Goal: Task Accomplishment & Management: Use online tool/utility

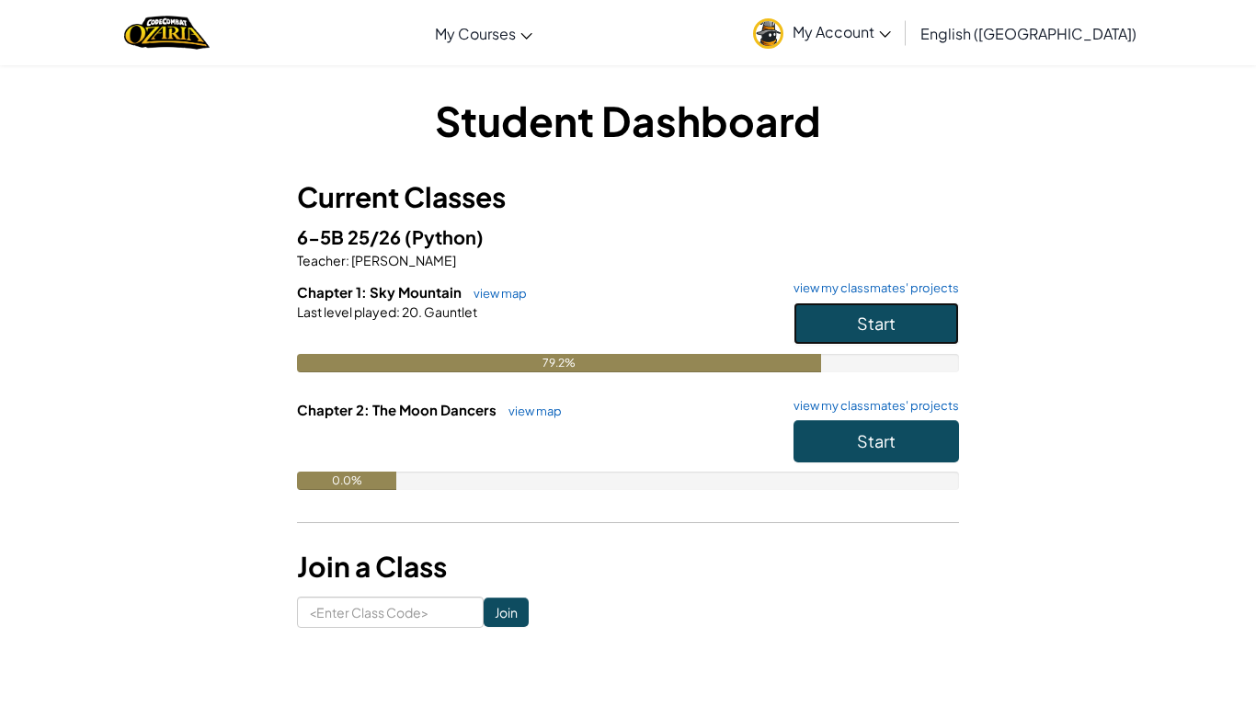
click at [902, 338] on button "Start" at bounding box center [875, 323] width 165 height 42
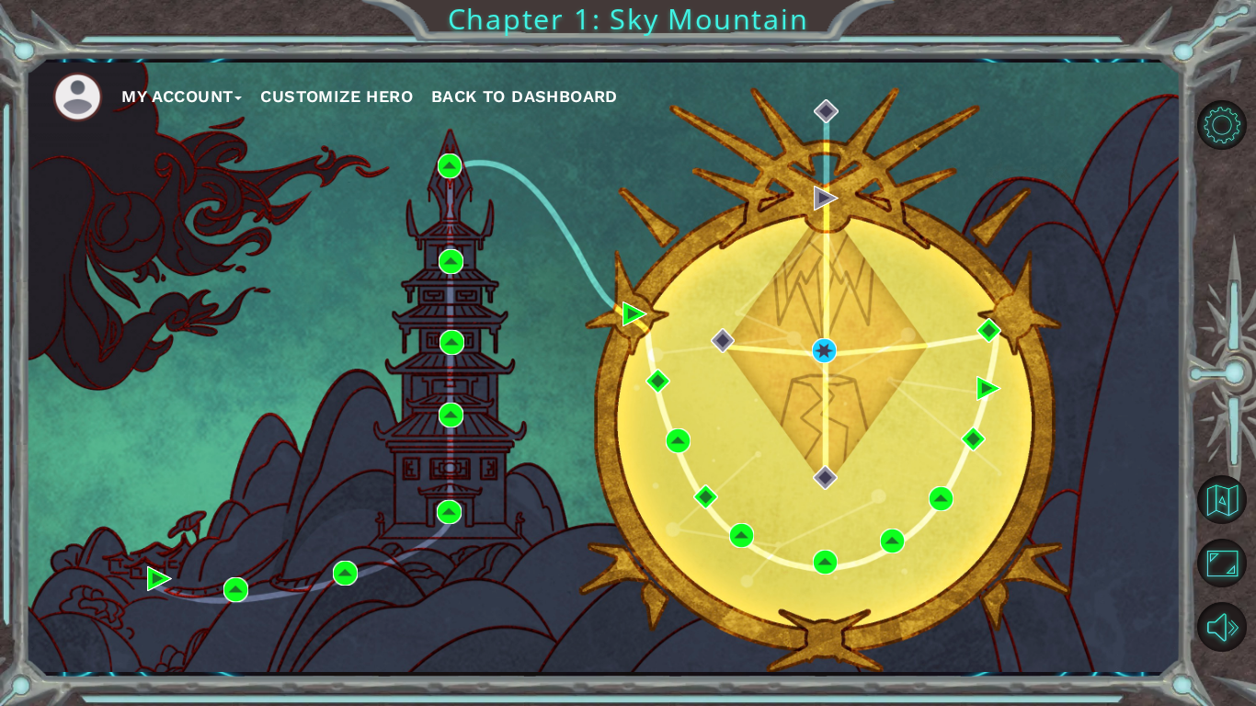
click at [816, 336] on div "My Account Customize Hero Back to Dashboard" at bounding box center [603, 367] width 1156 height 609
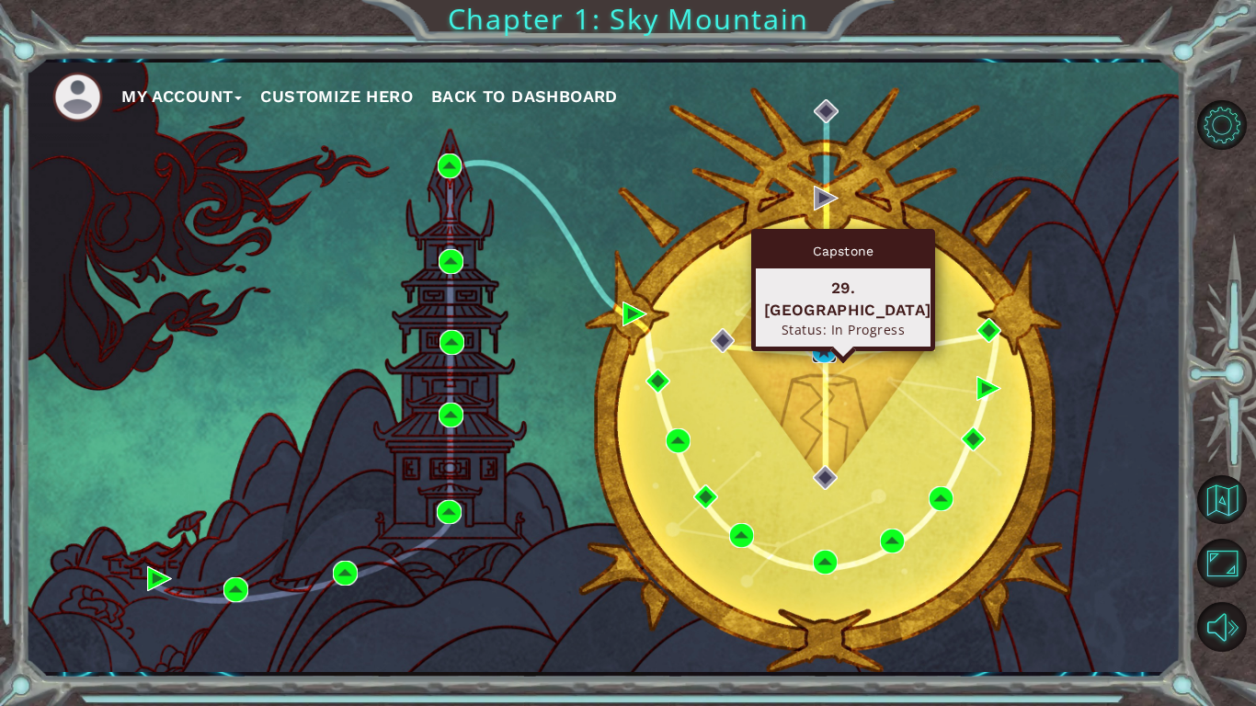
click at [818, 354] on img at bounding box center [824, 350] width 25 height 25
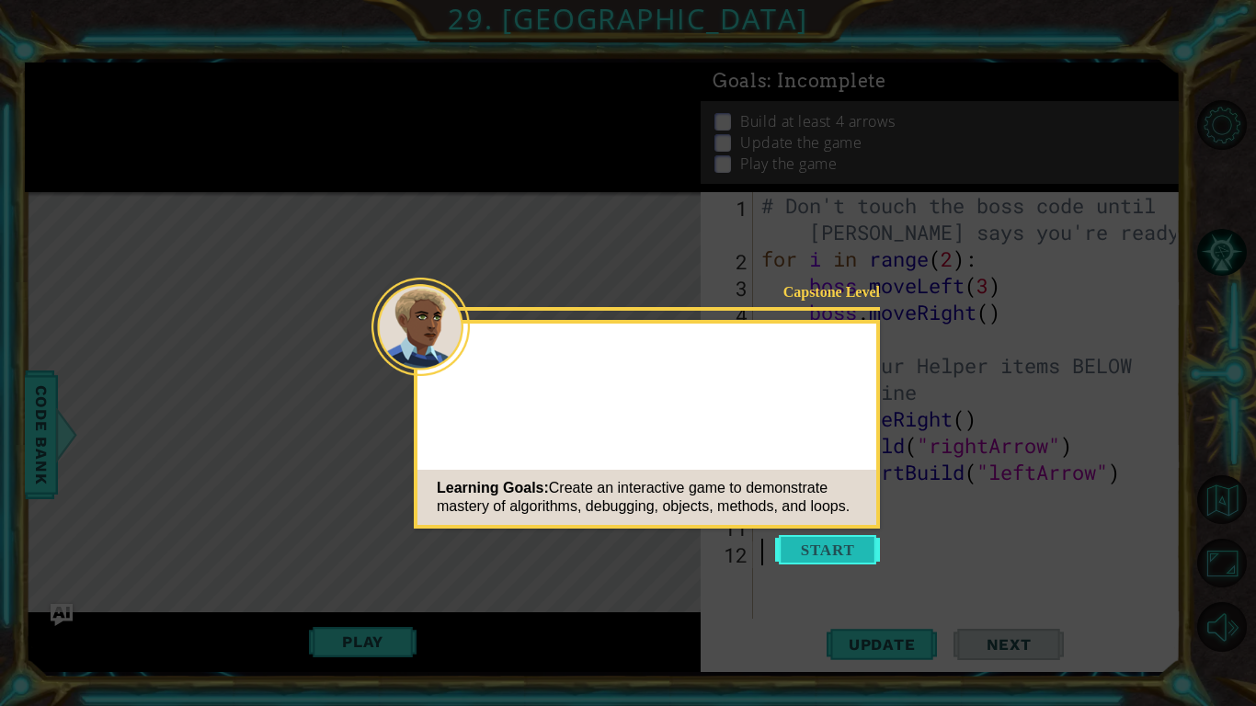
click at [825, 545] on button "Start" at bounding box center [827, 549] width 105 height 29
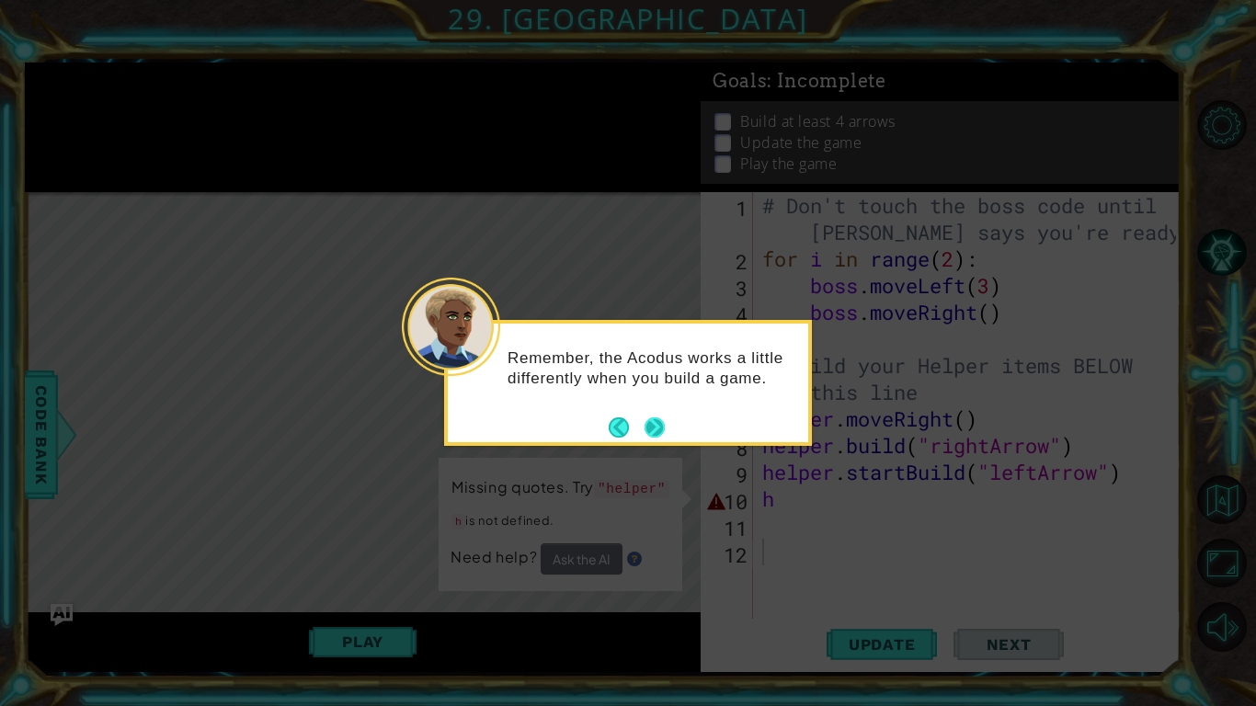
click at [655, 421] on button "Next" at bounding box center [654, 427] width 20 height 20
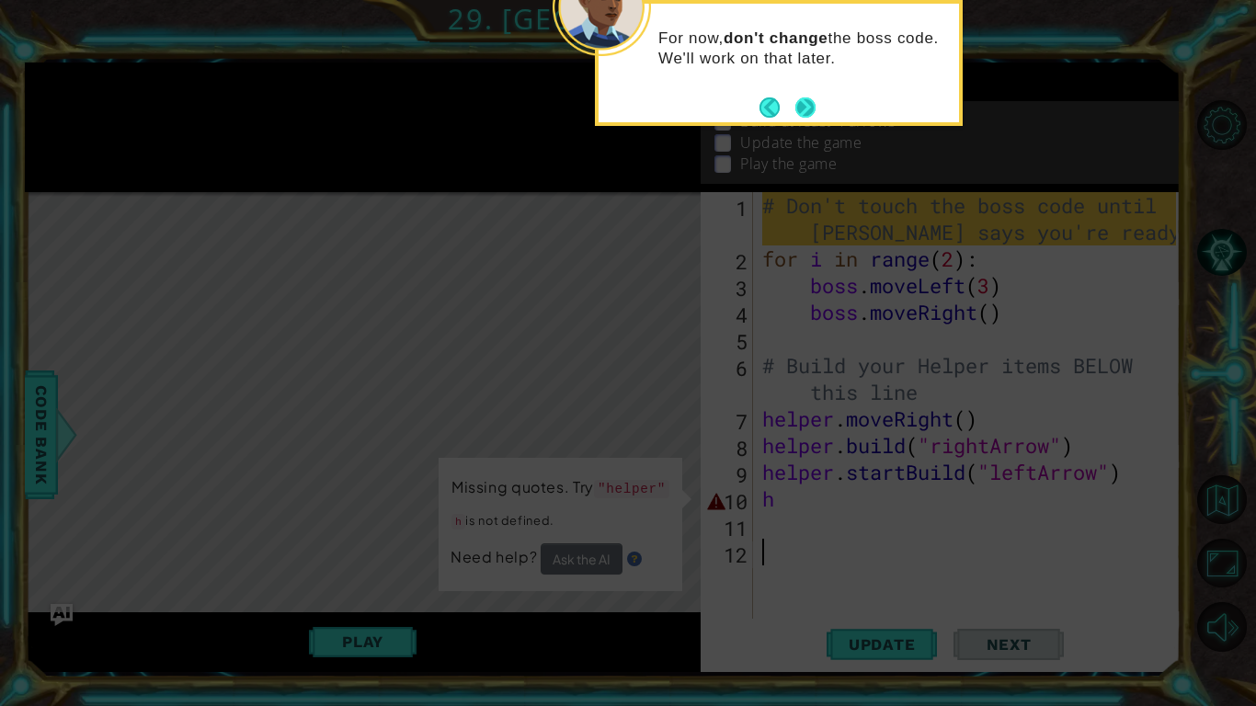
click at [801, 99] on button "Next" at bounding box center [805, 107] width 20 height 20
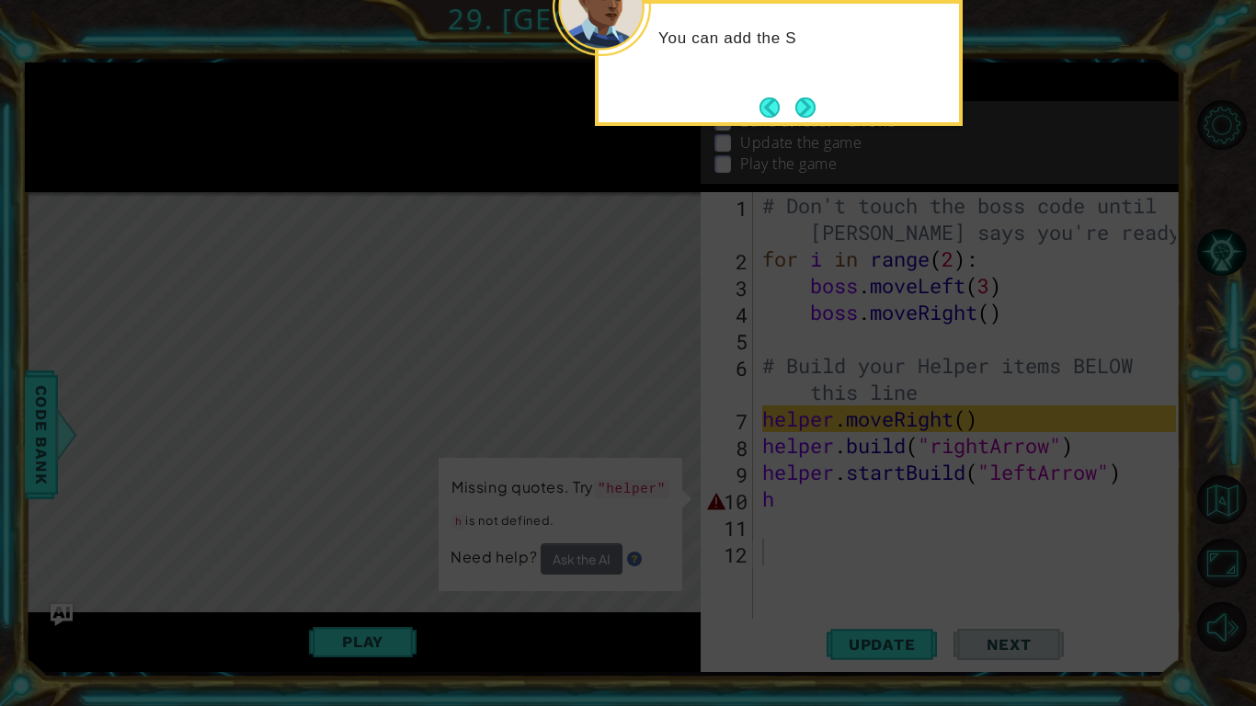
click at [801, 99] on button "Next" at bounding box center [805, 107] width 20 height 20
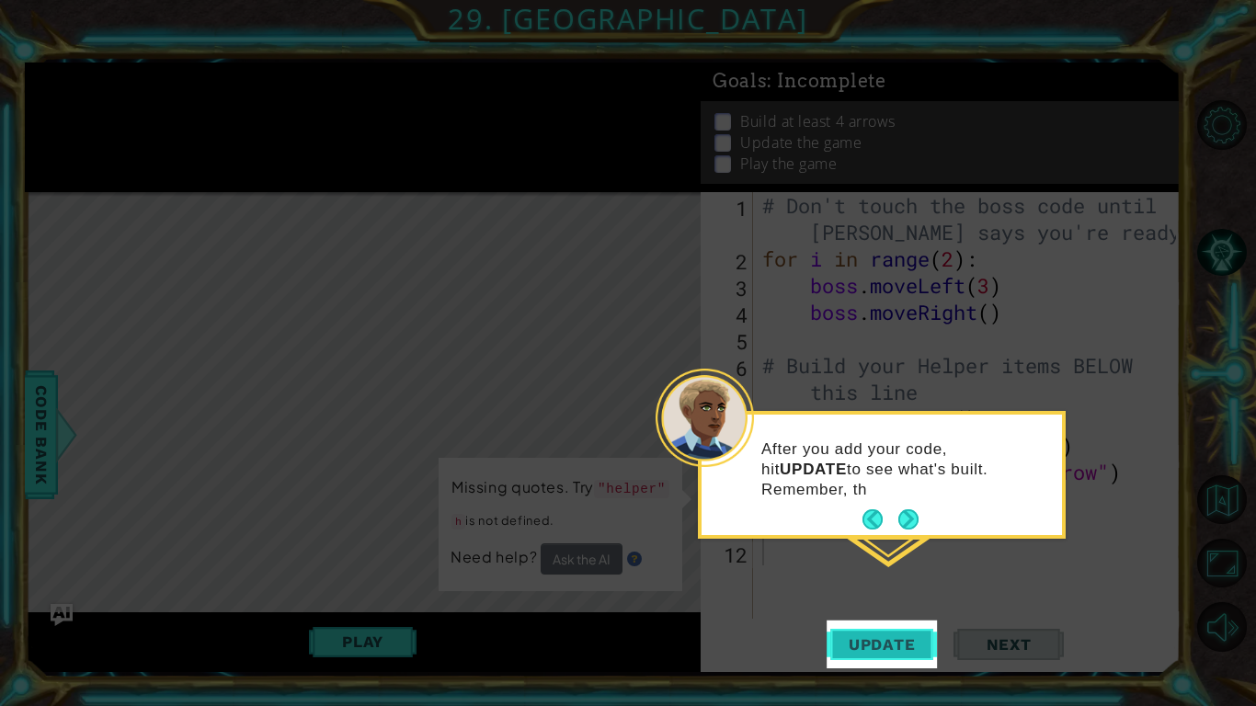
click at [885, 648] on span "Update" at bounding box center [882, 644] width 104 height 18
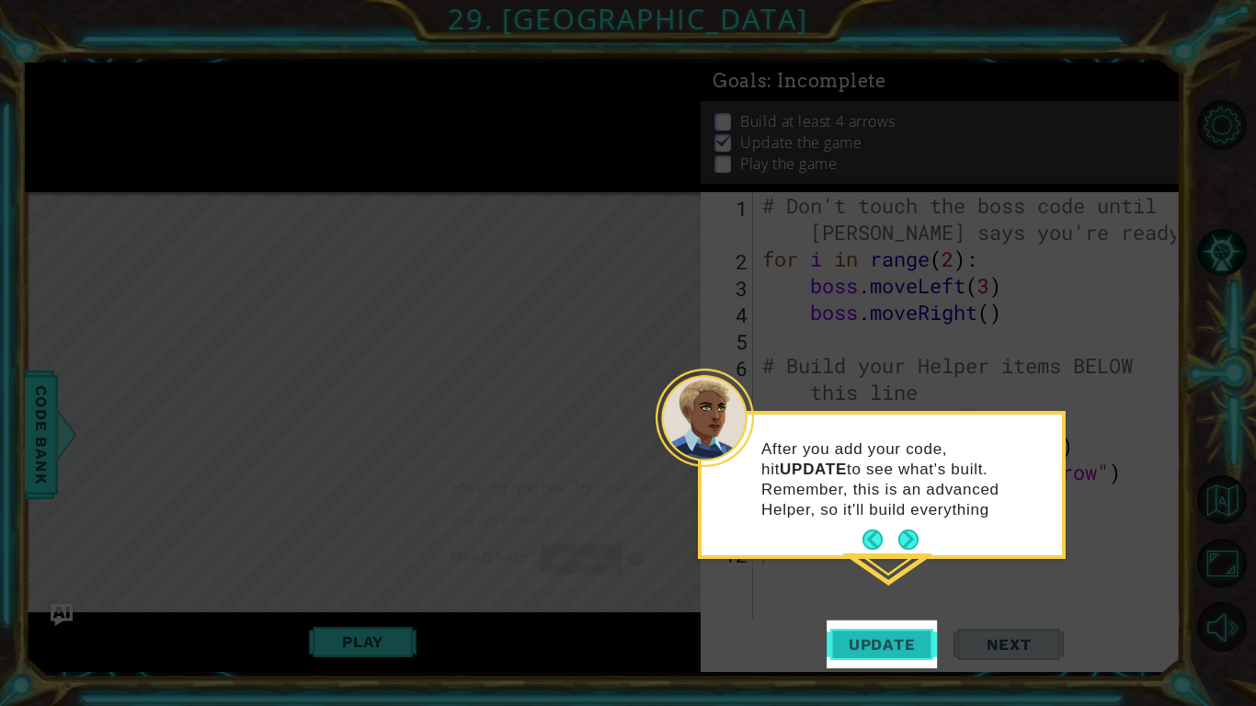
click at [884, 645] on span "Update" at bounding box center [882, 644] width 104 height 18
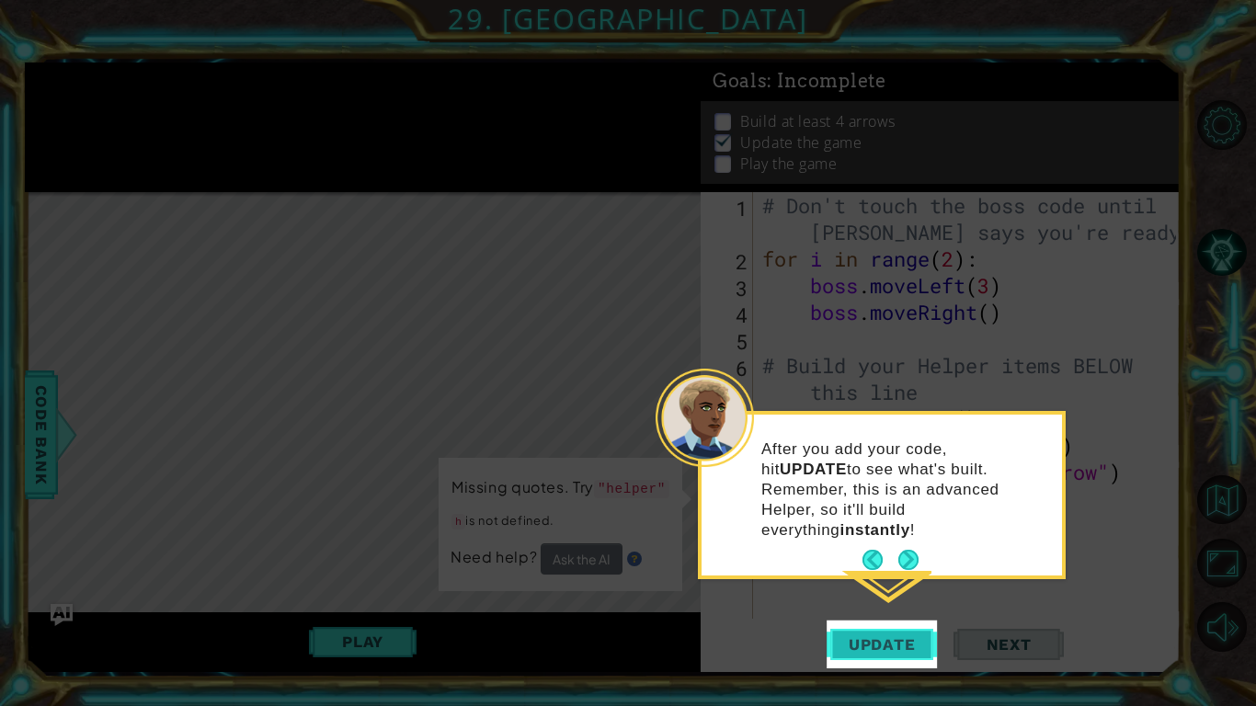
click at [884, 645] on span "Update" at bounding box center [882, 644] width 104 height 18
click at [918, 550] on button "Next" at bounding box center [908, 560] width 20 height 20
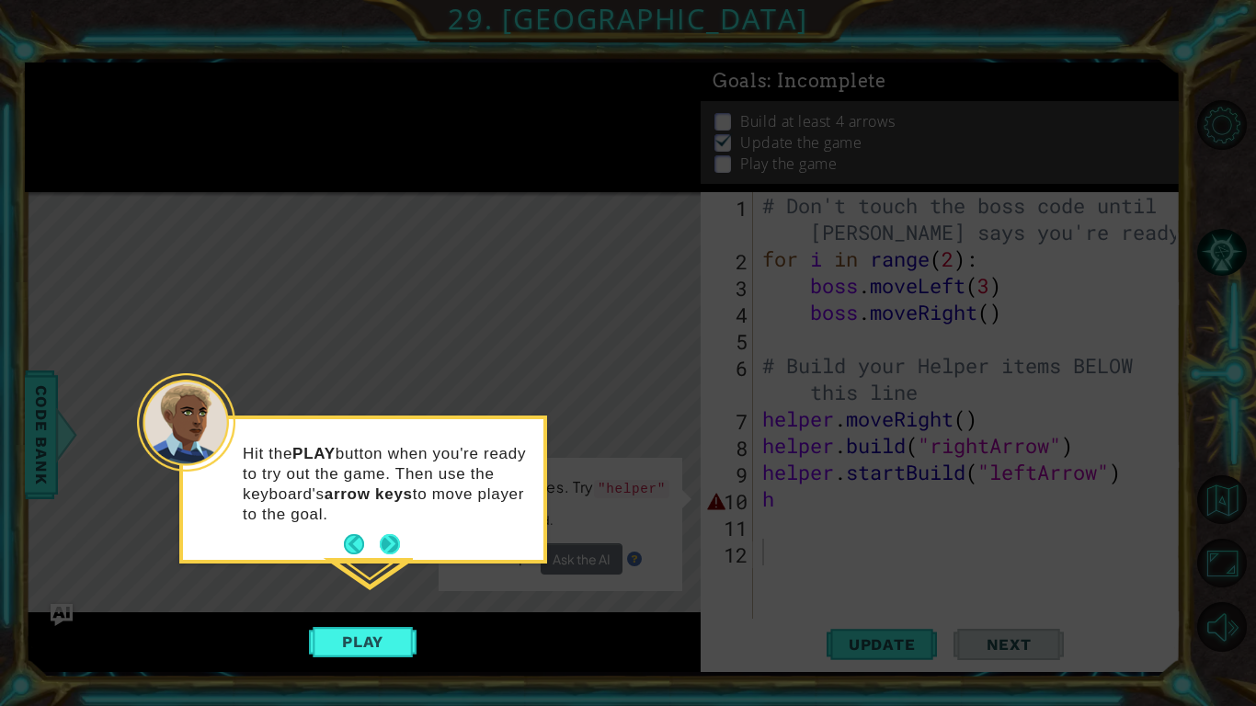
click at [395, 535] on button "Next" at bounding box center [390, 544] width 20 height 20
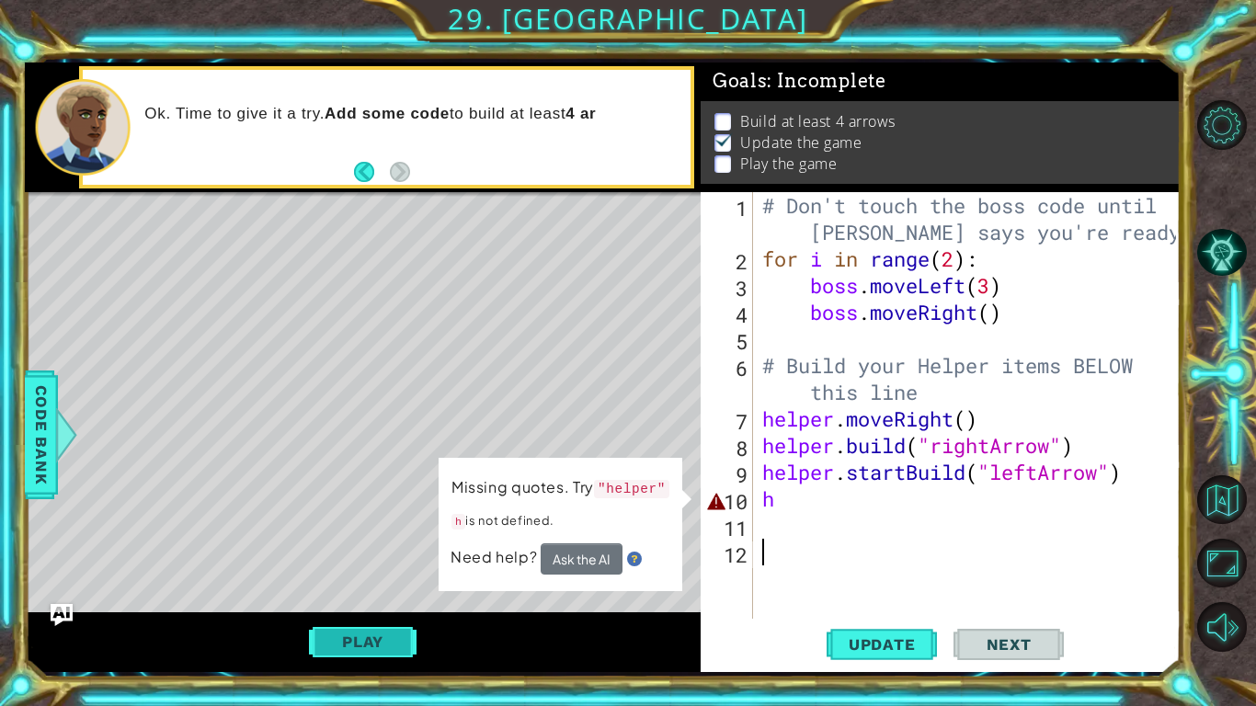
click at [400, 626] on button "Play" at bounding box center [363, 641] width 108 height 35
click at [780, 495] on div "# Don't touch the boss code until [PERSON_NAME] says you're ready! for i in ran…" at bounding box center [971, 445] width 427 height 507
type textarea "h"
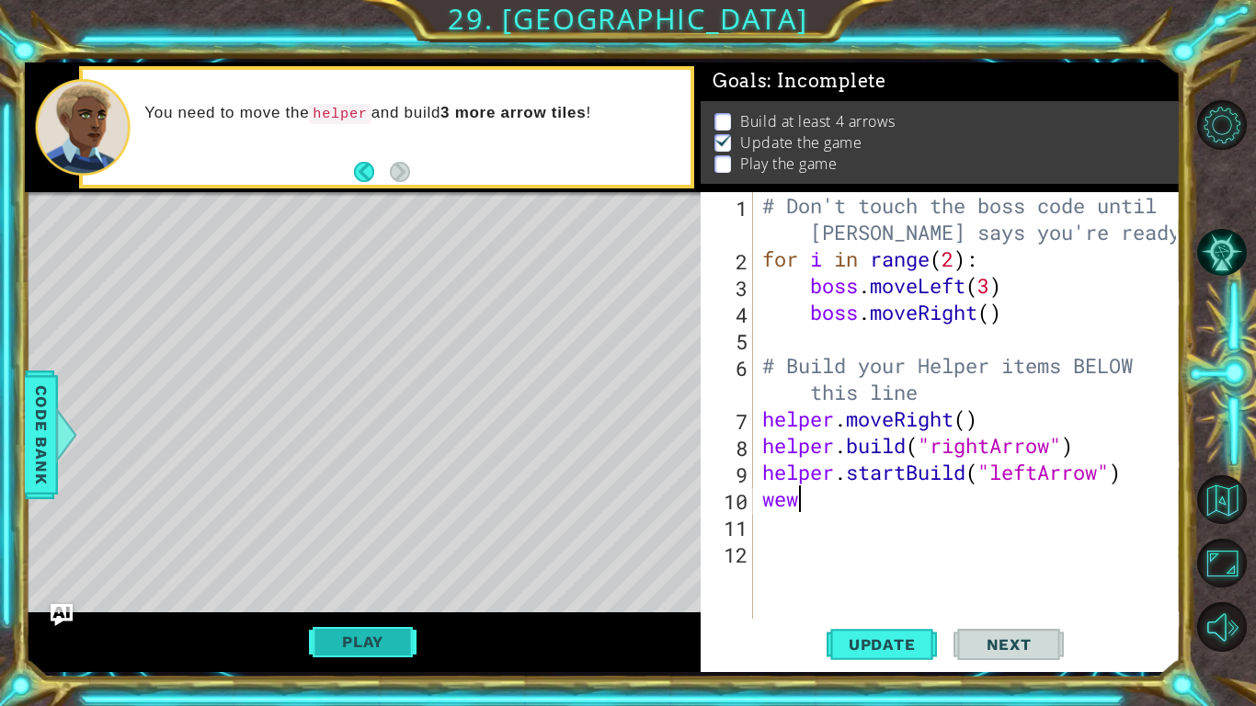
click at [367, 653] on button "Play" at bounding box center [363, 641] width 108 height 35
click at [832, 497] on div "# Don't touch the boss code until [PERSON_NAME] says you're ready! for i in ran…" at bounding box center [971, 445] width 427 height 507
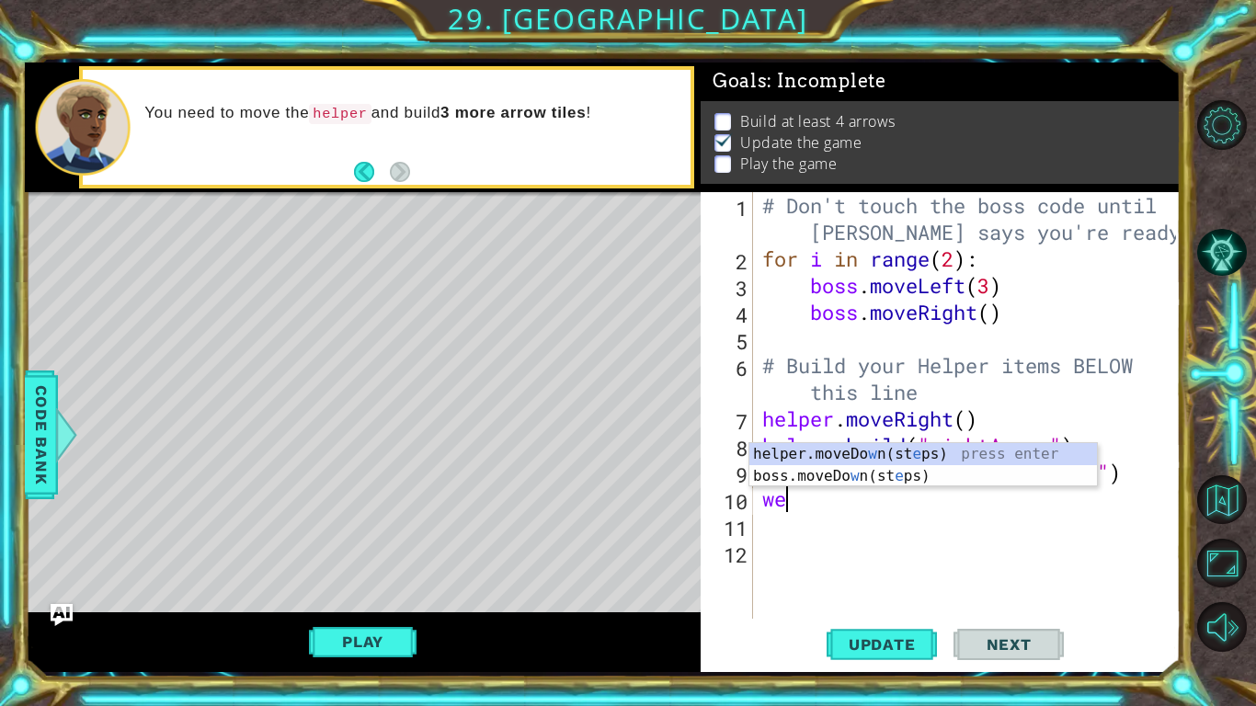
type textarea "w"
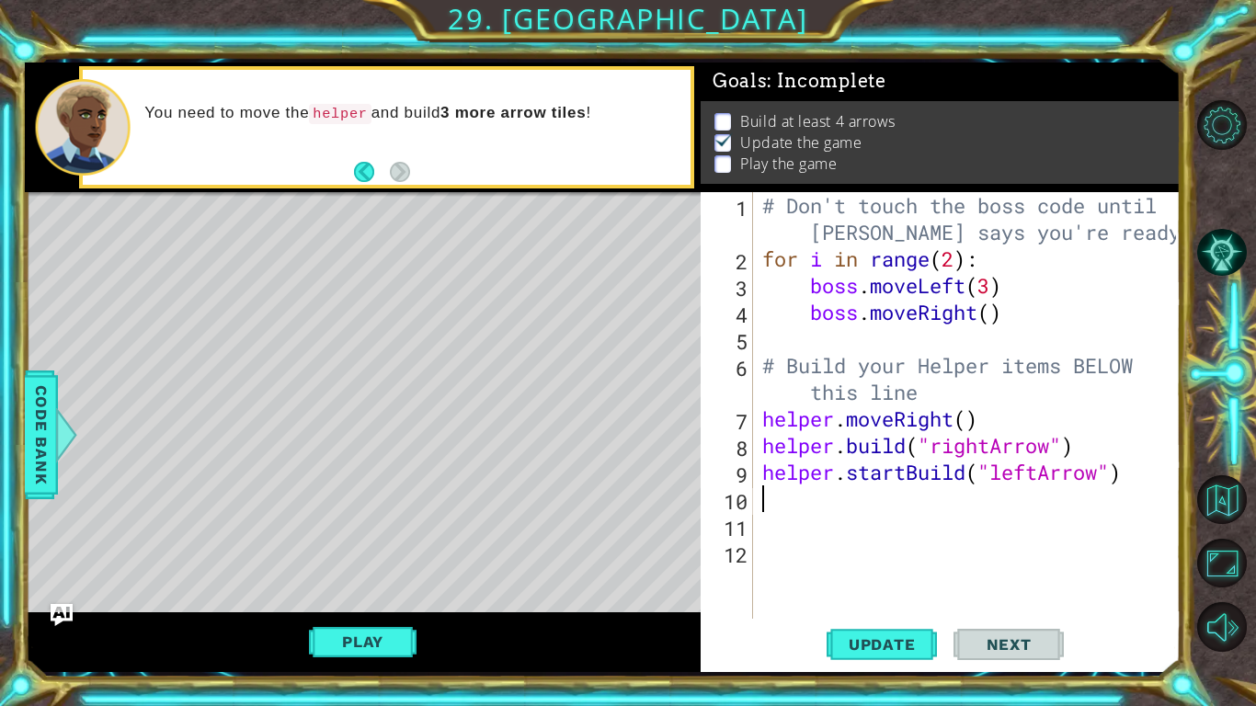
type textarea "h"
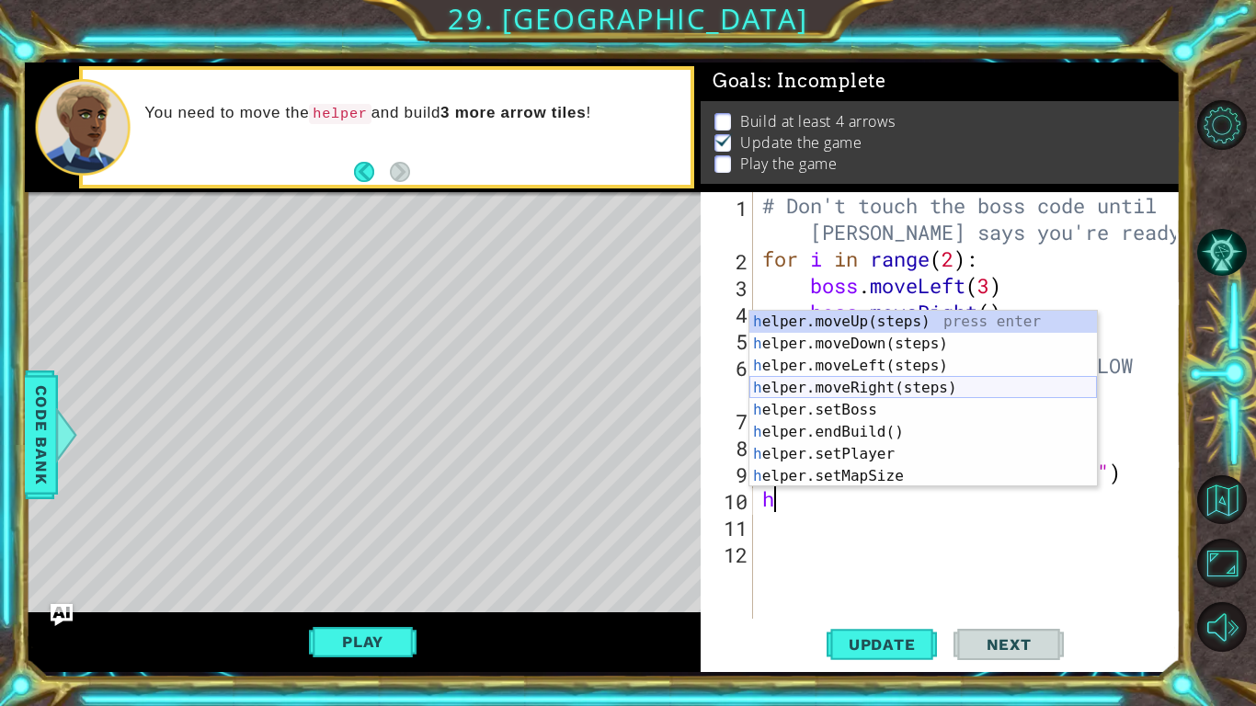
click at [904, 385] on div "h elper.moveUp(steps) press enter h elper.moveDown(steps) press enter h elper.m…" at bounding box center [922, 421] width 347 height 221
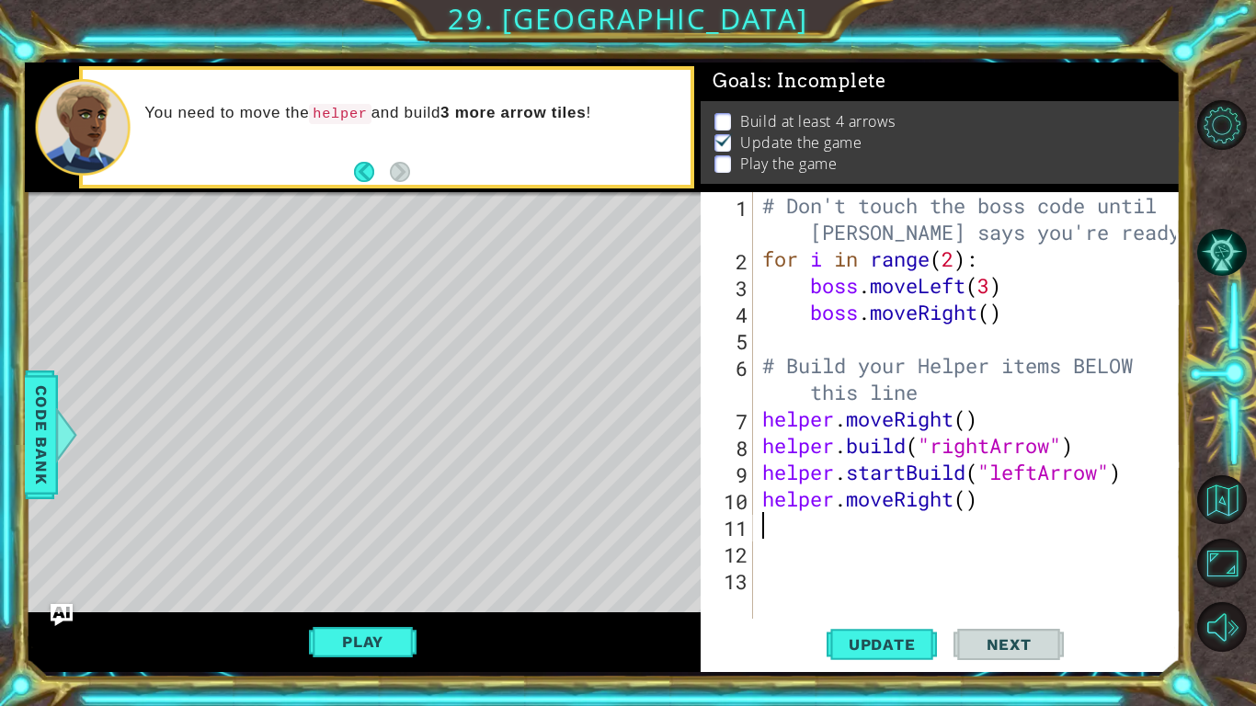
click at [965, 507] on div "# Don't touch the boss code until [PERSON_NAME] says you're ready! for i in ran…" at bounding box center [971, 445] width 427 height 507
type textarea "helper.moveRight(1)"
click at [877, 541] on div "# Don't touch the boss code until [PERSON_NAME] says you're ready! for i in ran…" at bounding box center [971, 445] width 427 height 507
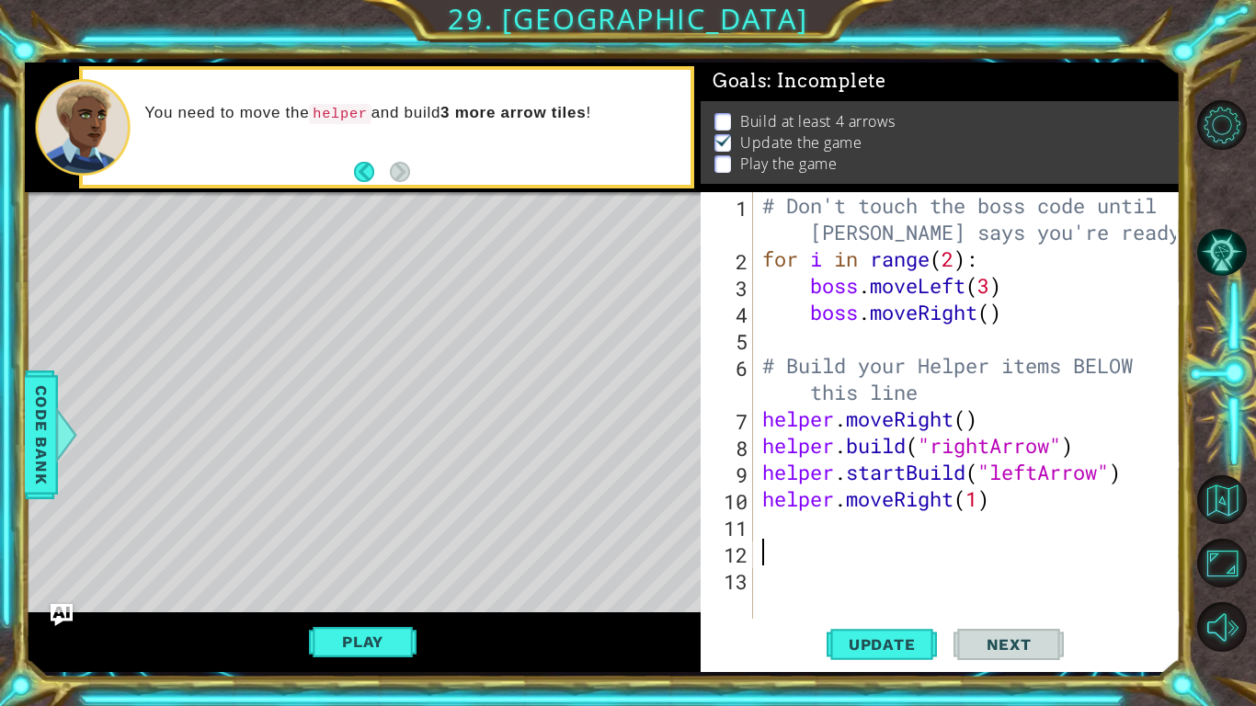
click at [797, 526] on div "# Don't touch the boss code until [PERSON_NAME] says you're ready! for i in ran…" at bounding box center [971, 445] width 427 height 507
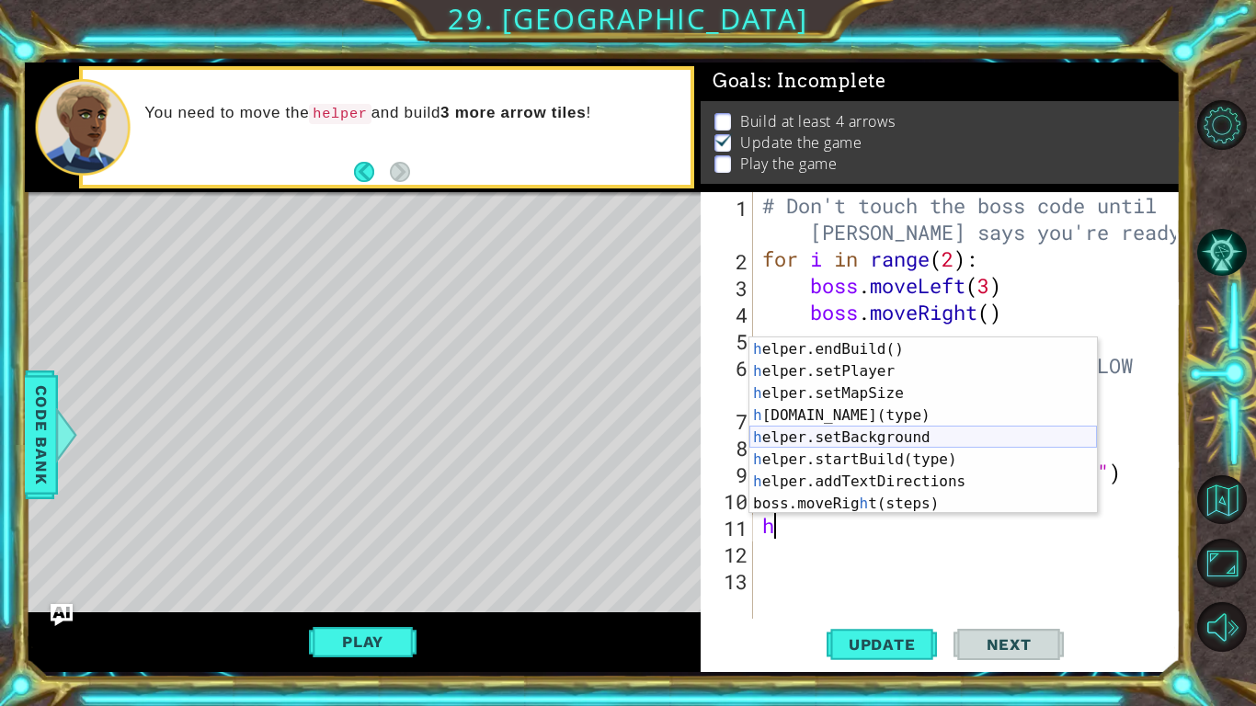
scroll to position [109, 0]
click at [930, 420] on div "h elper.setBoss press enter h elper.endBuild() press enter h elper.setPlayer pr…" at bounding box center [922, 426] width 347 height 221
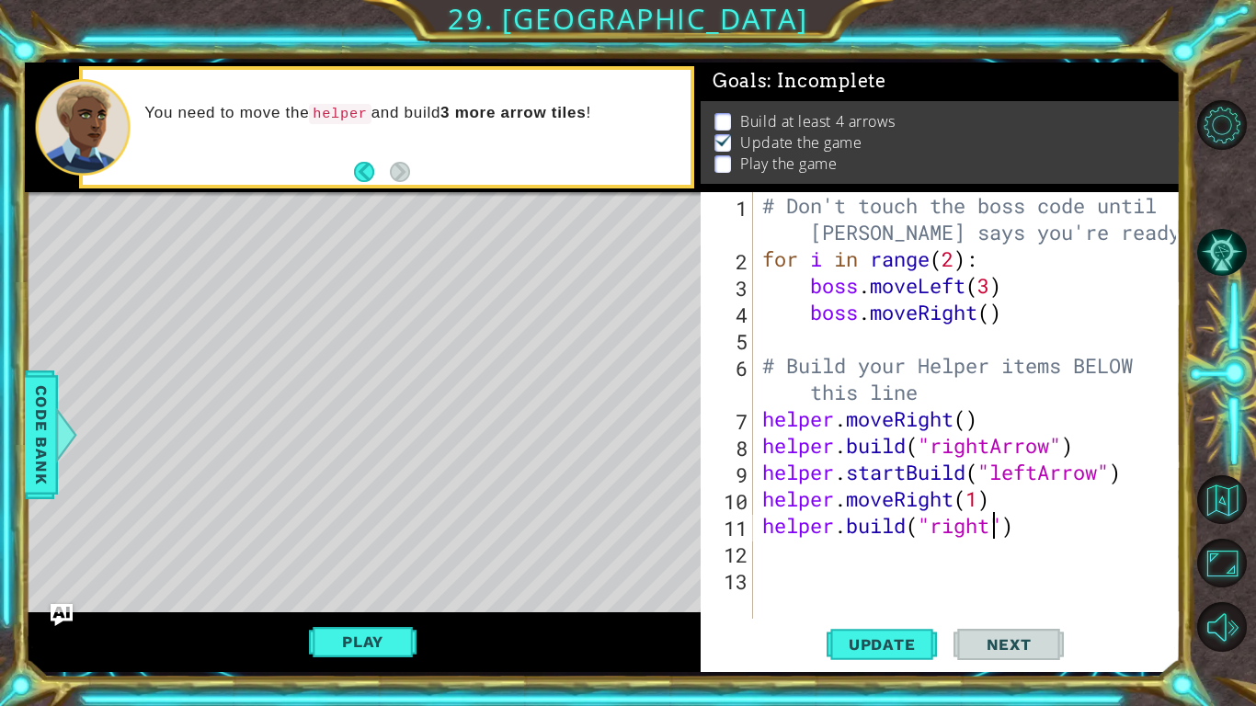
scroll to position [0, 11]
type textarea "[DOMAIN_NAME]("rightArrow")"
click at [895, 583] on div "# Don't touch the boss code until [PERSON_NAME] says you're ready! for i in ran…" at bounding box center [971, 445] width 427 height 507
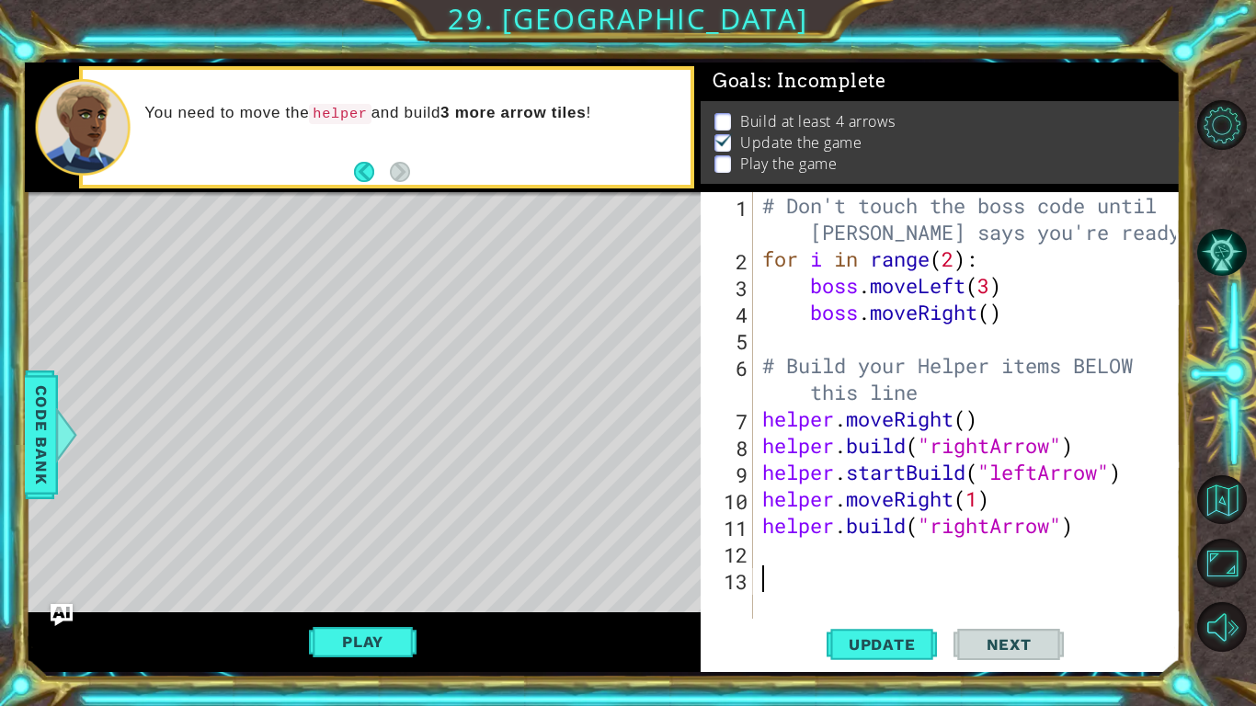
click at [825, 537] on div "# Don't touch the boss code until [PERSON_NAME] says you're ready! for i in ran…" at bounding box center [971, 445] width 427 height 507
type textarea "[DOMAIN_NAME]("rightArrow")"
click at [823, 551] on div "# Don't touch the boss code until [PERSON_NAME] says you're ready! for i in ran…" at bounding box center [971, 445] width 427 height 507
click at [920, 641] on span "Update" at bounding box center [882, 644] width 104 height 18
click at [1042, 474] on div "# Don't touch the boss code until [PERSON_NAME] says you're ready! for i in ran…" at bounding box center [971, 445] width 427 height 507
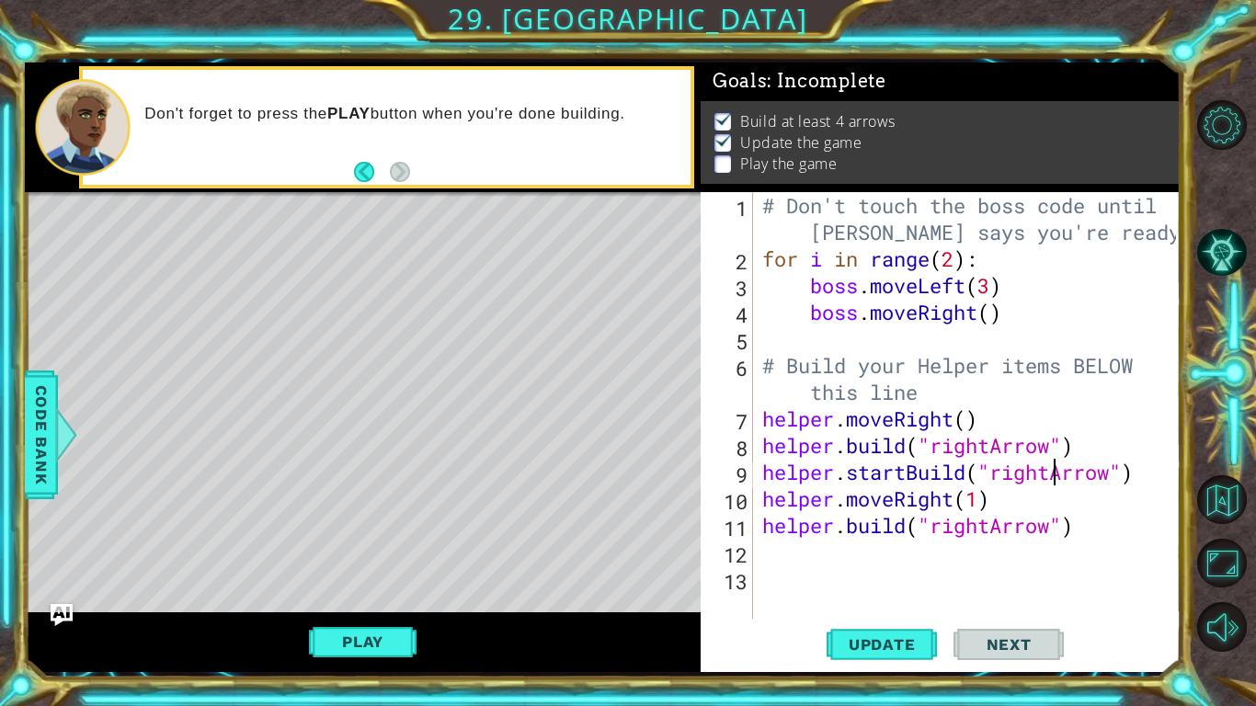
scroll to position [0, 13]
type textarea "helper.startBuild("rightArrow")"
click at [875, 626] on button "Update" at bounding box center [881, 645] width 110 height 48
click at [871, 635] on span "Update" at bounding box center [882, 644] width 104 height 18
click at [341, 646] on button "Play" at bounding box center [363, 641] width 108 height 35
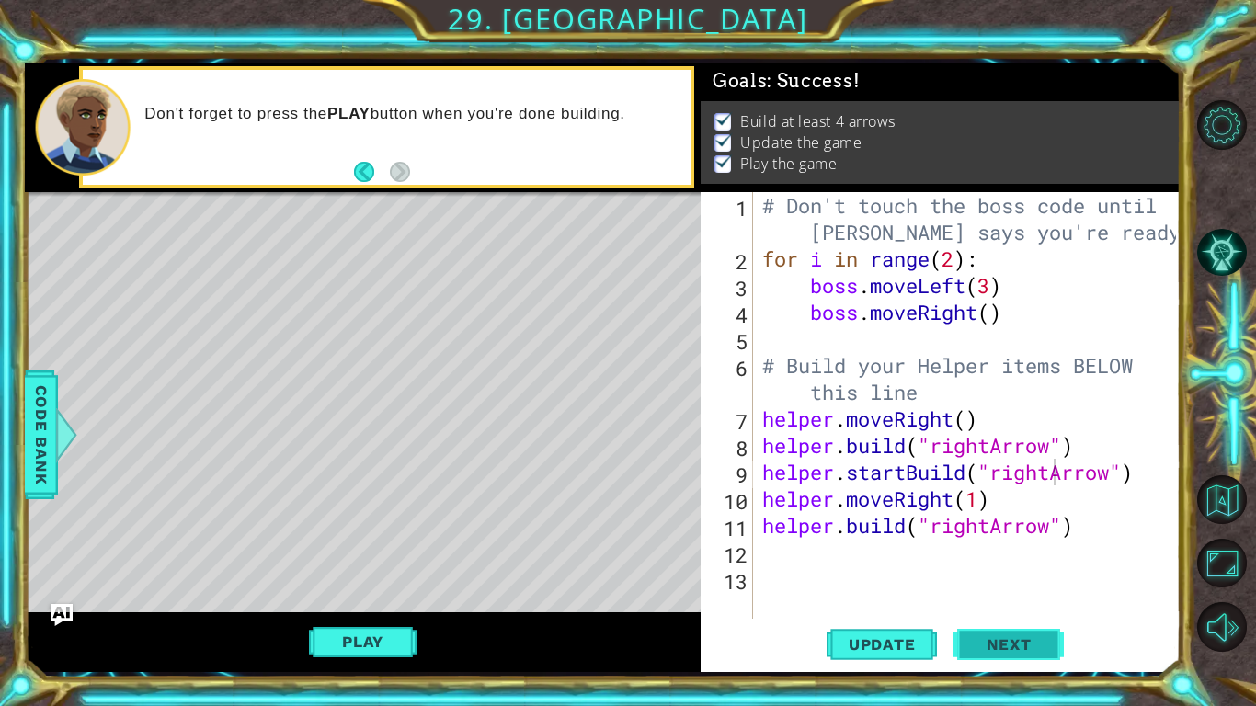
click at [1025, 648] on span "Next" at bounding box center [1009, 644] width 82 height 18
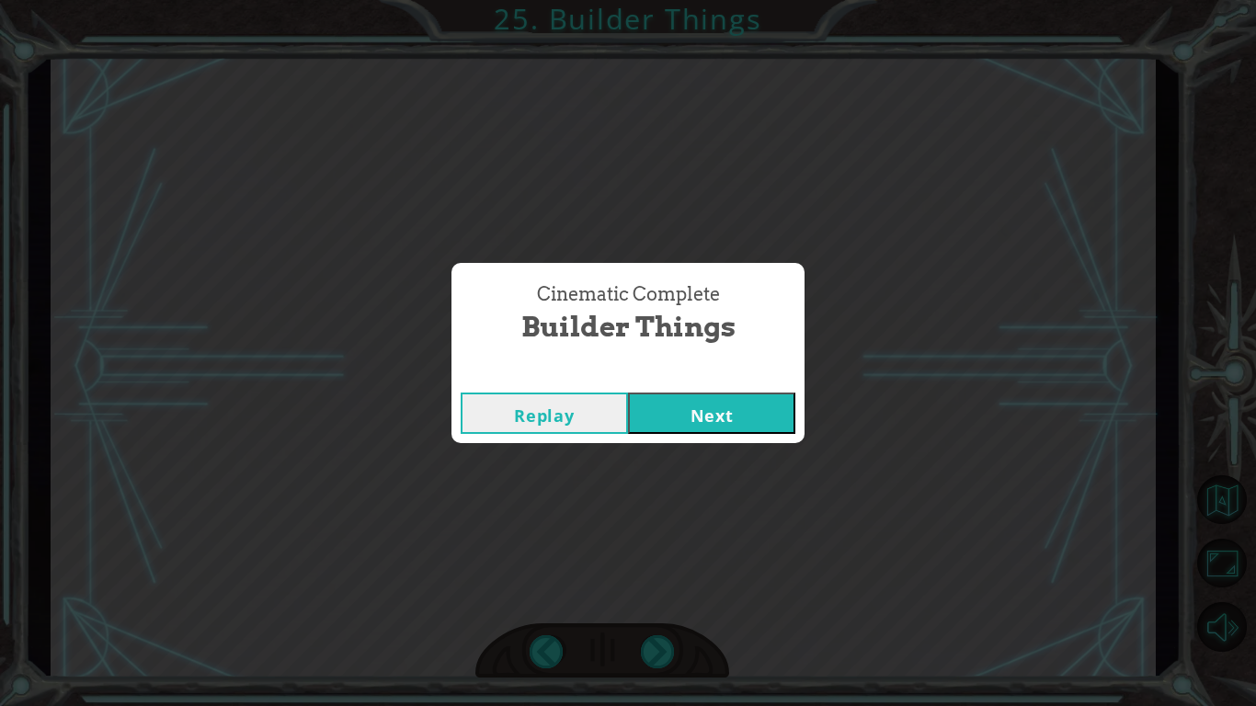
click at [764, 456] on div "Cinematic Complete Builder Things Replay Next" at bounding box center [628, 353] width 1256 height 706
click at [718, 405] on button "Next" at bounding box center [711, 413] width 167 height 41
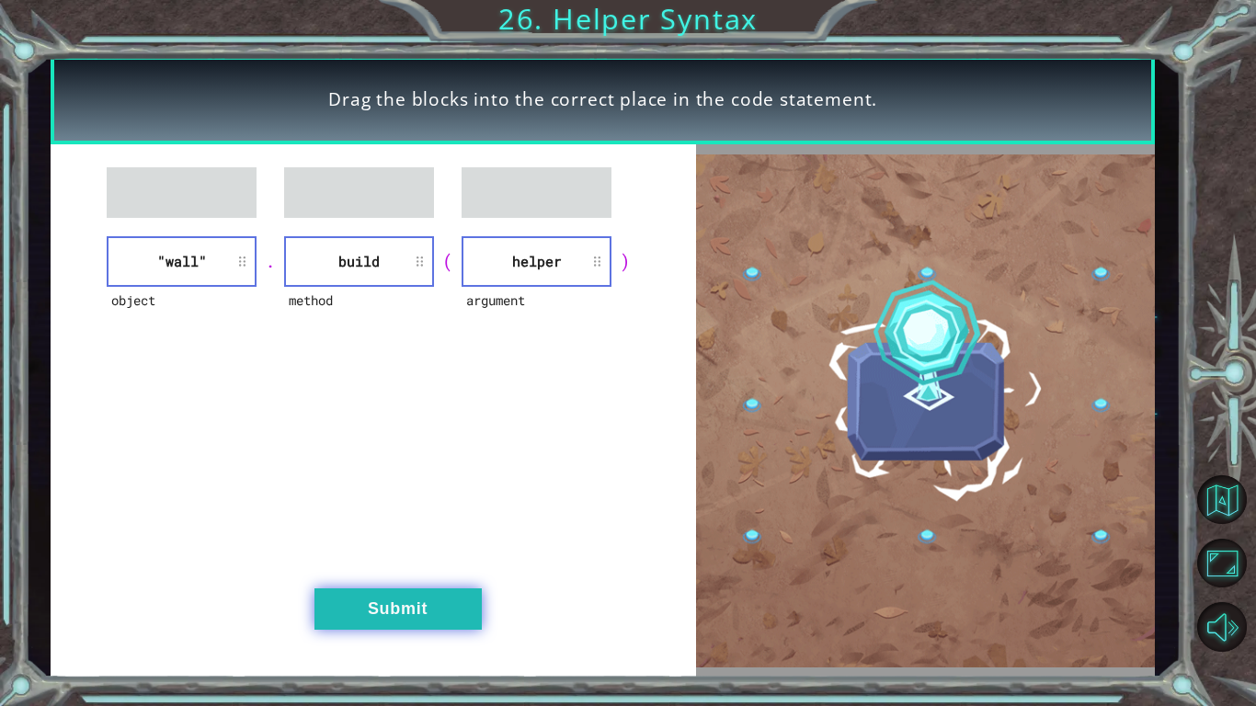
click at [455, 611] on button "Submit" at bounding box center [397, 608] width 167 height 41
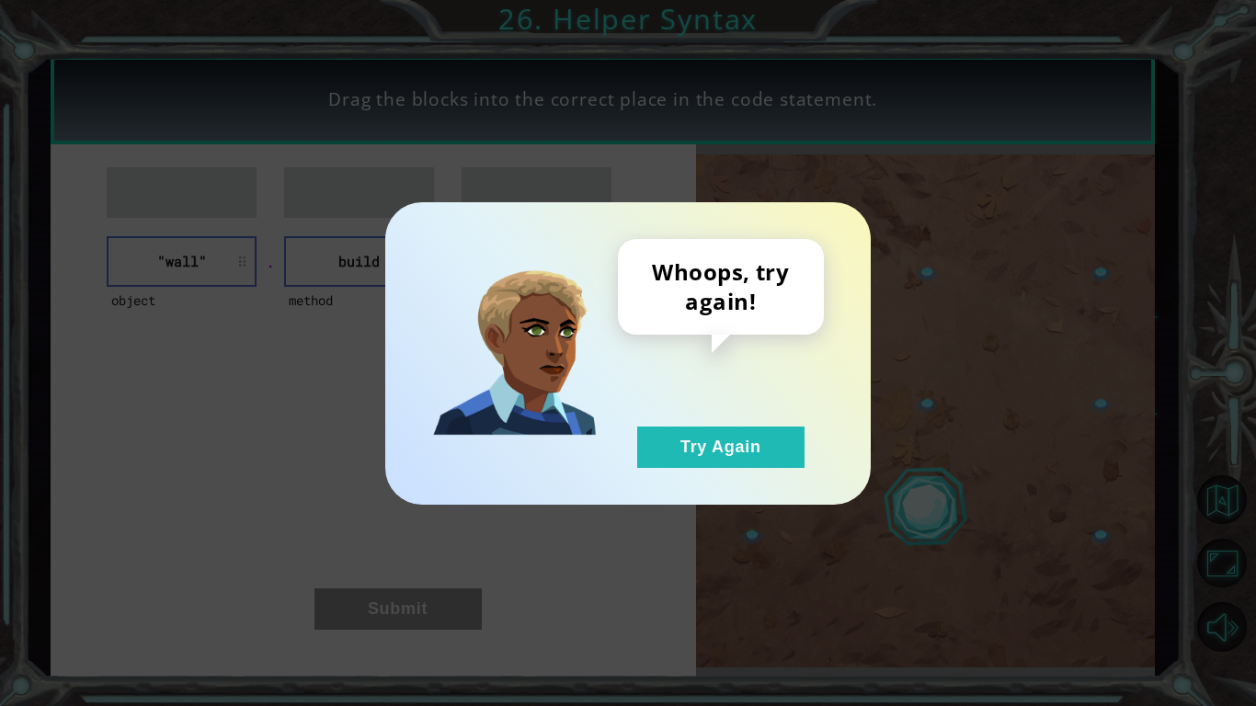
click at [675, 468] on div "Whoops, try again! Try Again" at bounding box center [627, 353] width 485 height 302
click at [708, 419] on div "Whoops, try again! Try Again" at bounding box center [721, 353] width 206 height 229
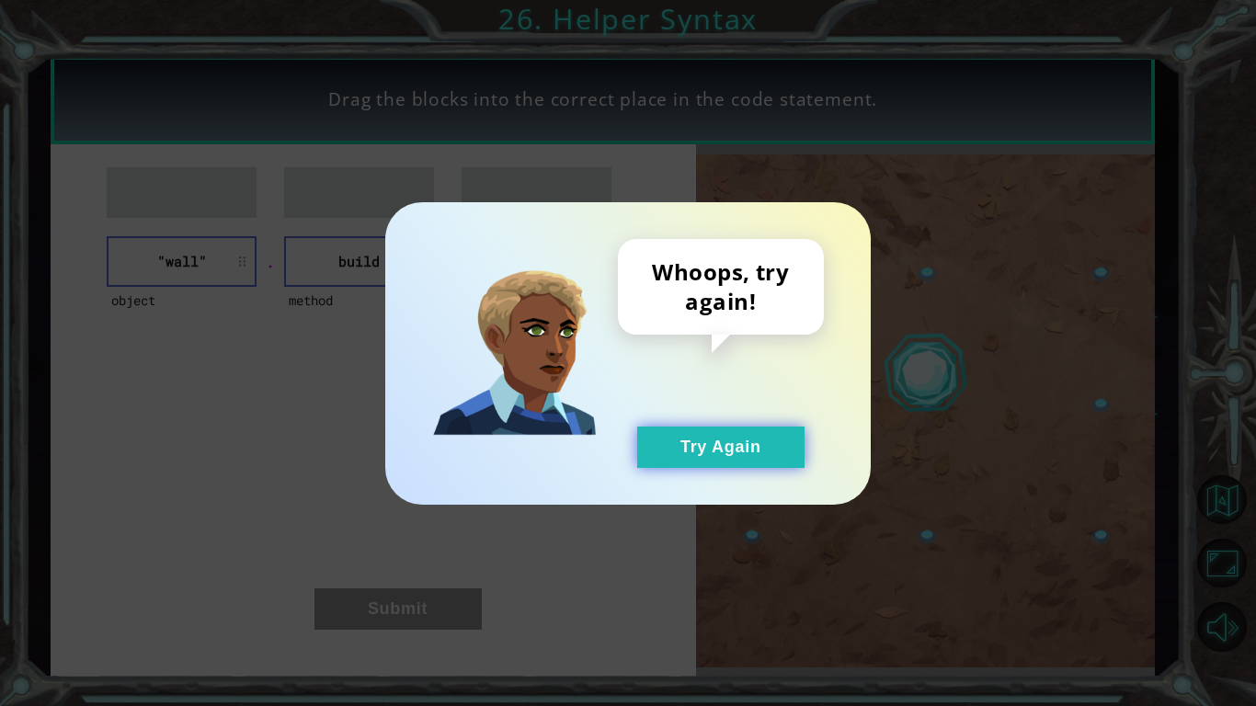
click at [711, 430] on button "Try Again" at bounding box center [720, 447] width 167 height 41
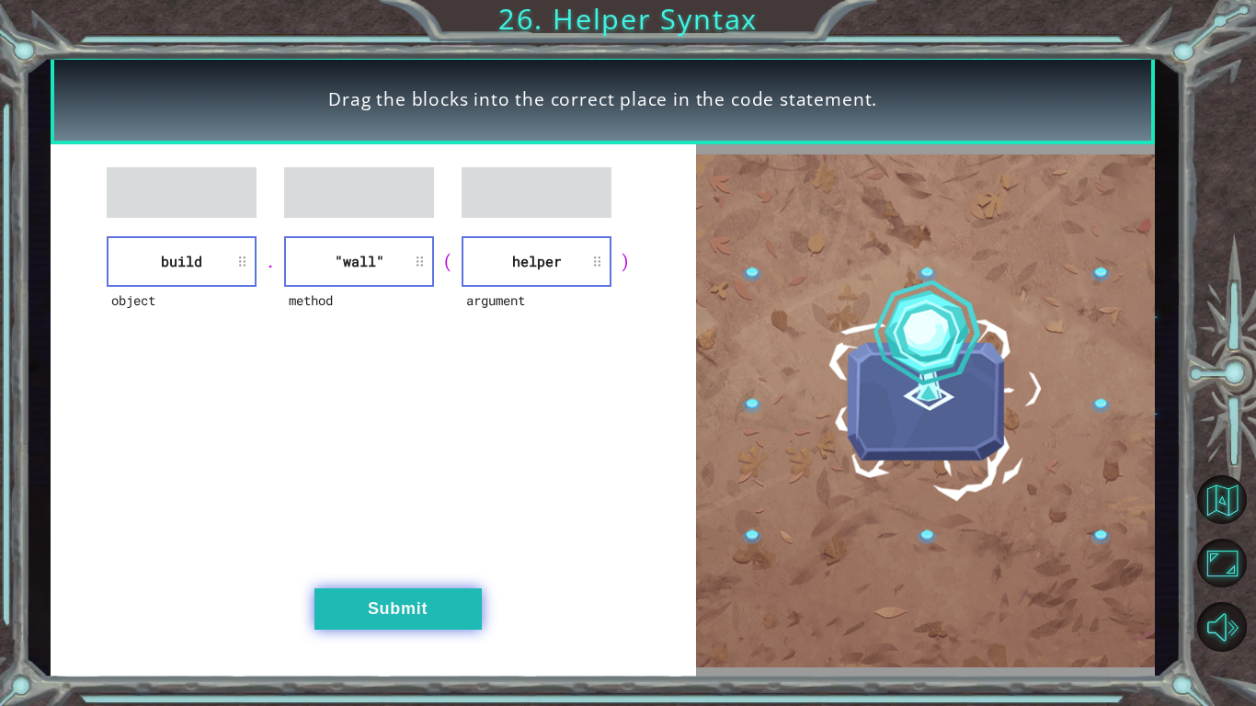
click at [447, 602] on button "Submit" at bounding box center [397, 608] width 167 height 41
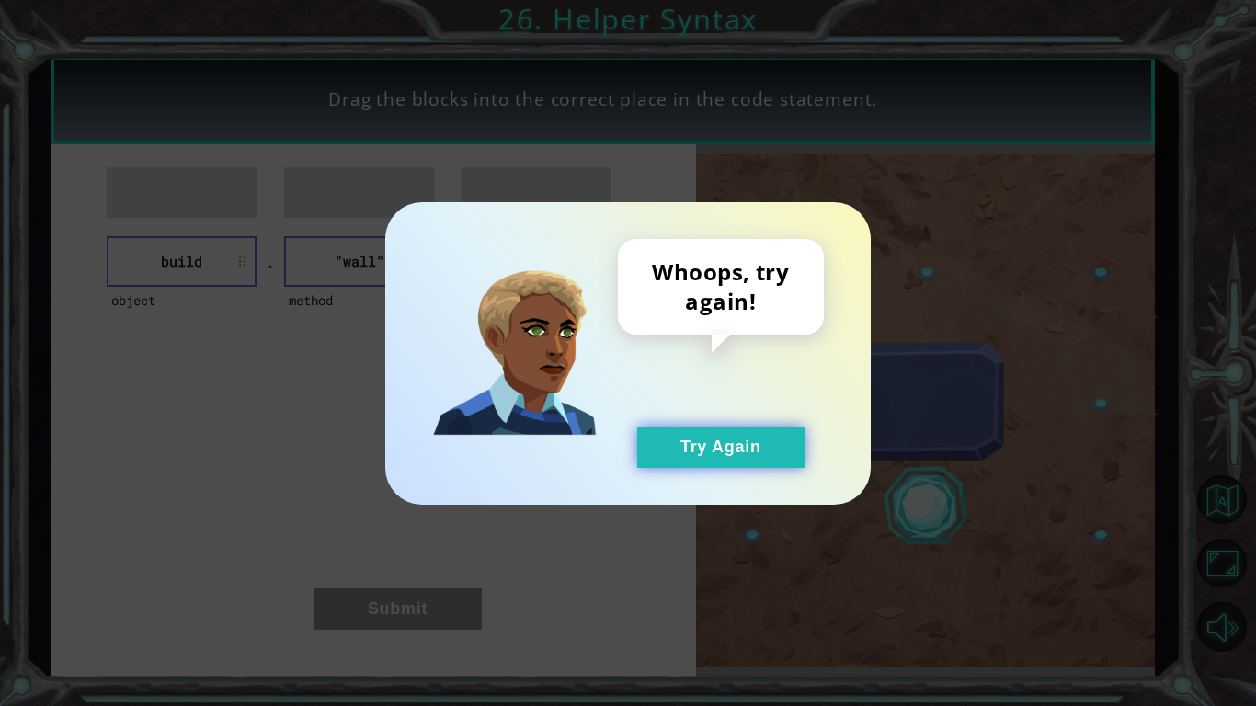
click at [742, 450] on button "Try Again" at bounding box center [720, 447] width 167 height 41
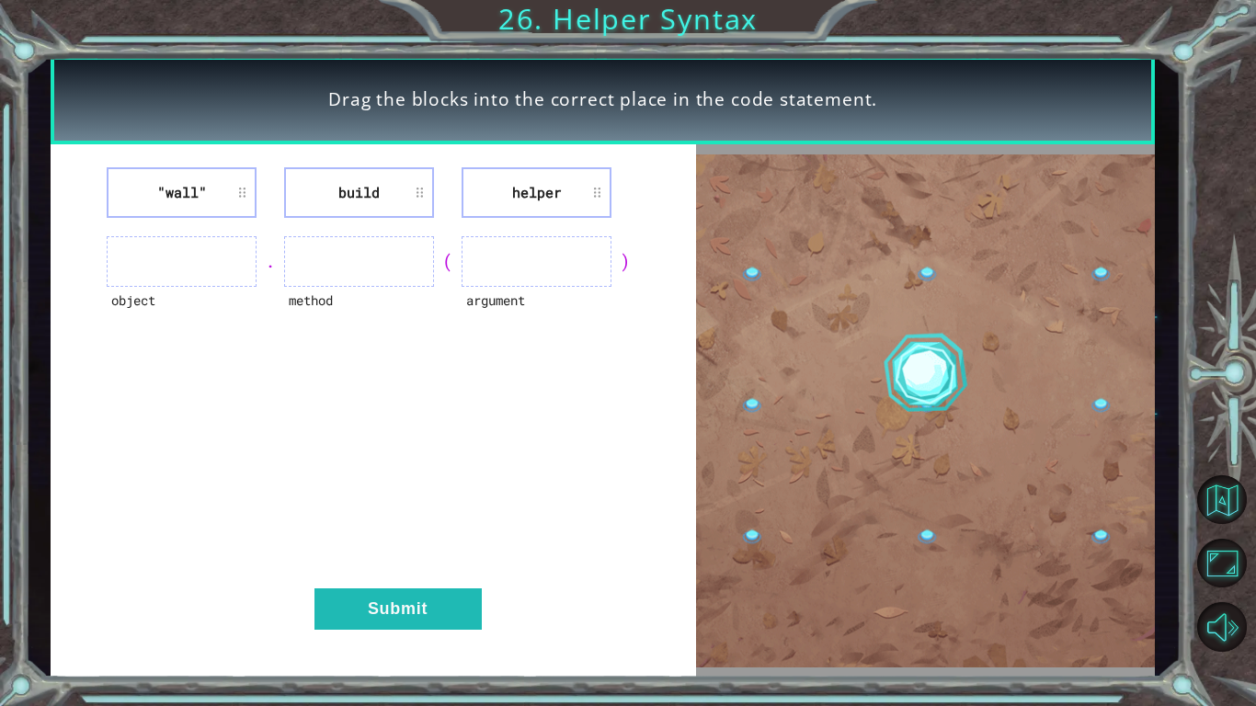
drag, startPoint x: 174, startPoint y: 218, endPoint x: 205, endPoint y: 245, distance: 41.7
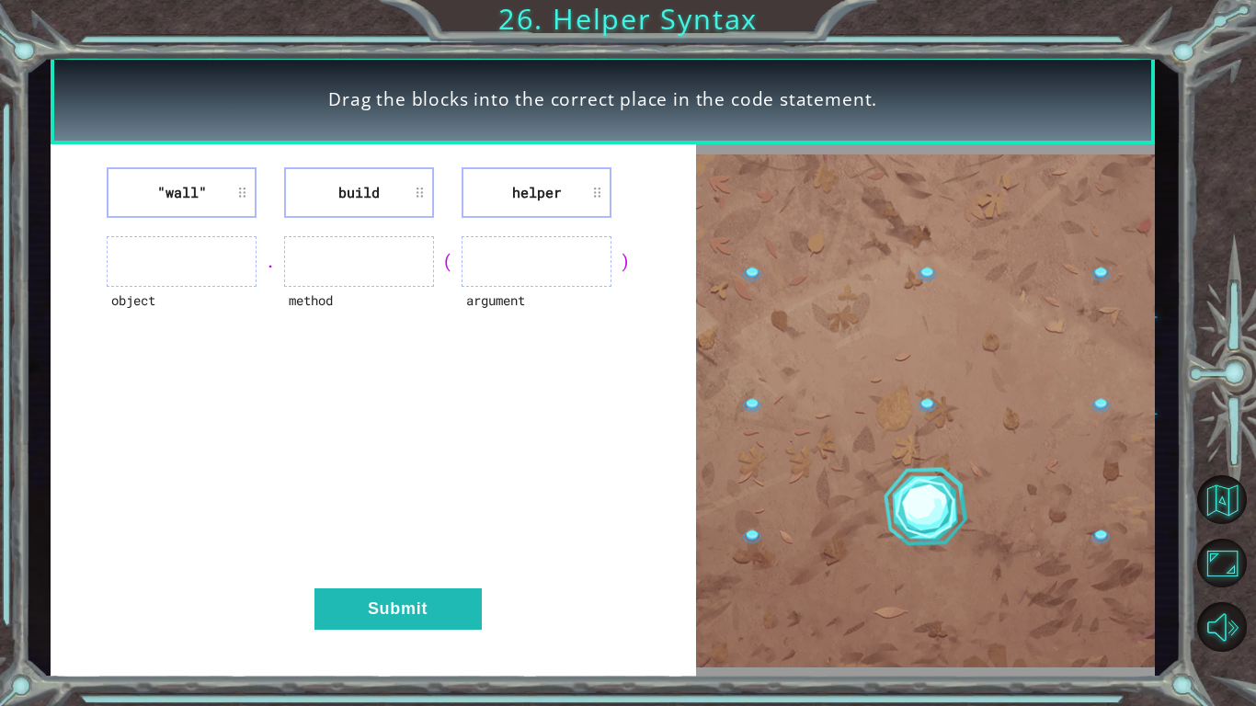
click at [205, 245] on div ""wall" build helper object . method ( argument ) Submit" at bounding box center [373, 411] width 645 height 534
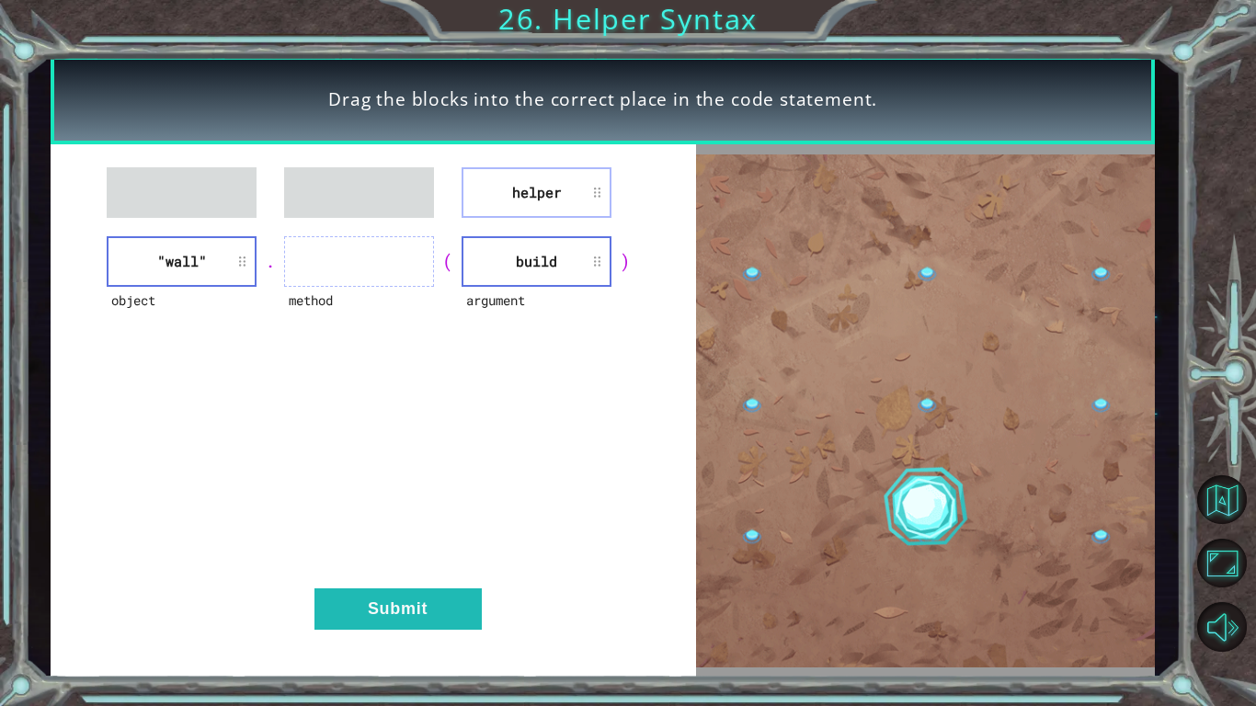
drag, startPoint x: 546, startPoint y: 158, endPoint x: 474, endPoint y: 231, distance: 102.1
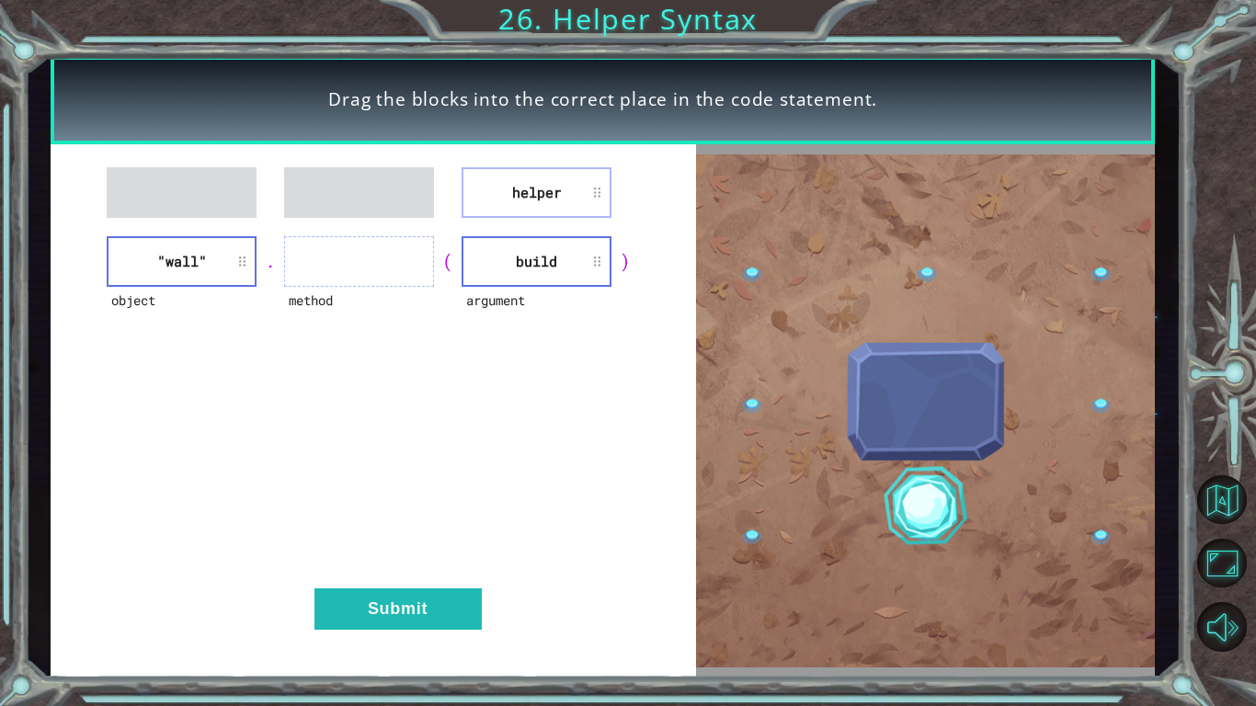
click at [474, 231] on div "helper object "wall" . method ( argument build ) Submit" at bounding box center [373, 411] width 645 height 534
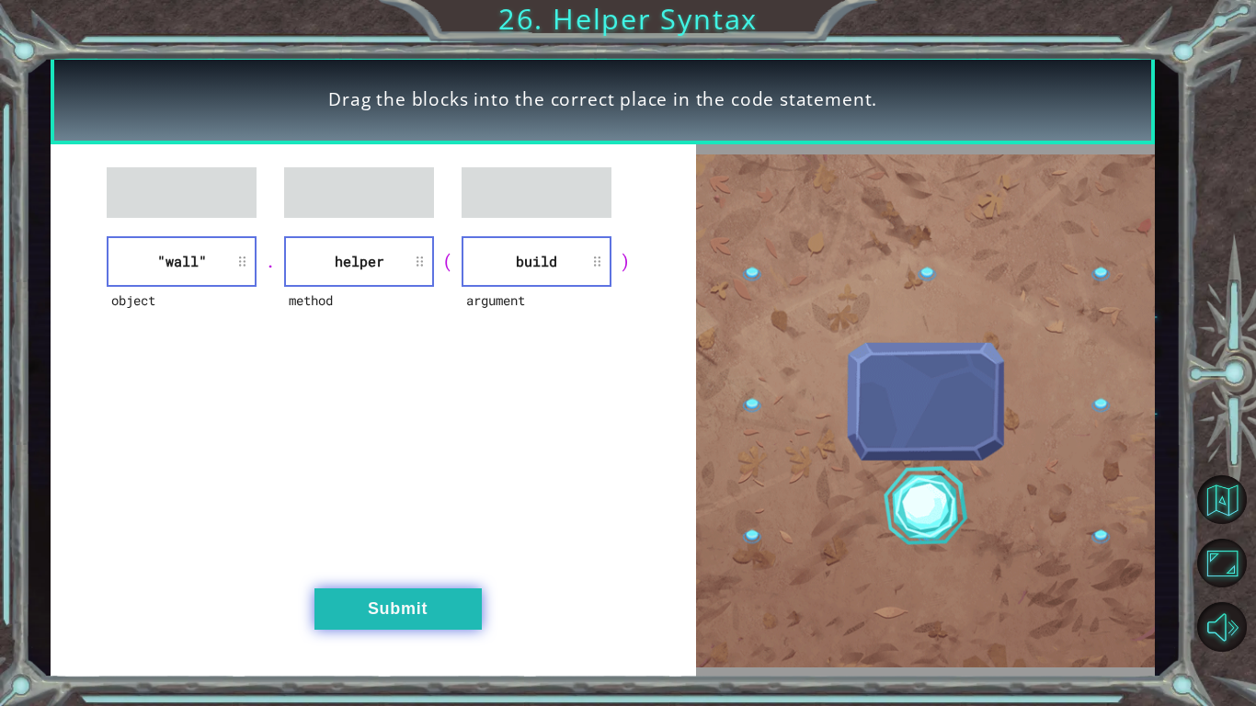
click at [465, 611] on button "Submit" at bounding box center [397, 608] width 167 height 41
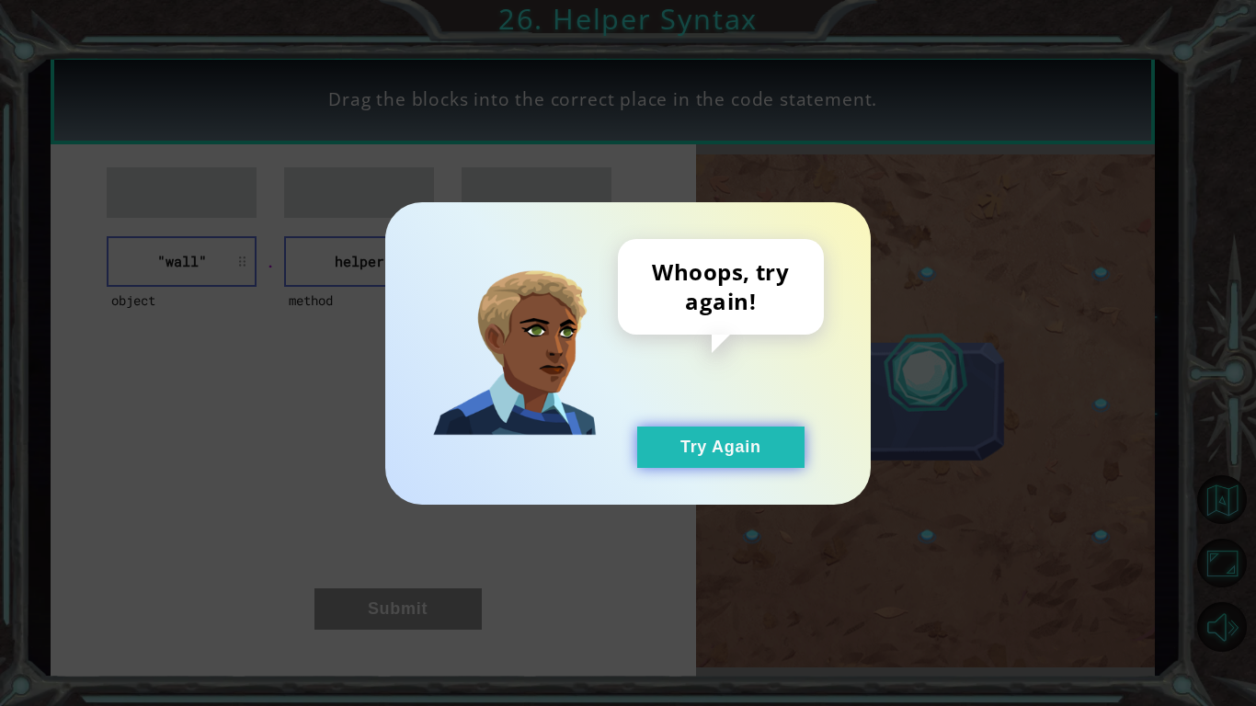
click at [724, 436] on button "Try Again" at bounding box center [720, 447] width 167 height 41
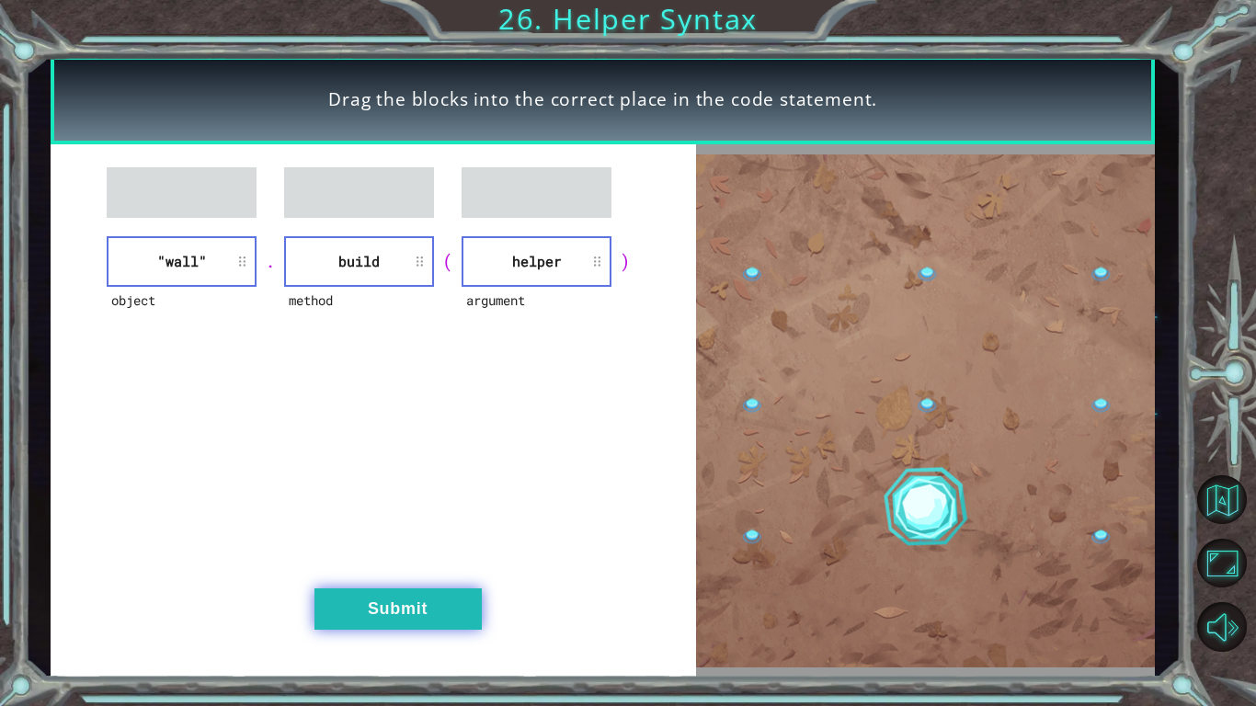
click at [450, 598] on button "Submit" at bounding box center [397, 608] width 167 height 41
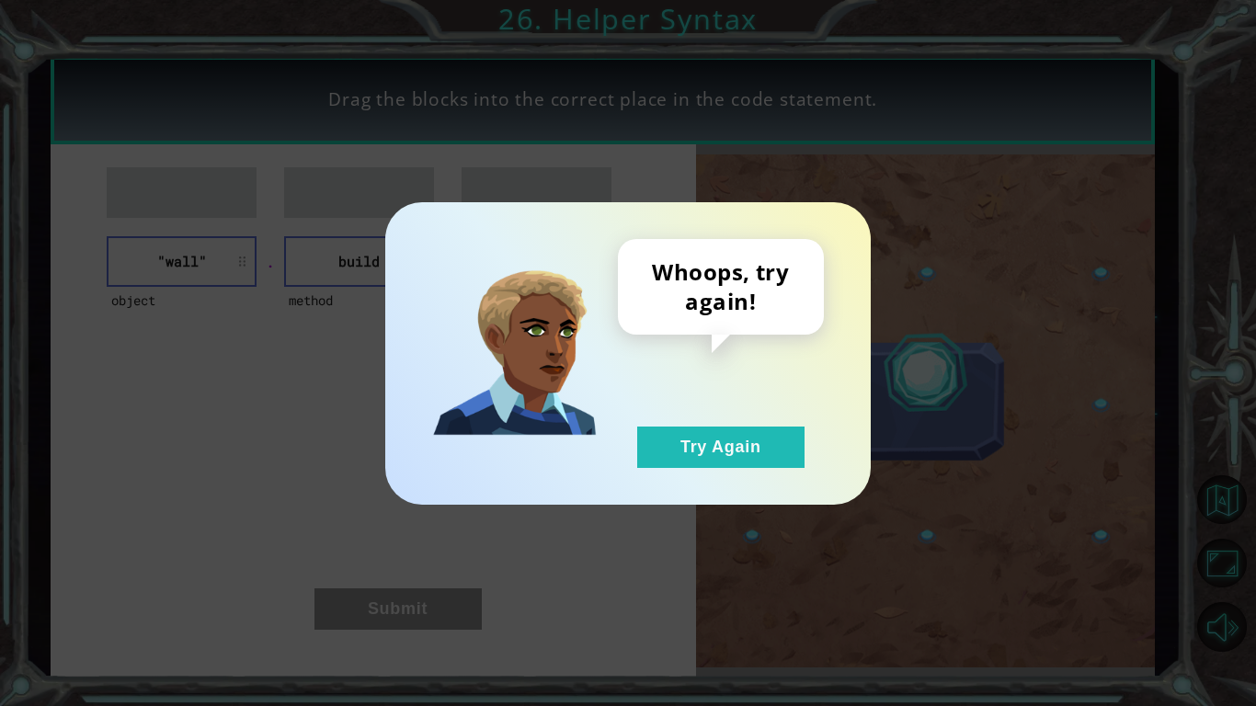
click at [681, 484] on div "Whoops, try again! Try Again" at bounding box center [627, 353] width 485 height 302
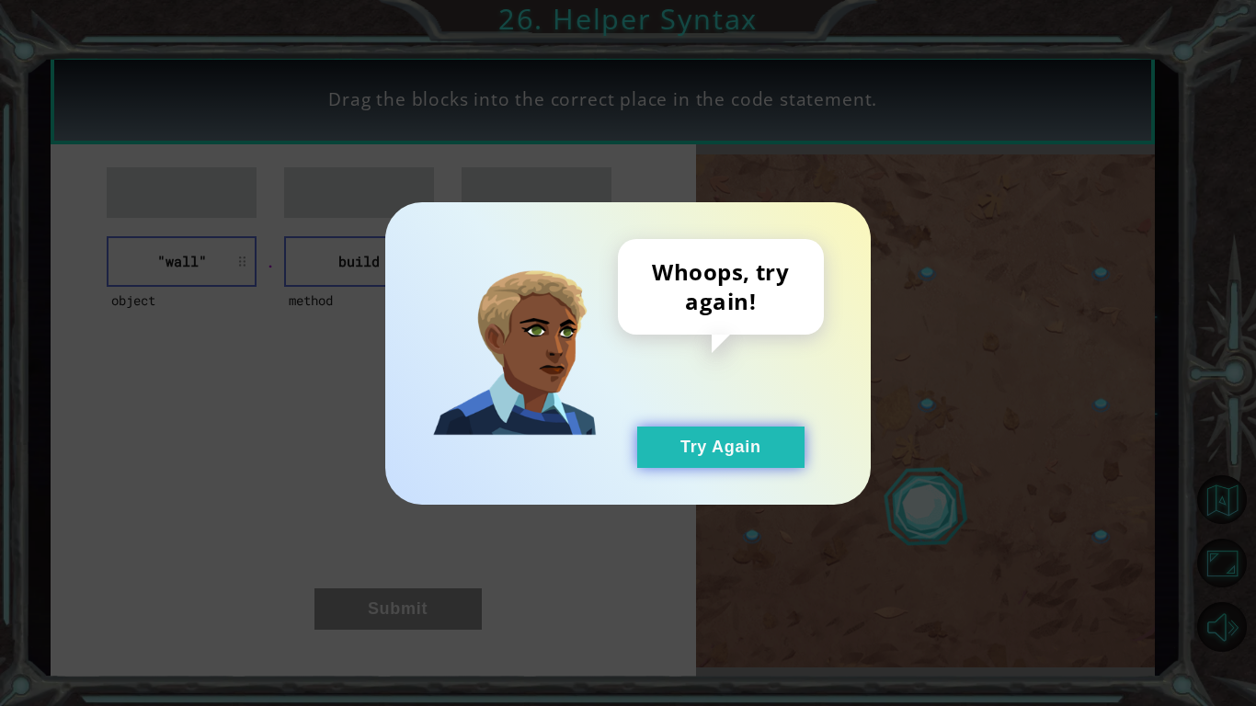
click at [649, 449] on button "Try Again" at bounding box center [720, 447] width 167 height 41
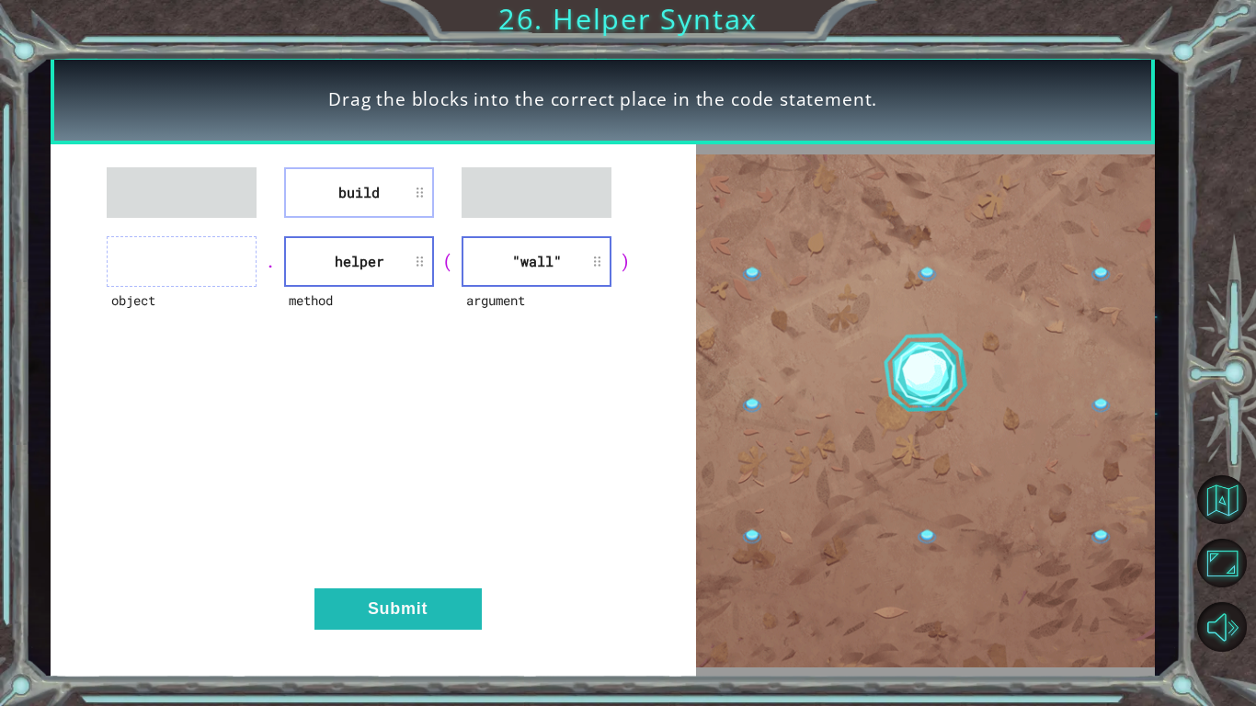
click at [338, 154] on div "build object . method helper ( argument "wall" ) Submit" at bounding box center [373, 411] width 645 height 534
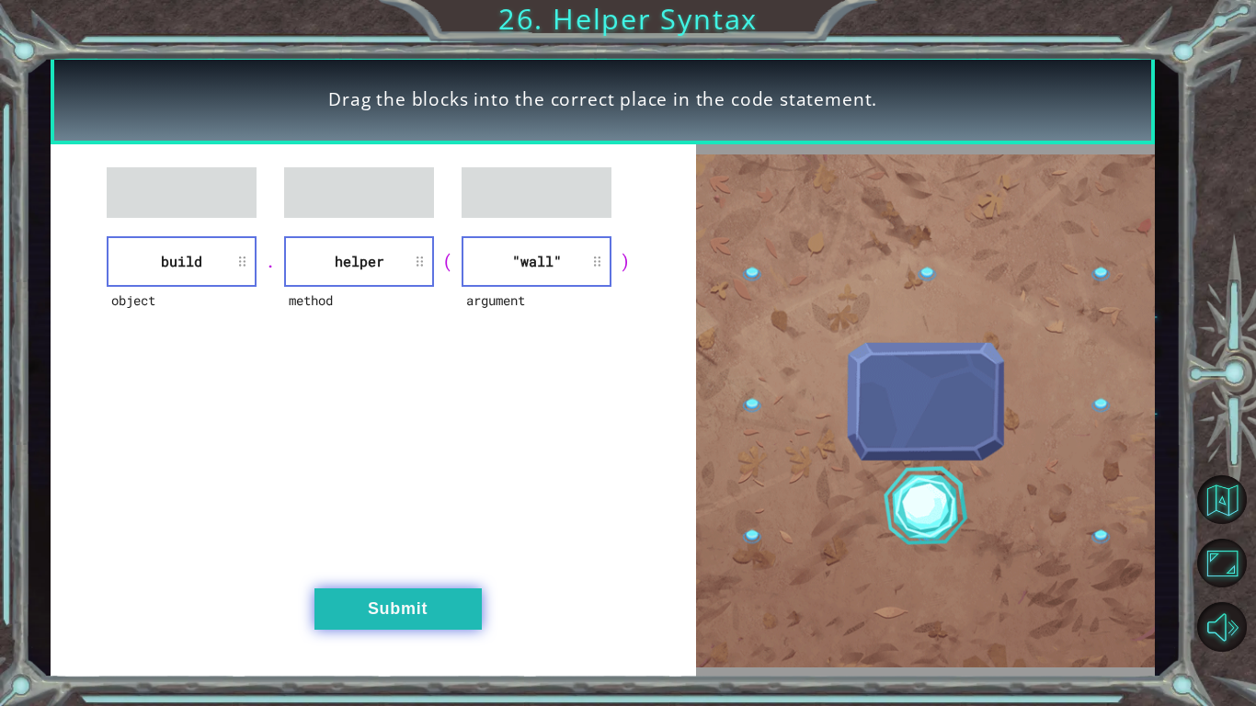
click at [430, 604] on button "Submit" at bounding box center [397, 608] width 167 height 41
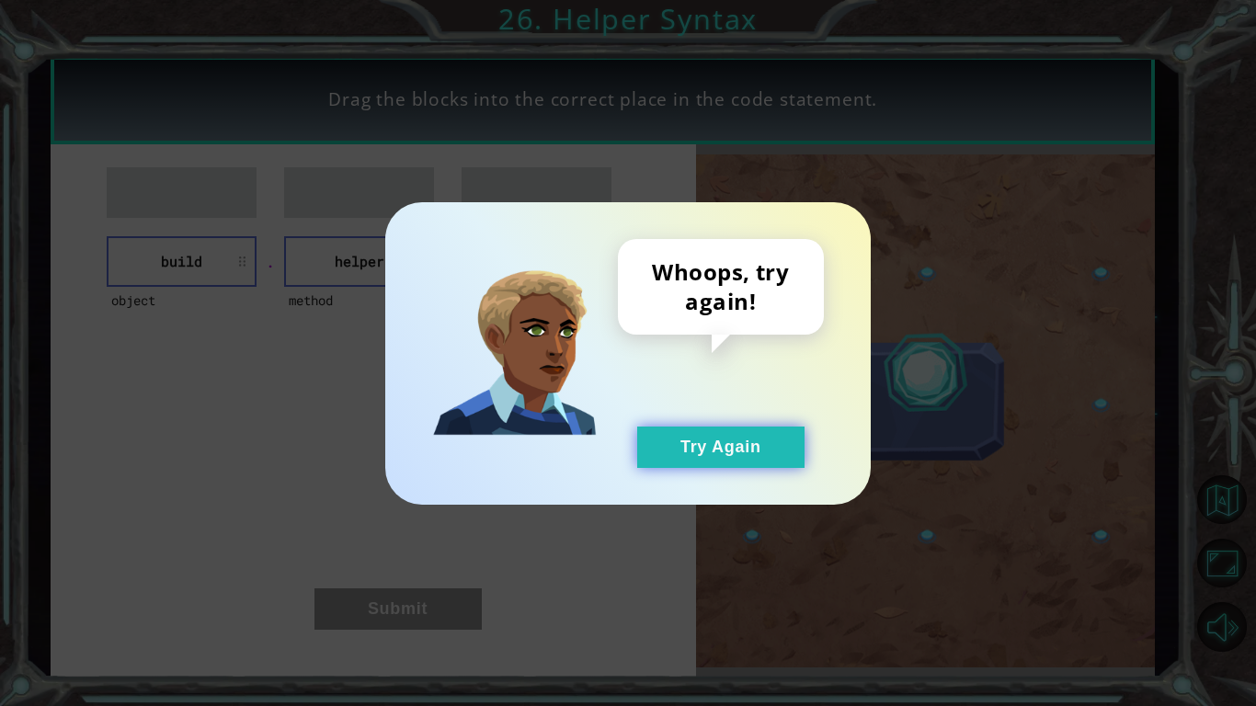
click at [689, 460] on button "Try Again" at bounding box center [720, 447] width 167 height 41
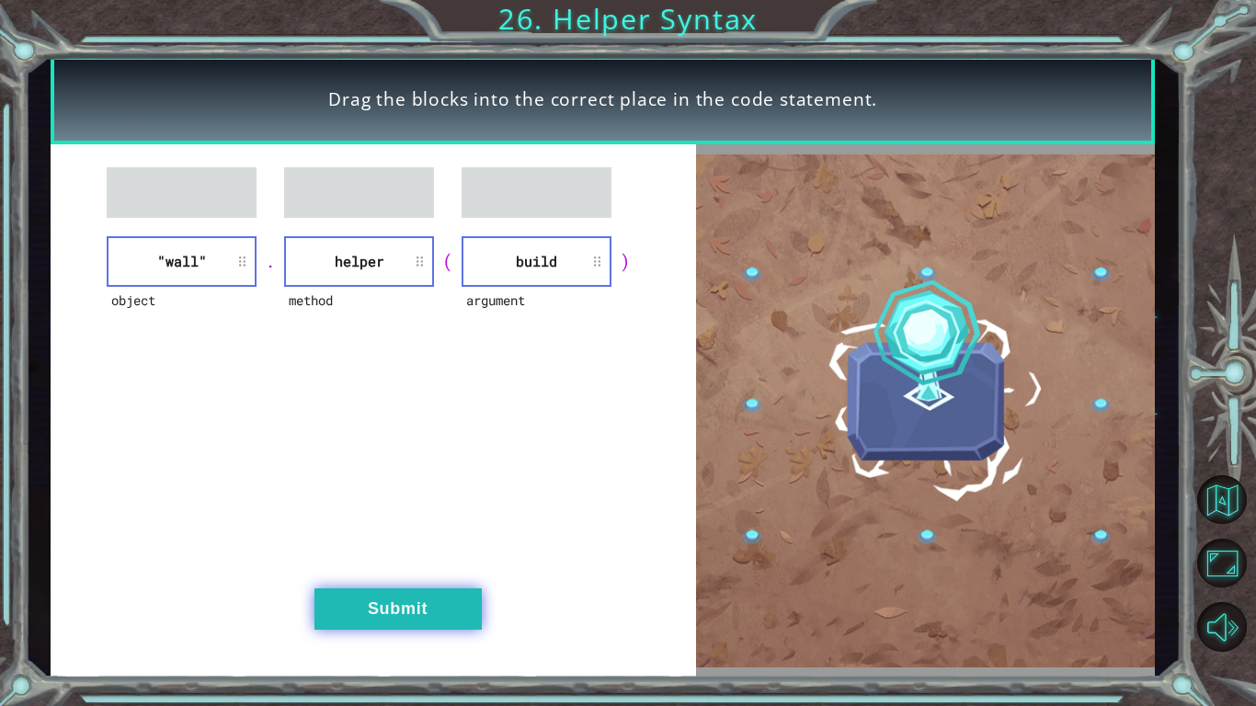
click at [430, 588] on button "Submit" at bounding box center [397, 608] width 167 height 41
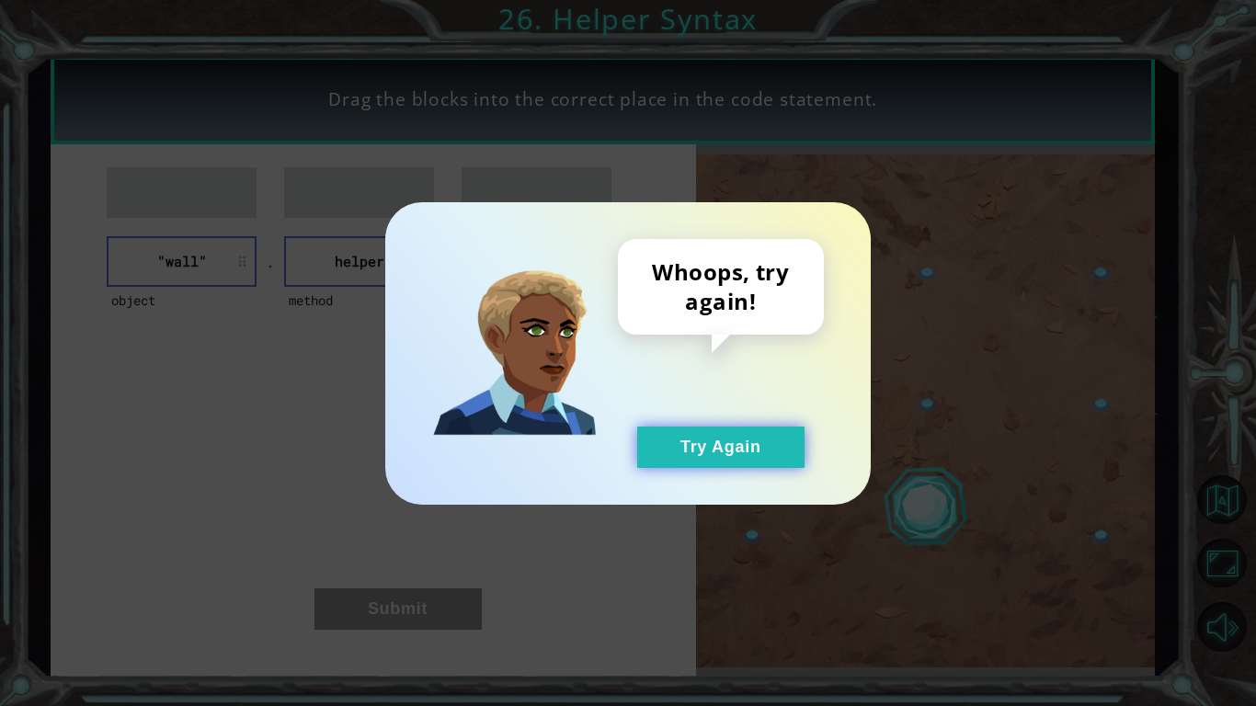
click at [726, 444] on button "Try Again" at bounding box center [720, 447] width 167 height 41
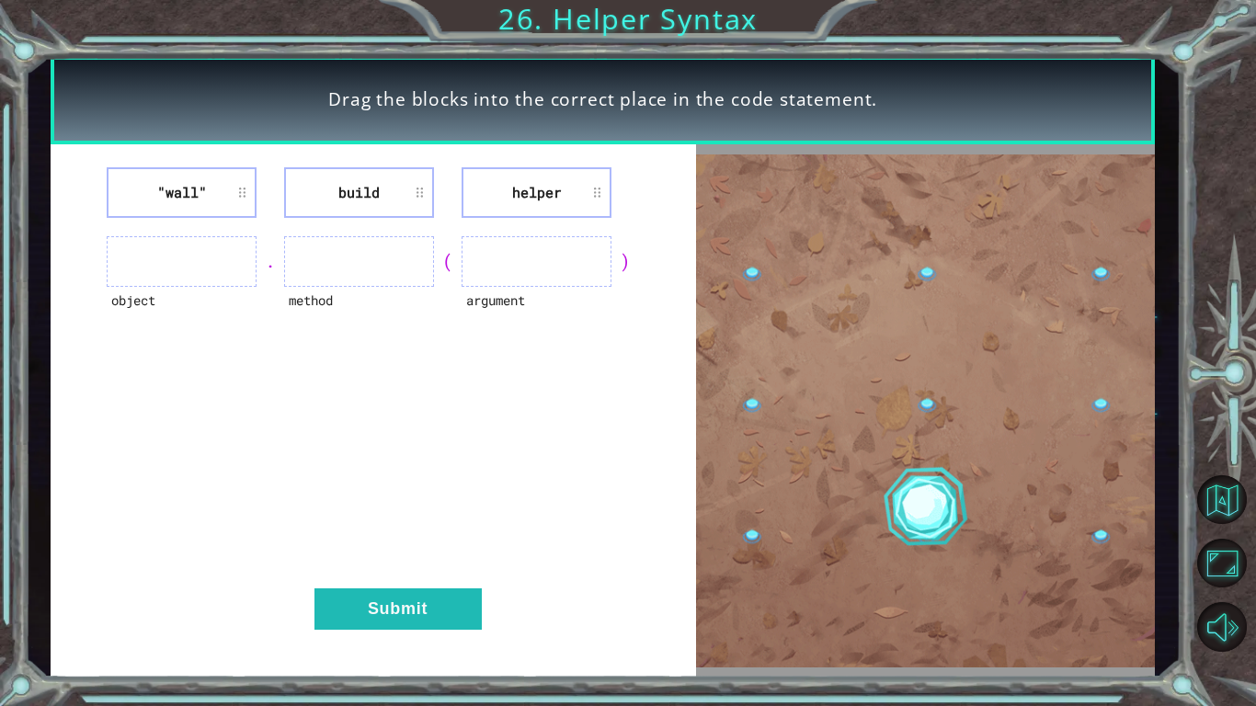
click at [600, 191] on li "helper" at bounding box center [536, 192] width 150 height 51
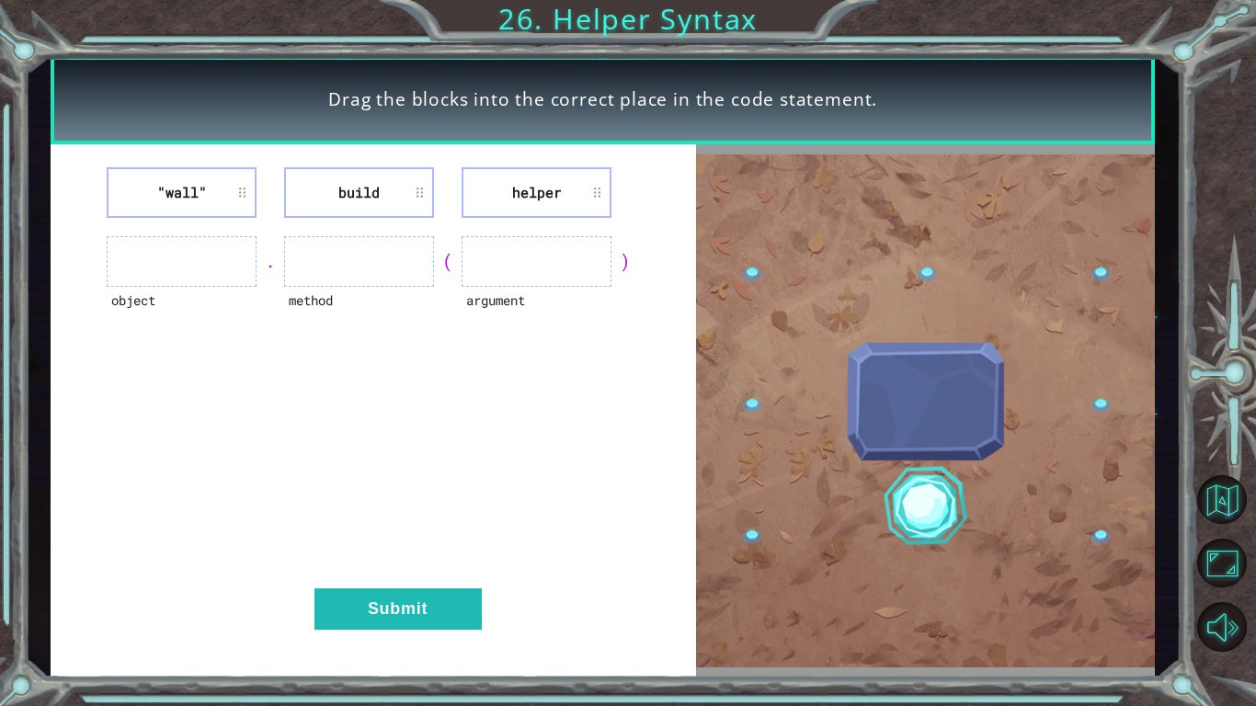
click at [598, 198] on li "helper" at bounding box center [536, 192] width 150 height 51
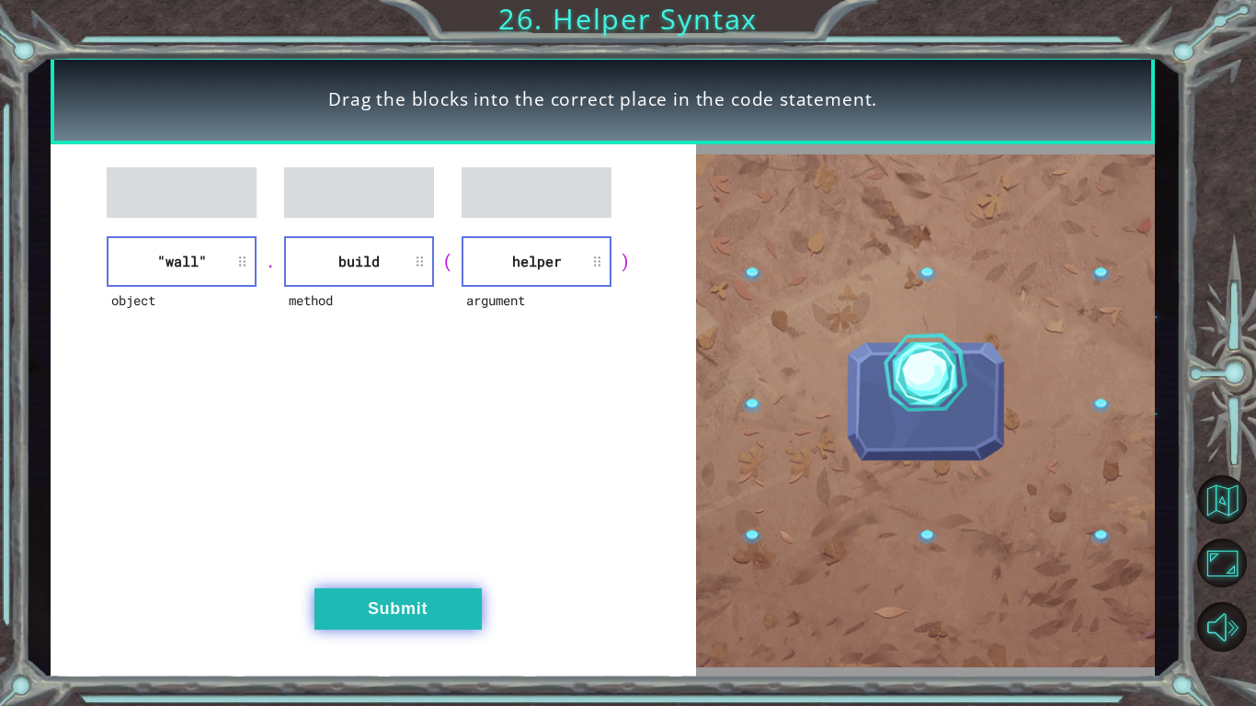
click at [448, 589] on button "Submit" at bounding box center [397, 608] width 167 height 41
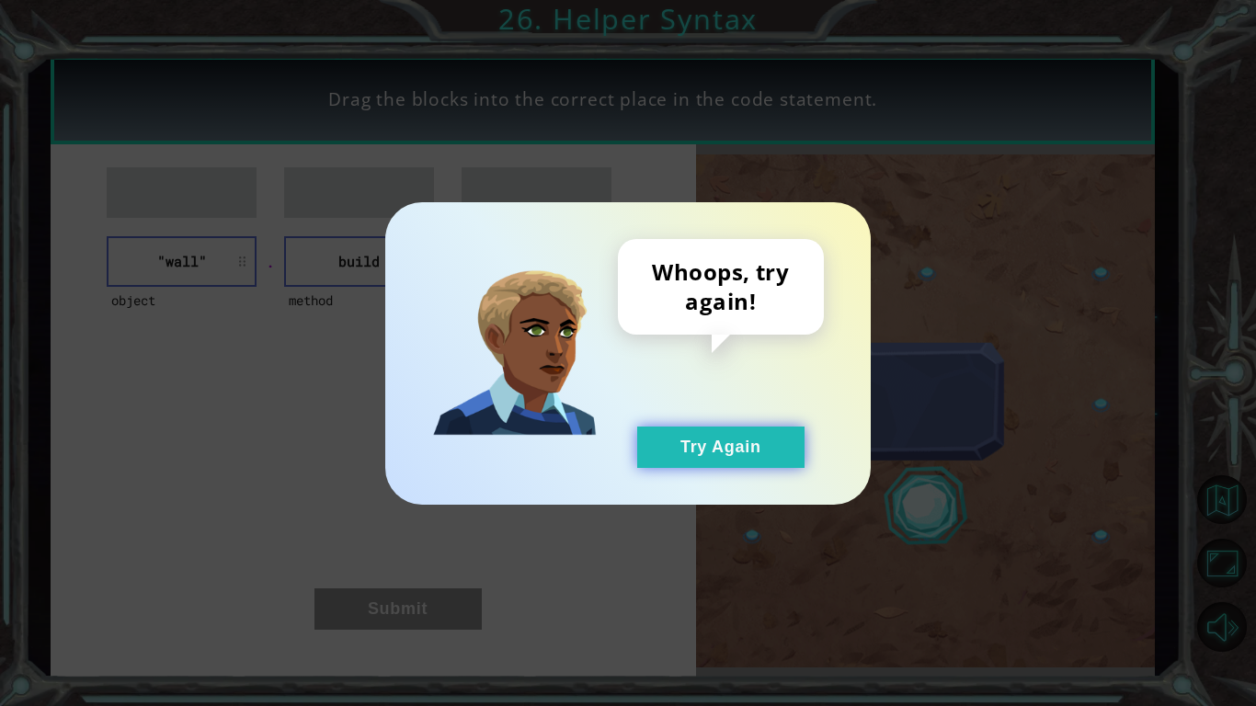
click at [765, 456] on button "Try Again" at bounding box center [720, 447] width 167 height 41
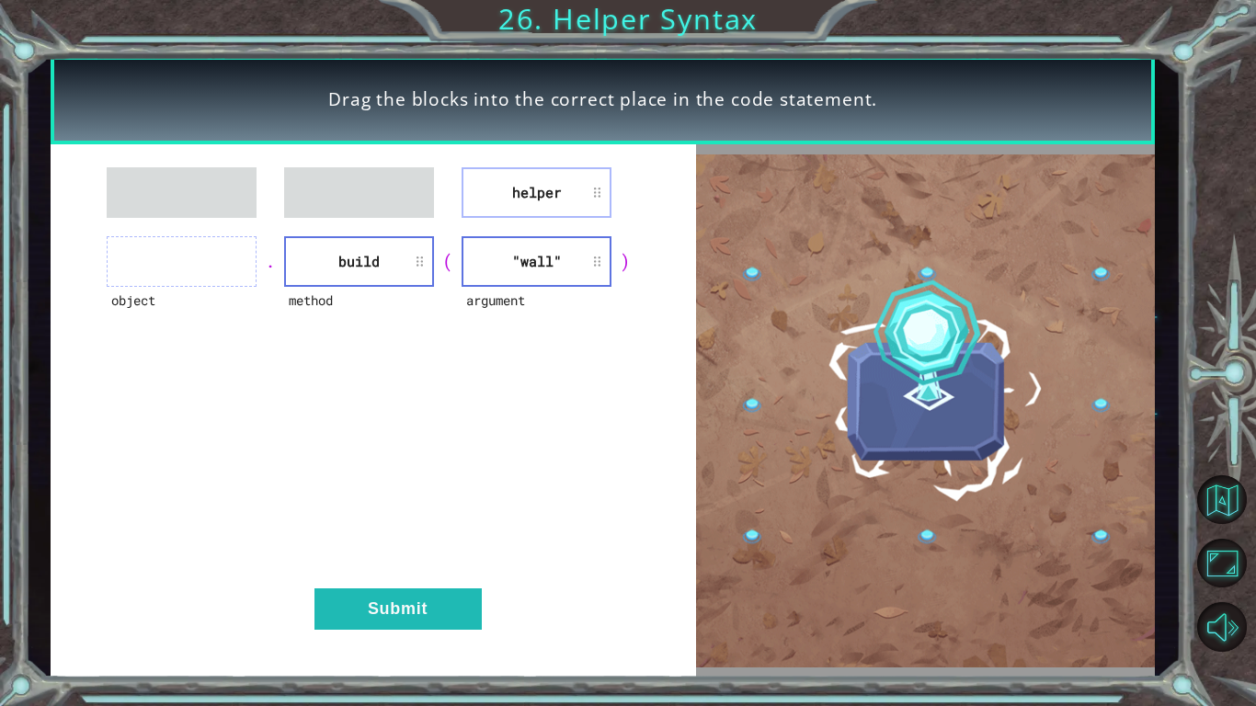
drag, startPoint x: 479, startPoint y: 221, endPoint x: 249, endPoint y: 228, distance: 229.9
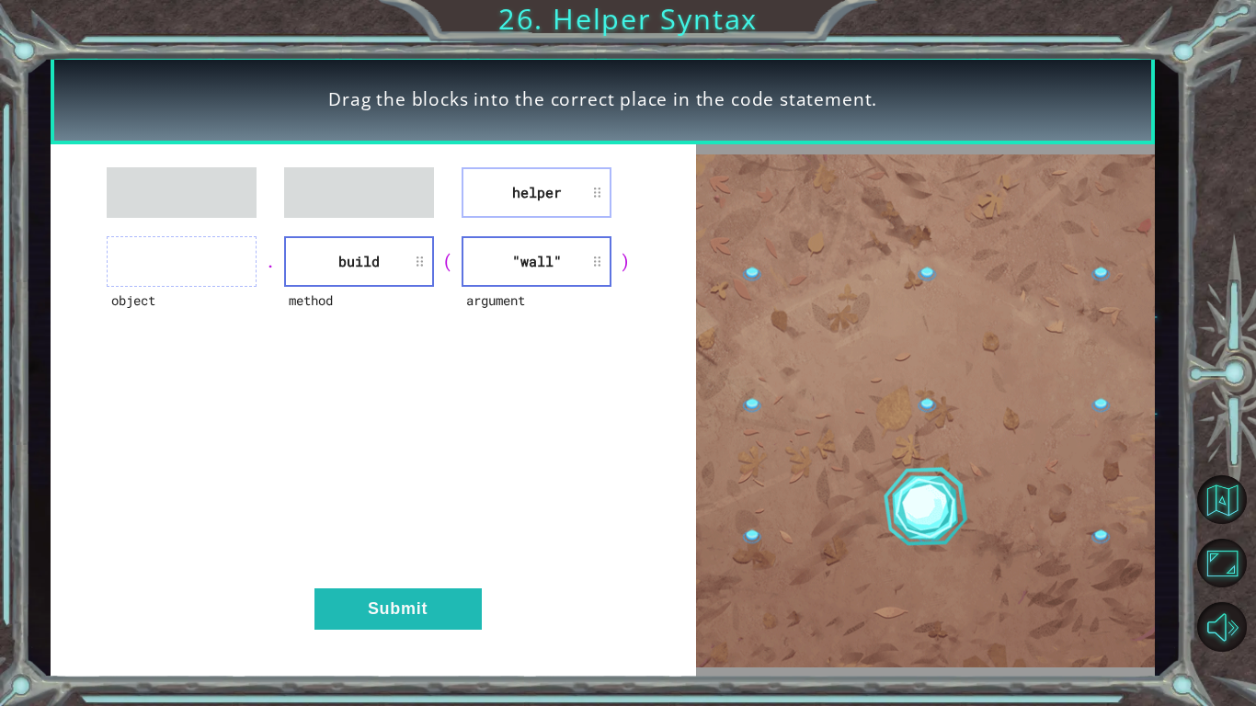
click at [249, 228] on div "helper object . method build ( argument "wall" ) Submit" at bounding box center [373, 411] width 645 height 534
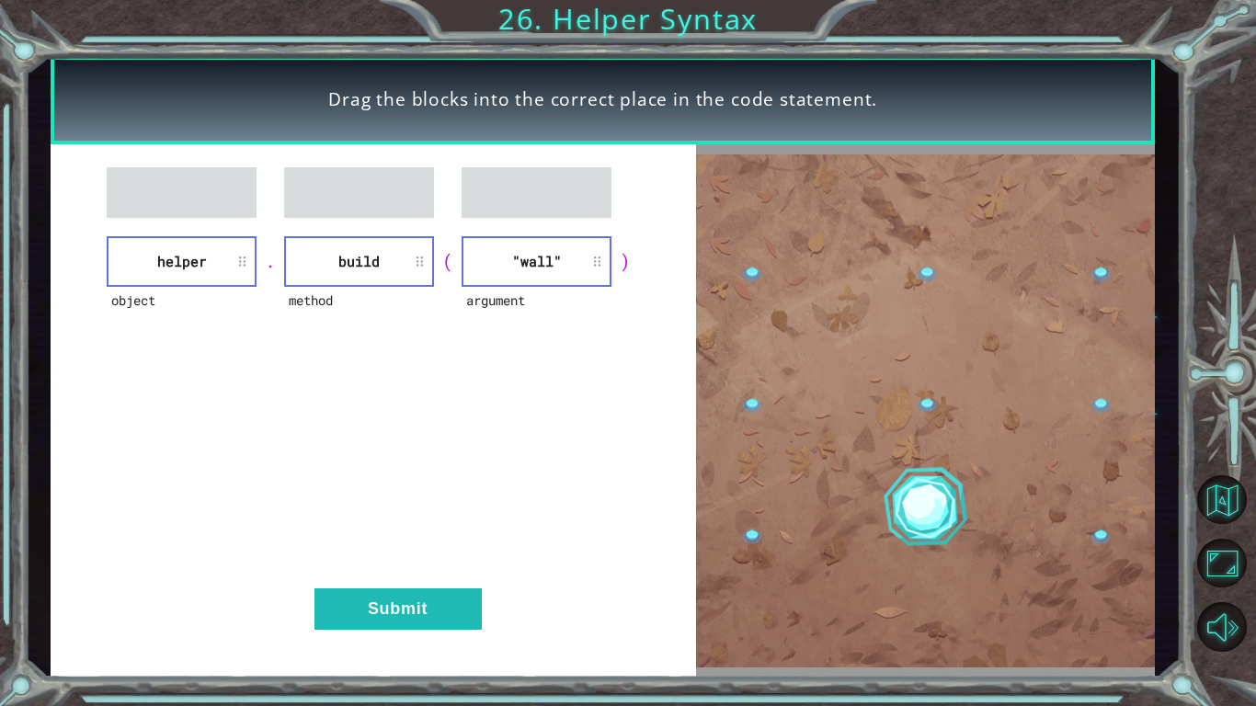
click at [467, 644] on div "object helper . method build ( argument "wall" ) Submit" at bounding box center [373, 411] width 645 height 534
click at [445, 603] on button "Submit" at bounding box center [397, 608] width 167 height 41
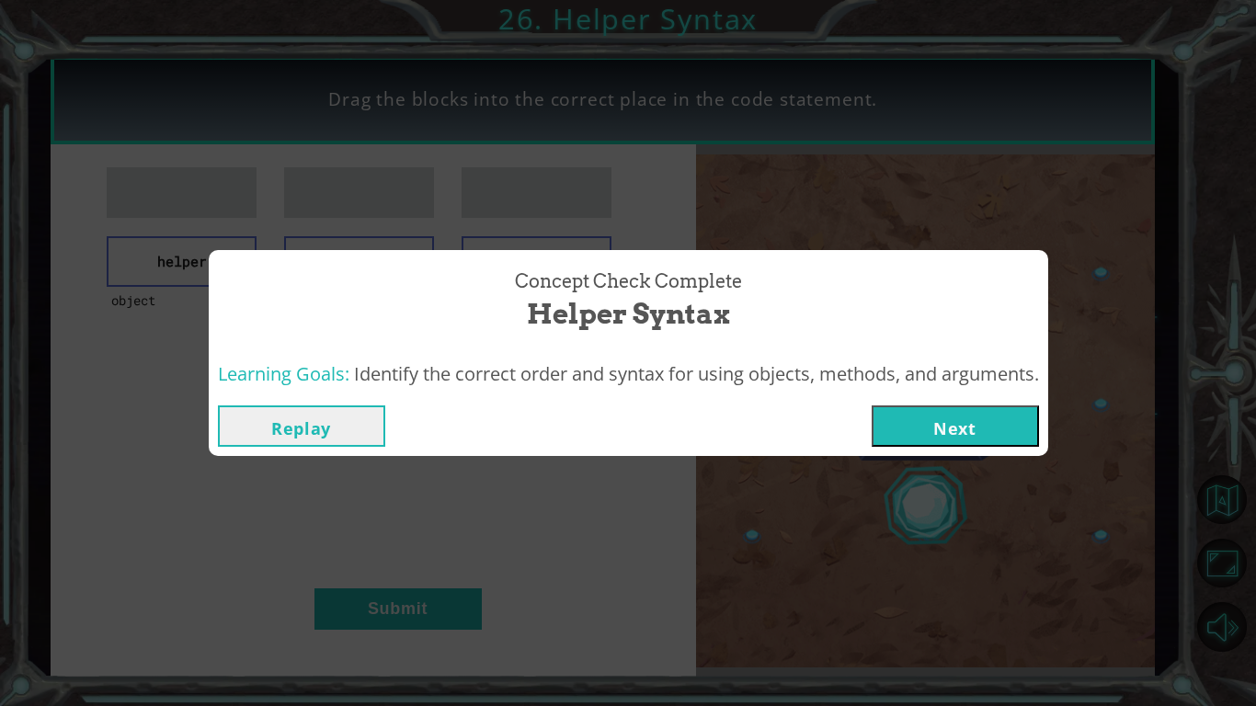
click at [944, 436] on button "Next" at bounding box center [954, 425] width 167 height 41
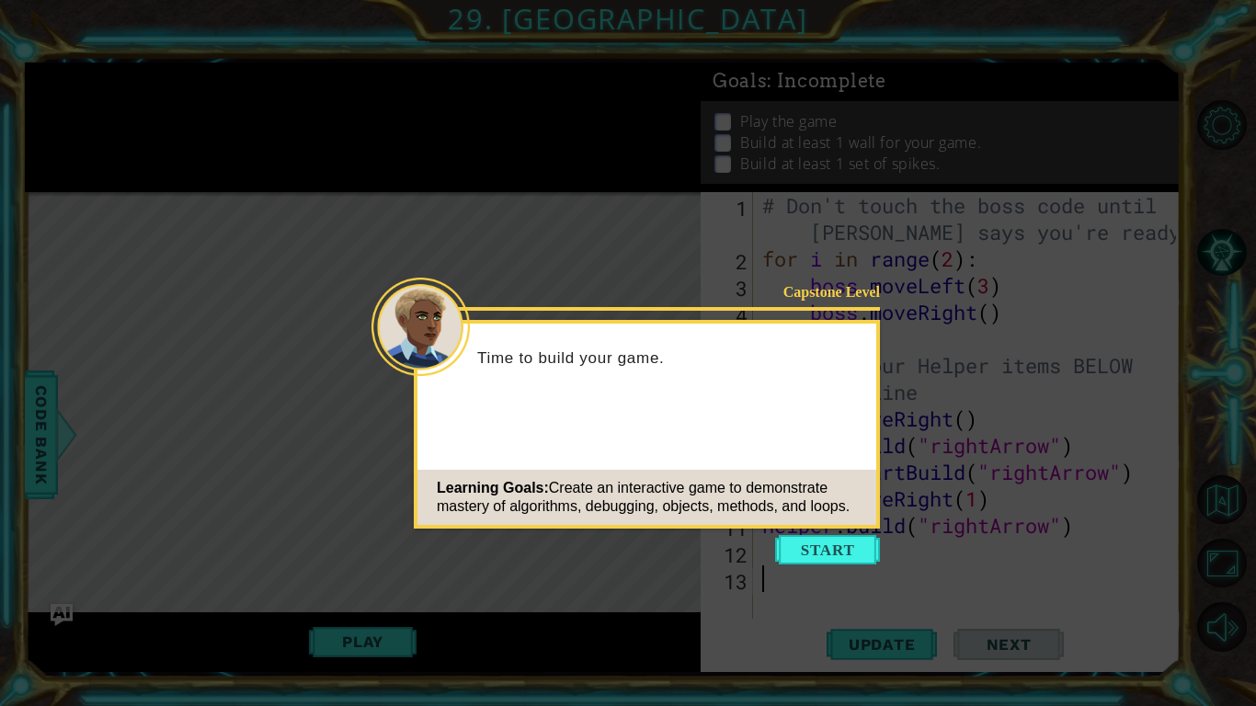
click at [853, 524] on div "Learning Goals: Create an interactive game to demonstrate mastery of algorithms…" at bounding box center [646, 497] width 459 height 55
click at [850, 546] on button "Start" at bounding box center [827, 549] width 105 height 29
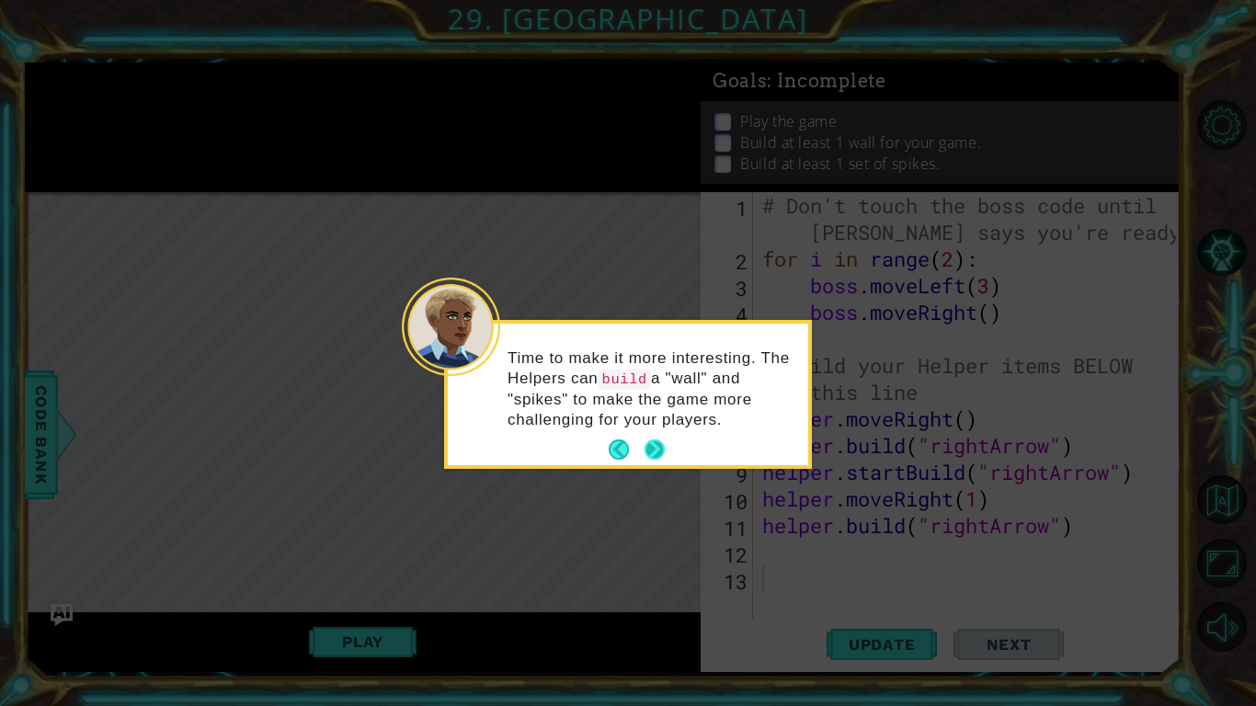
click at [665, 445] on button "Next" at bounding box center [654, 449] width 20 height 20
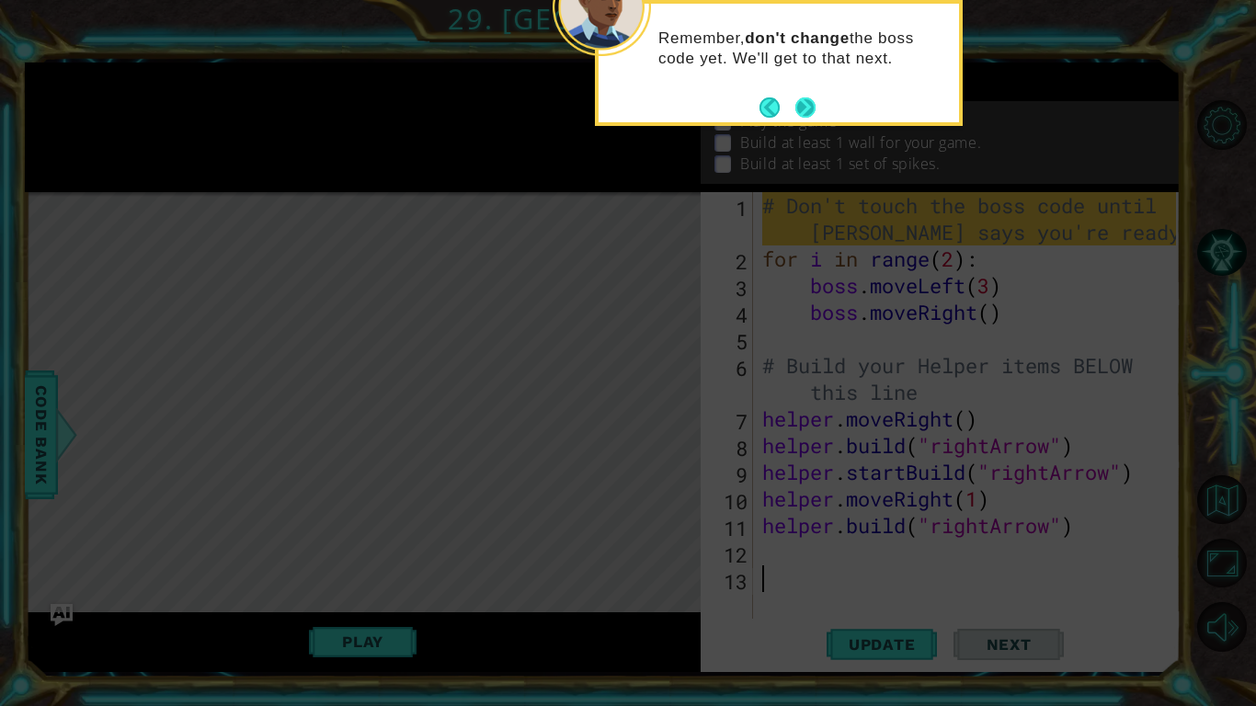
click at [807, 102] on button "Next" at bounding box center [805, 107] width 20 height 20
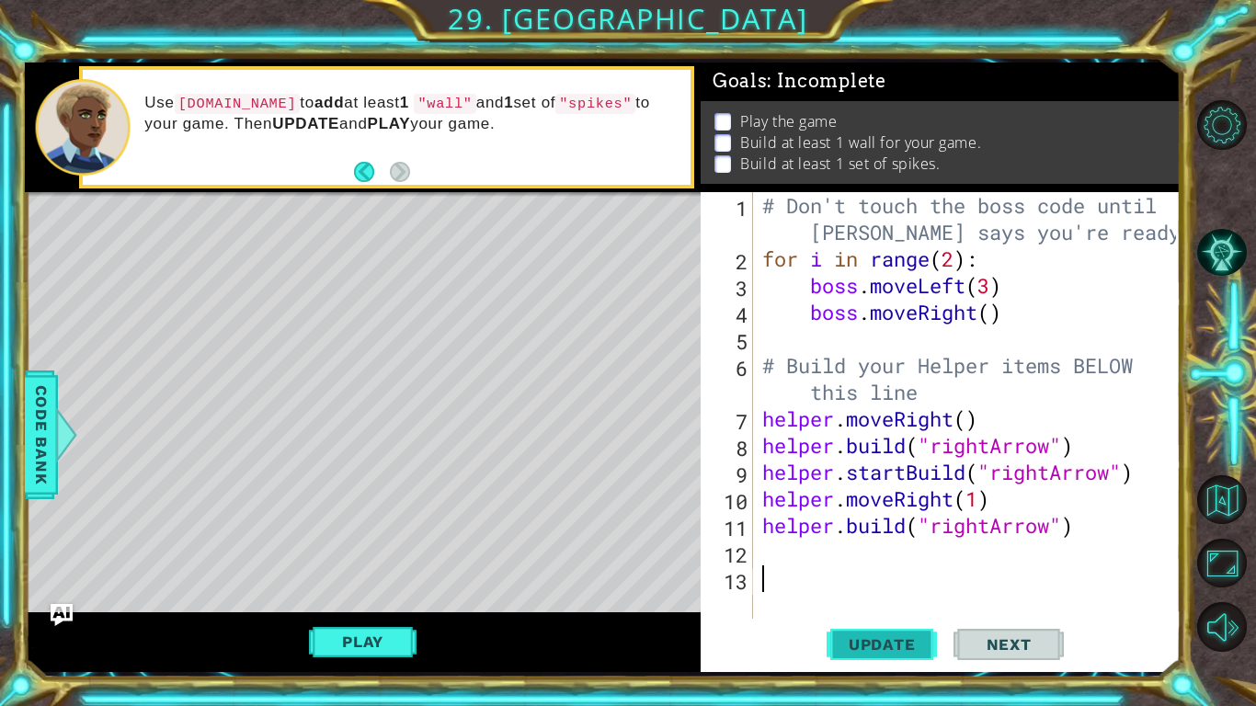
click at [861, 655] on button "Update" at bounding box center [881, 645] width 110 height 48
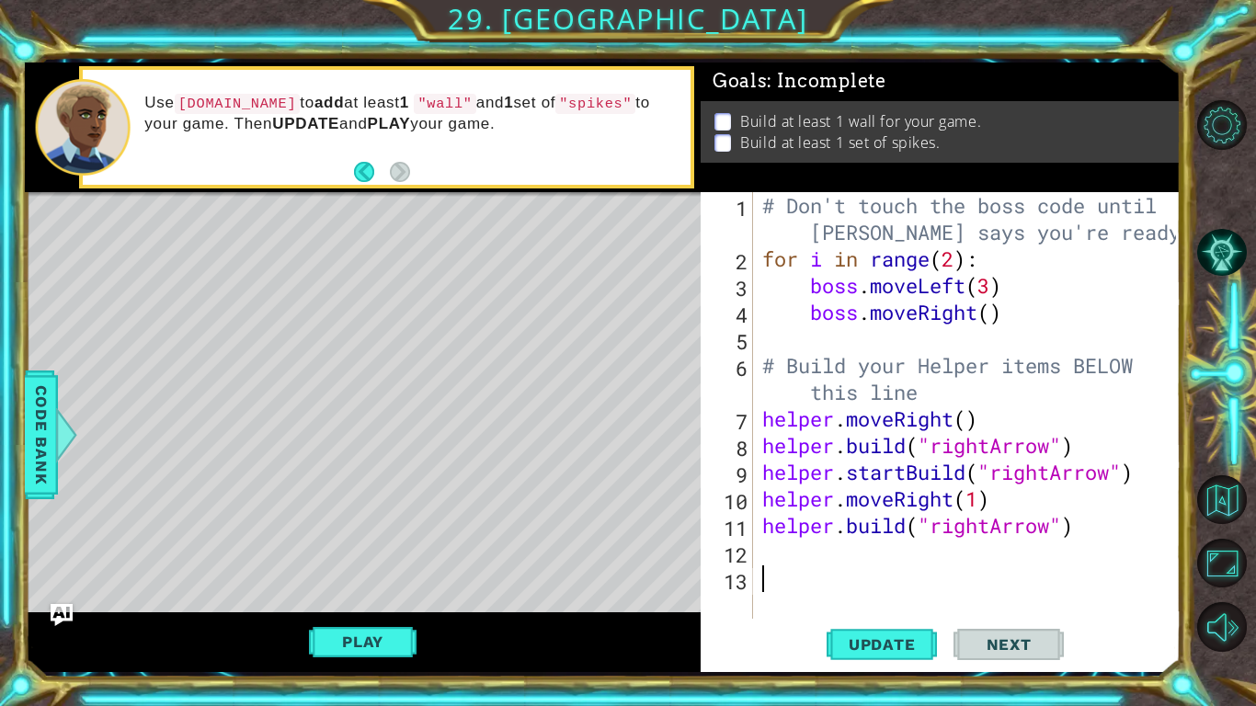
click at [983, 663] on button "Next" at bounding box center [1008, 645] width 110 height 48
click at [805, 552] on div "# Don't touch the boss code until [PERSON_NAME] says you're ready! for i in ran…" at bounding box center [971, 445] width 427 height 507
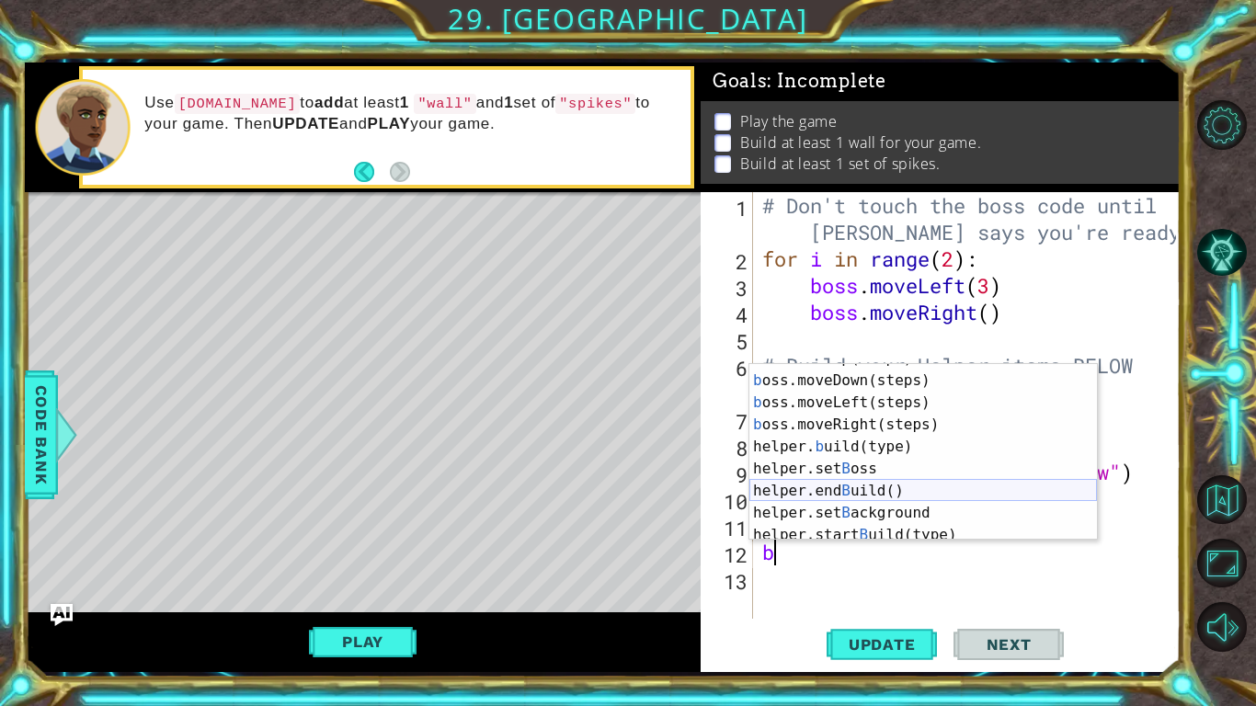
scroll to position [39, 0]
click at [931, 452] on div "b oss.moveUp(steps) press enter b oss.moveDown(steps) press enter b oss.moveLef…" at bounding box center [922, 457] width 347 height 221
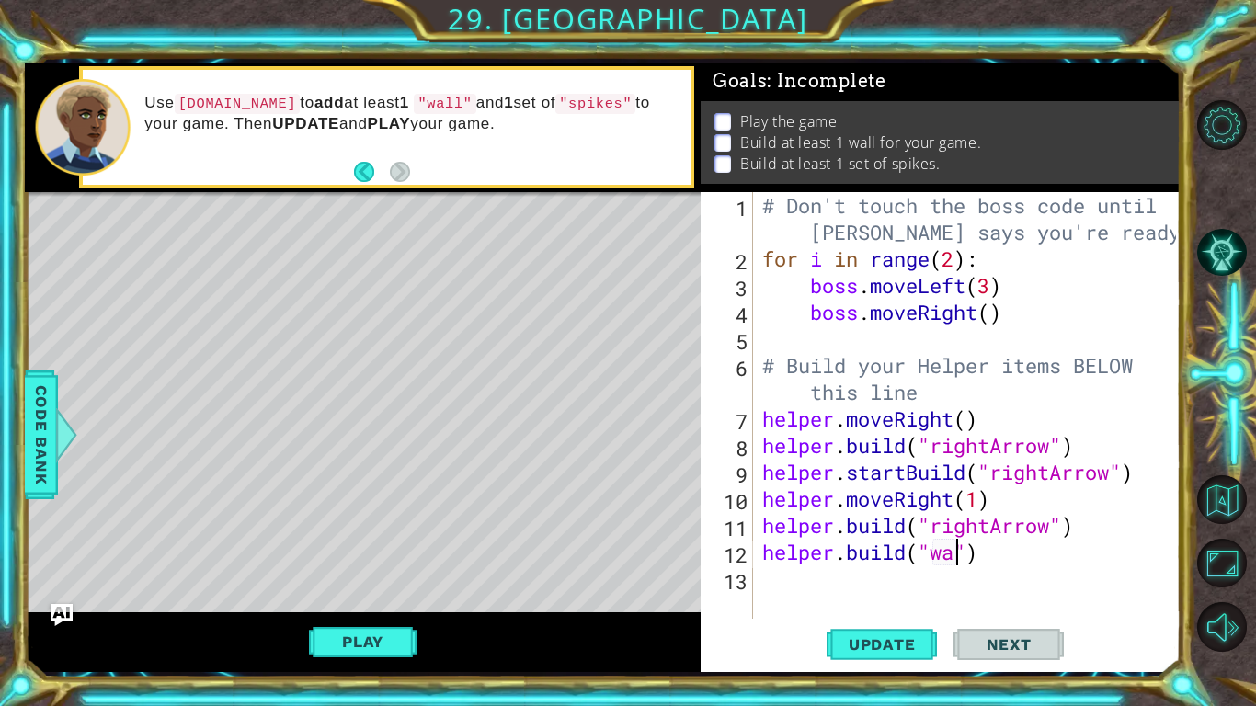
scroll to position [0, 9]
type textarea "[DOMAIN_NAME]("wall")"
click at [873, 635] on span "Update" at bounding box center [882, 644] width 104 height 18
click at [827, 575] on div "# Don't touch the boss code until [PERSON_NAME] says you're ready! for i in ran…" at bounding box center [971, 445] width 427 height 507
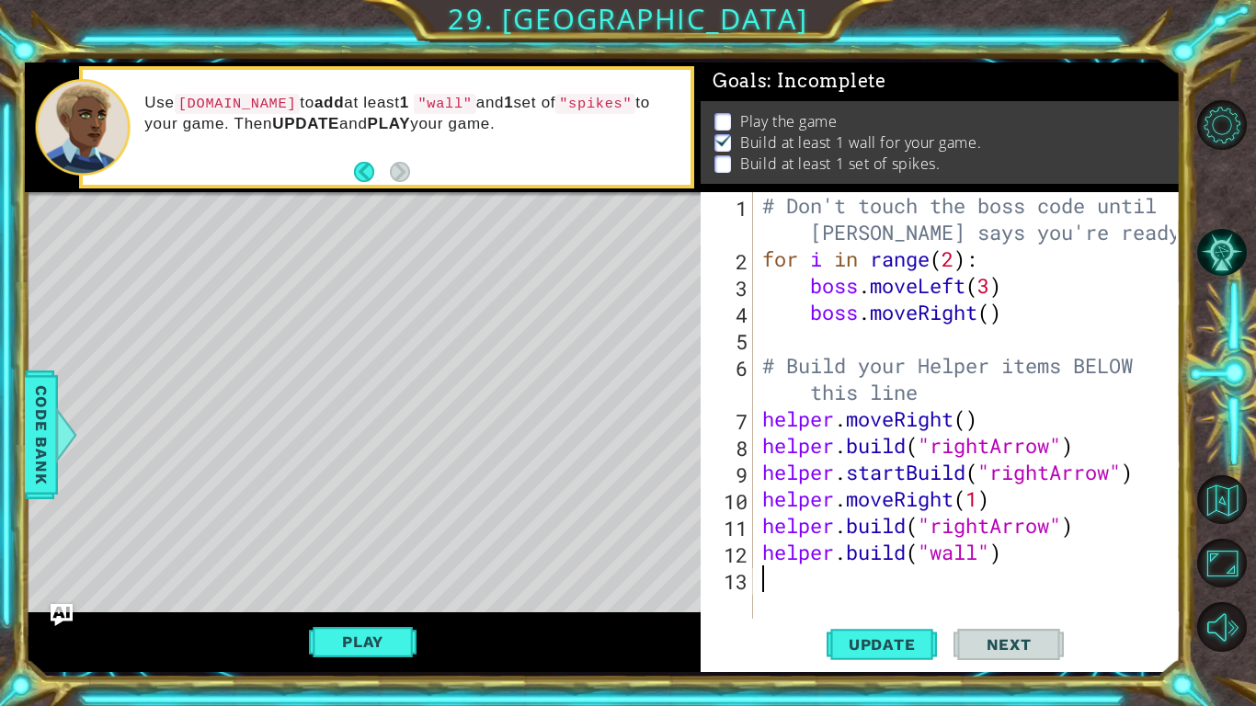
type textarea "h"
click at [827, 575] on div "# Don't touch the boss code until [PERSON_NAME] says you're ready! for i in ran…" at bounding box center [971, 445] width 427 height 507
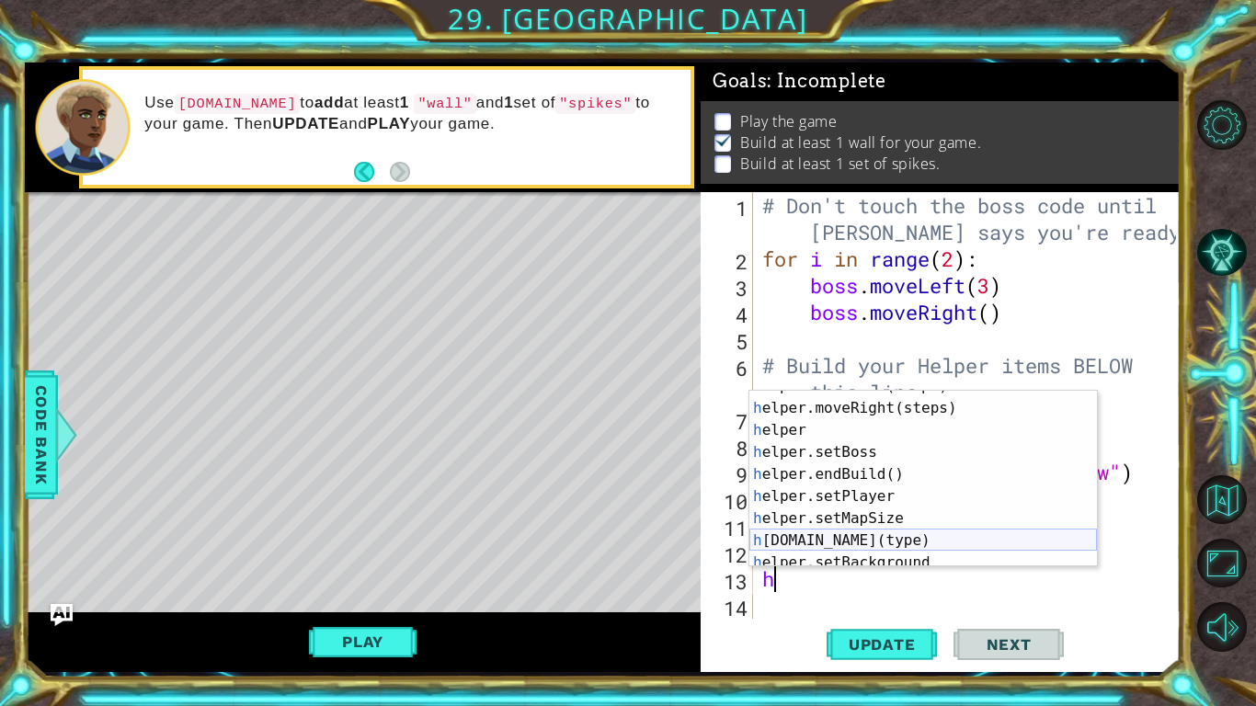
scroll to position [60, 0]
click at [912, 539] on div "h elper.moveLeft(steps) press enter h elper.moveRight(steps) press enter h elpe…" at bounding box center [922, 485] width 347 height 221
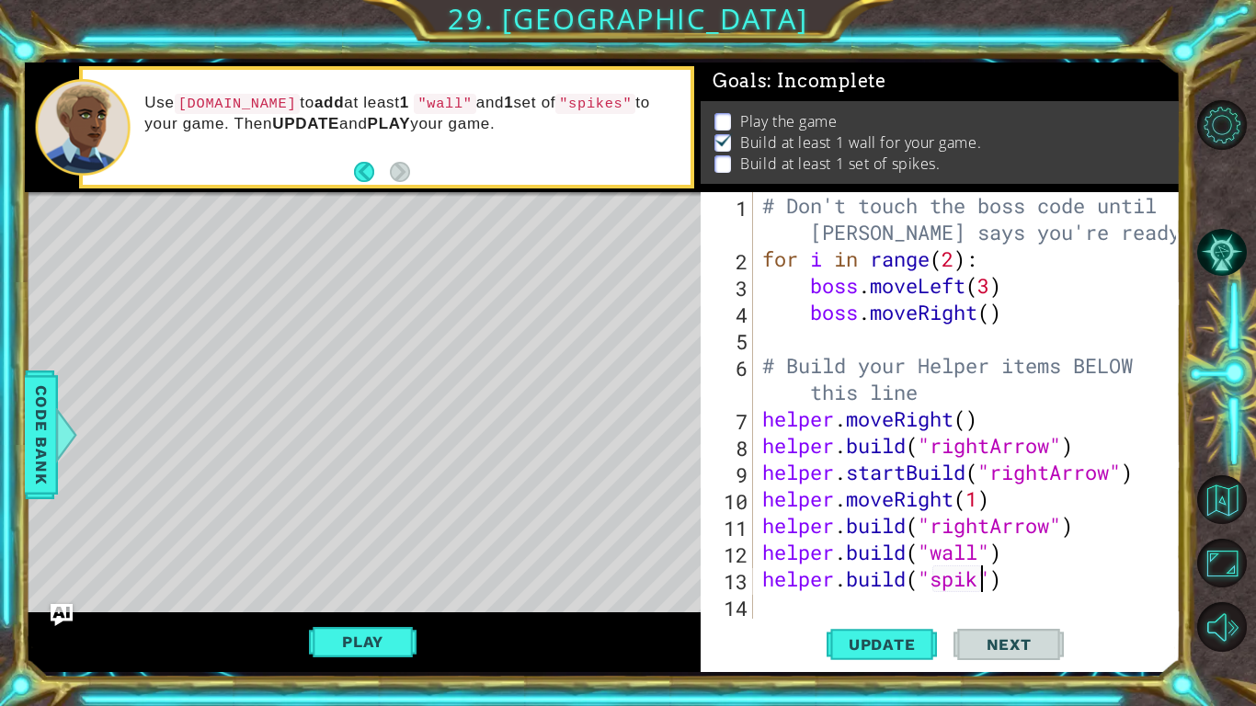
scroll to position [0, 10]
click at [904, 638] on span "Update" at bounding box center [882, 644] width 104 height 18
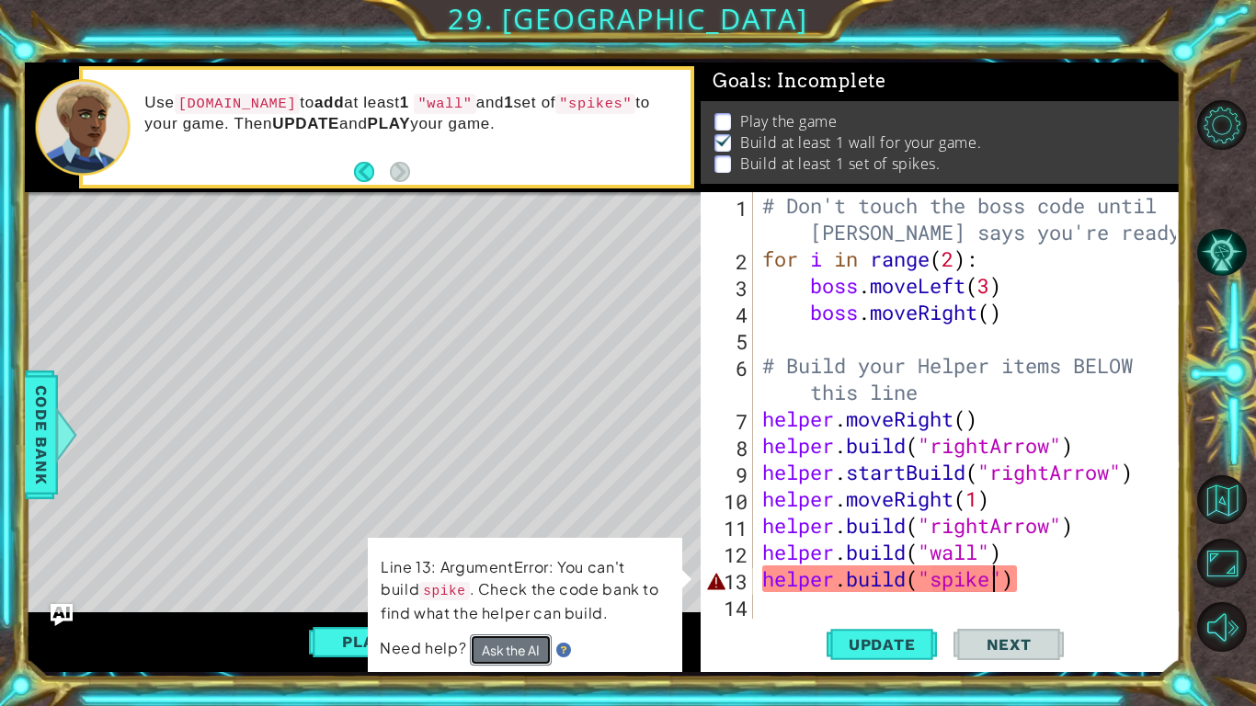
click at [506, 653] on button "Ask the AI" at bounding box center [511, 649] width 82 height 31
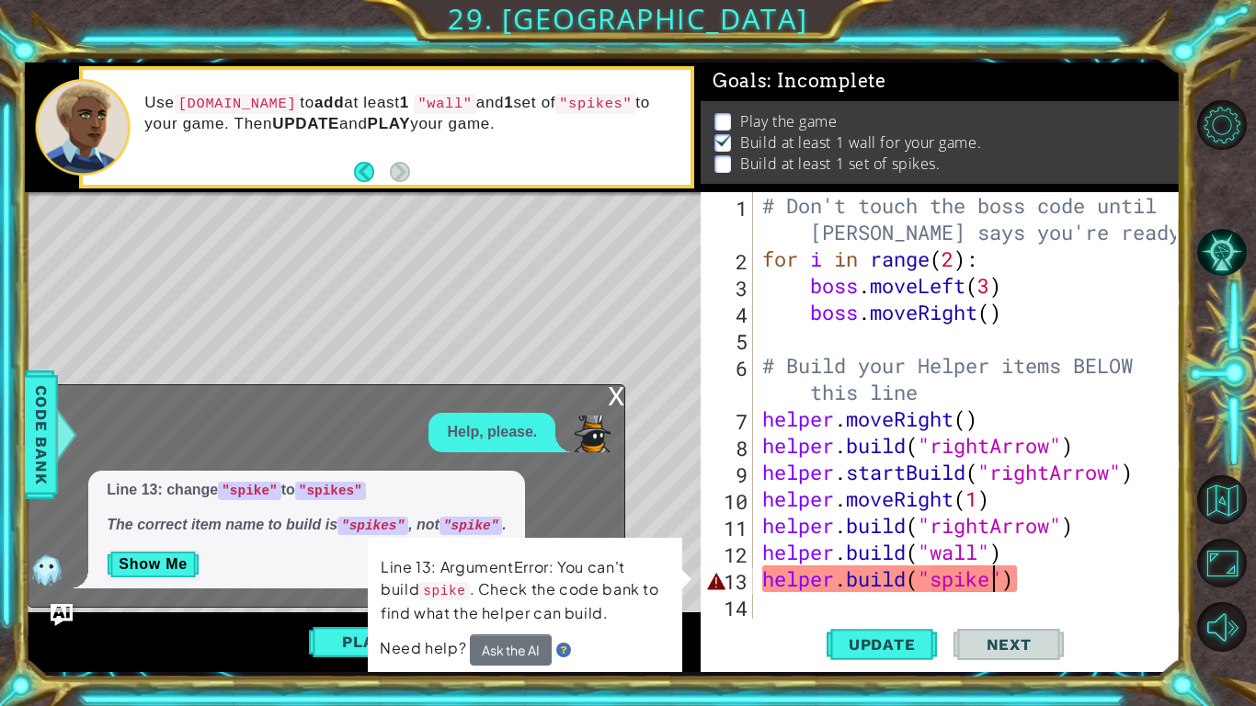
scroll to position [0, 11]
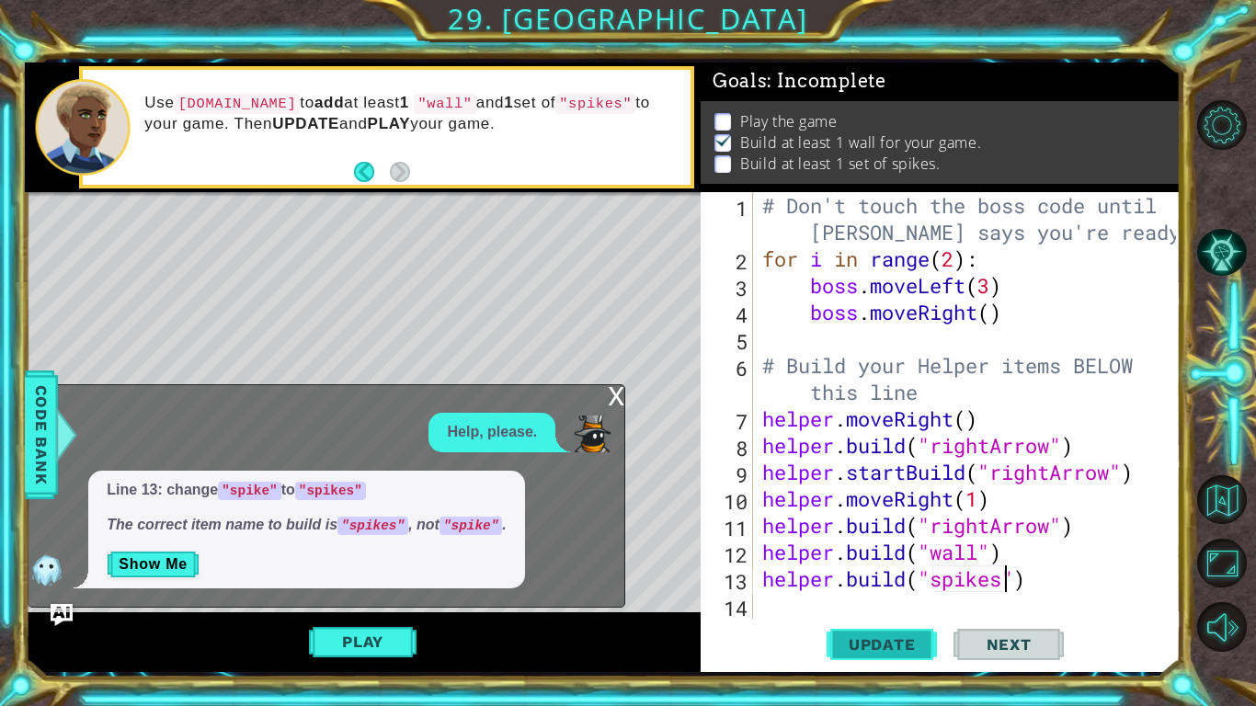
type textarea "[DOMAIN_NAME]("spikes")"
click at [915, 637] on span "Update" at bounding box center [882, 644] width 104 height 18
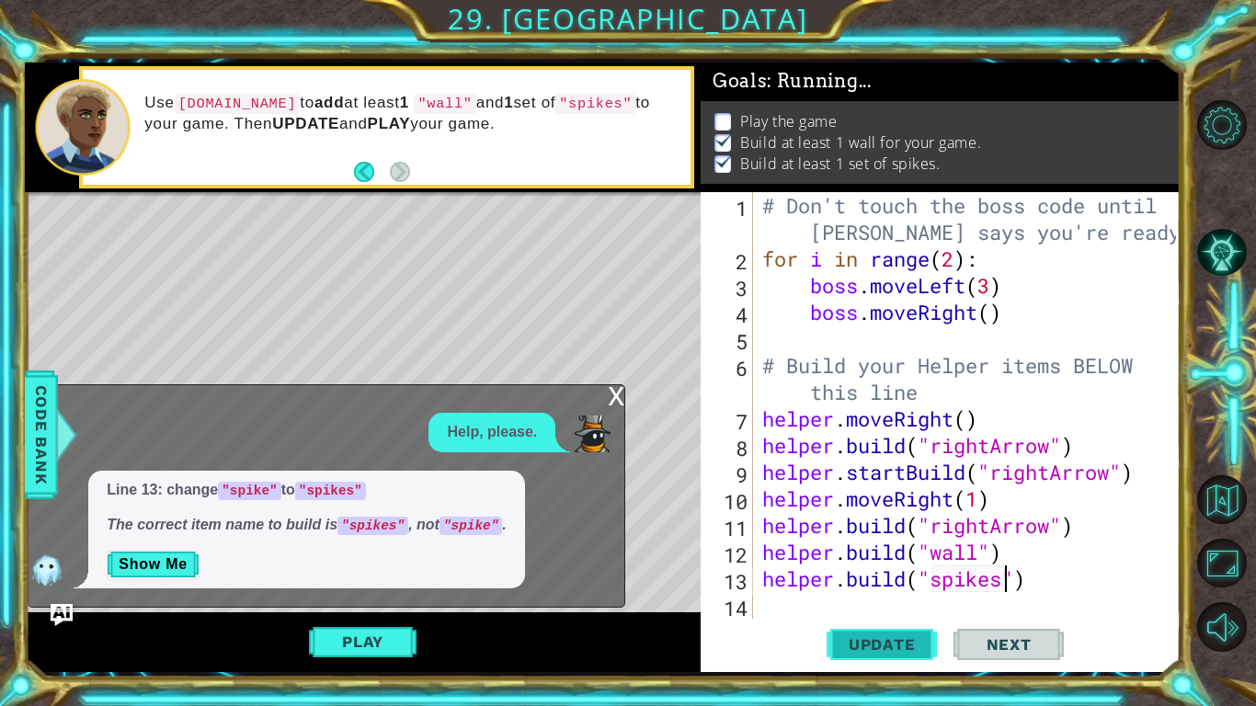
click at [915, 637] on span "Update" at bounding box center [882, 644] width 104 height 18
click at [402, 638] on button "Play" at bounding box center [363, 641] width 108 height 35
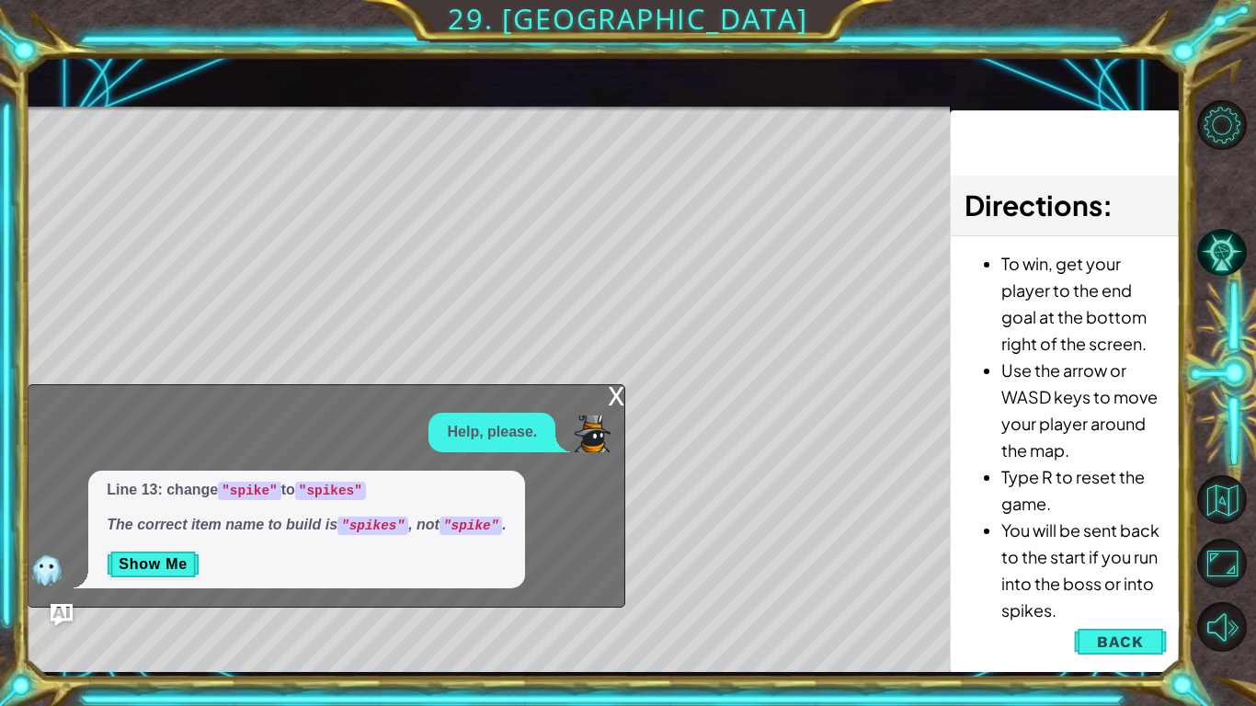
click at [617, 403] on div "x" at bounding box center [616, 394] width 17 height 18
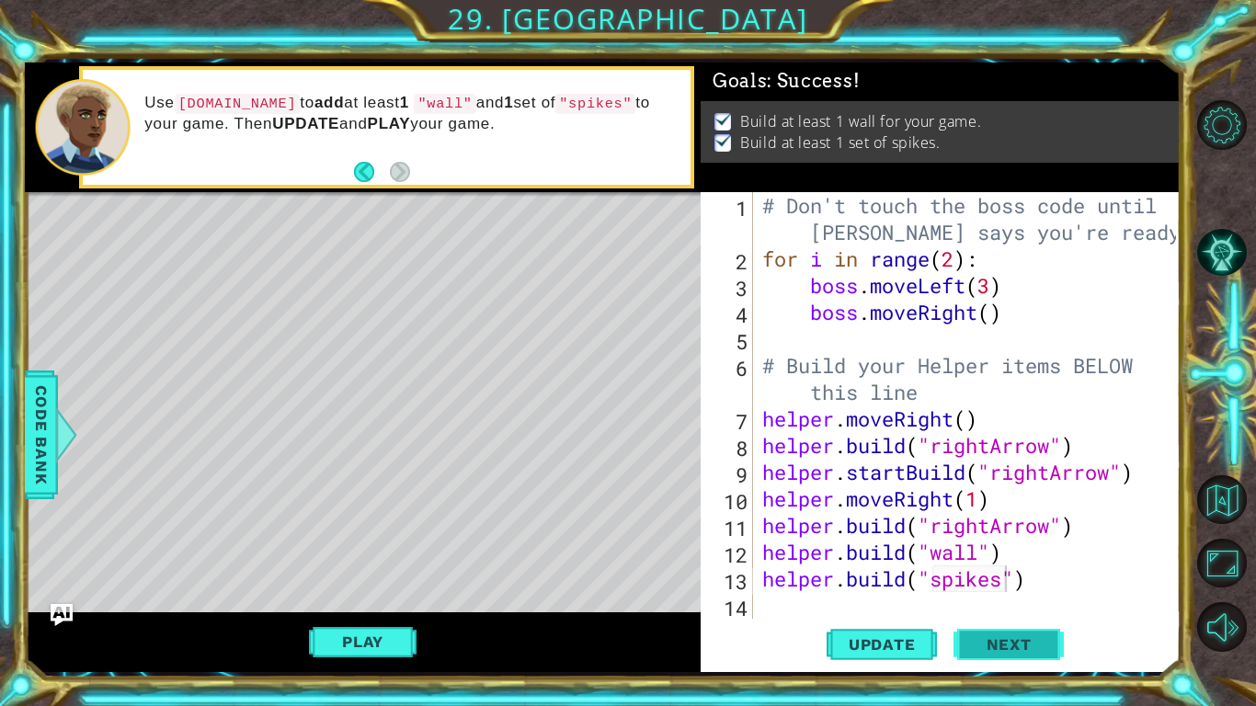
click at [985, 643] on span "Next" at bounding box center [1009, 645] width 82 height 18
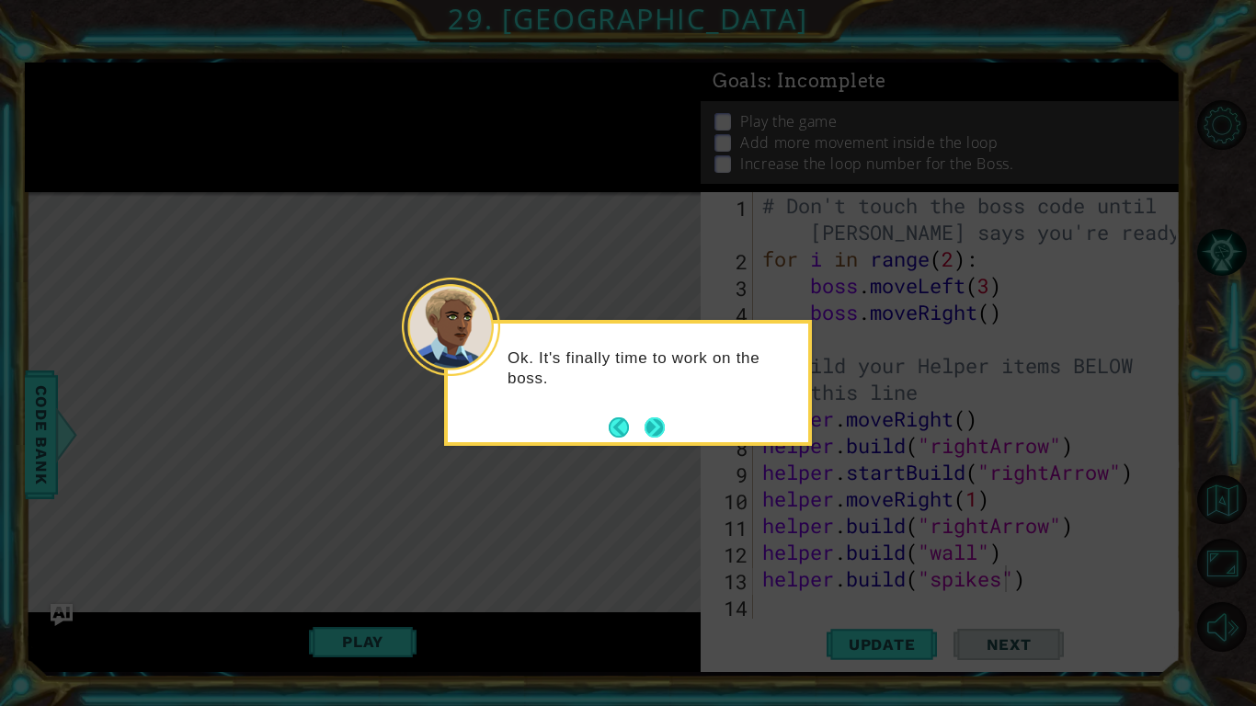
click at [662, 428] on button "Next" at bounding box center [654, 427] width 20 height 20
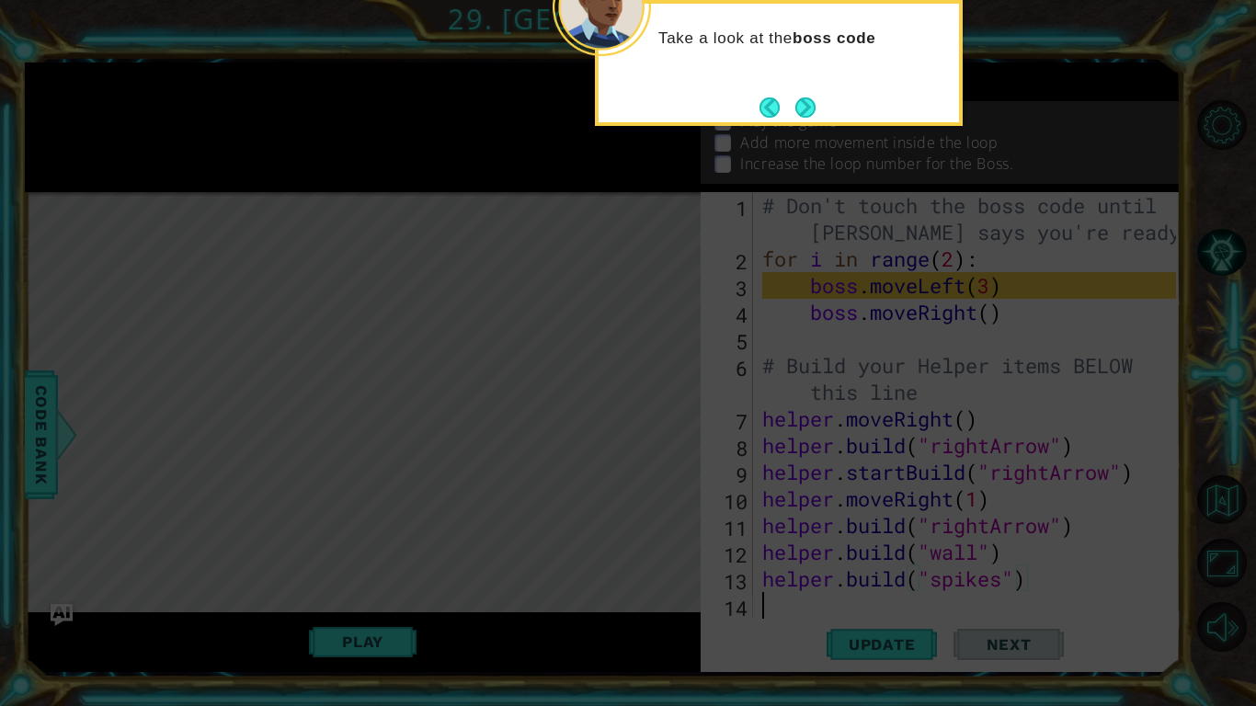
scroll to position [0, 0]
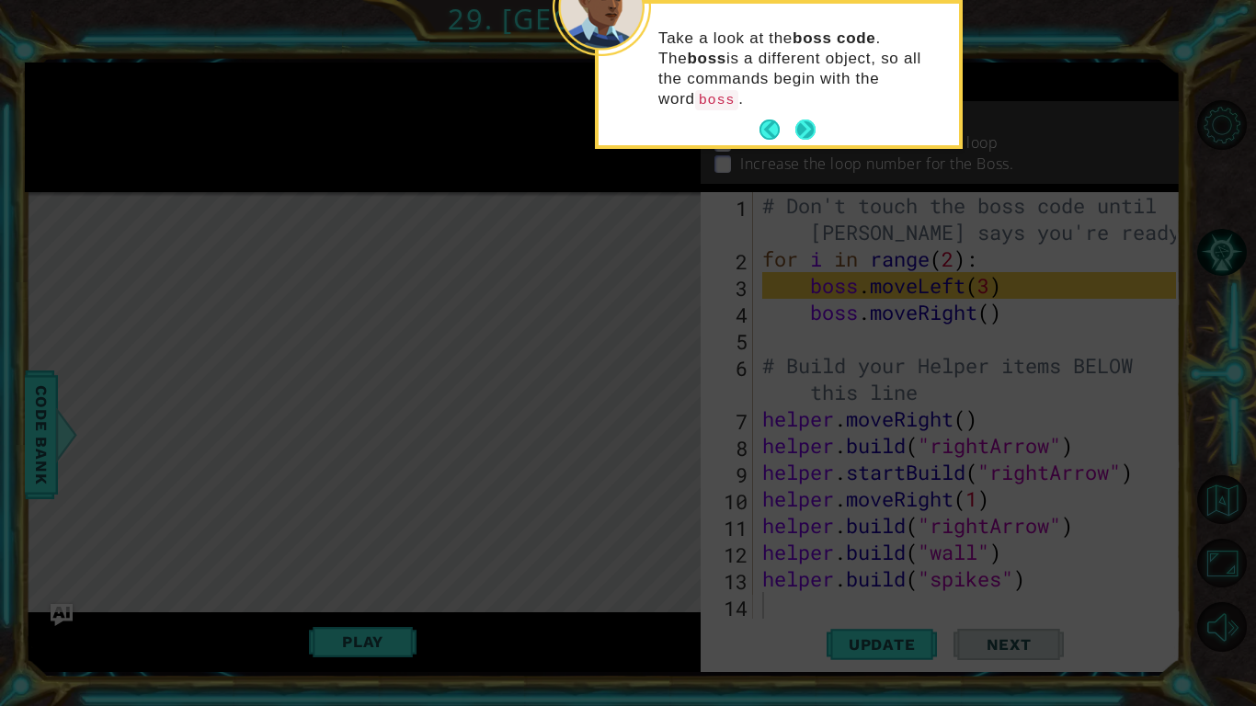
click at [809, 120] on button "Next" at bounding box center [805, 130] width 20 height 20
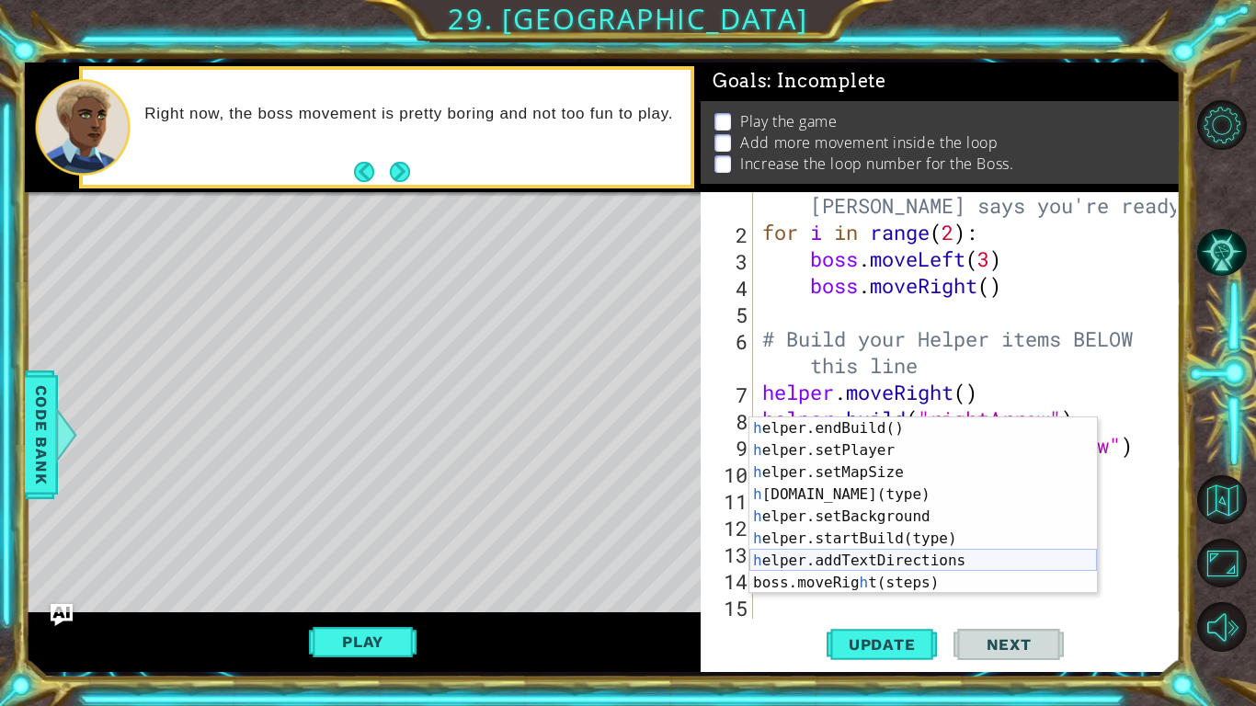
scroll to position [132, 0]
click at [941, 571] on div "h elper.endBuild() press enter h elper.setPlayer press enter h elper.setMapSize…" at bounding box center [922, 527] width 347 height 221
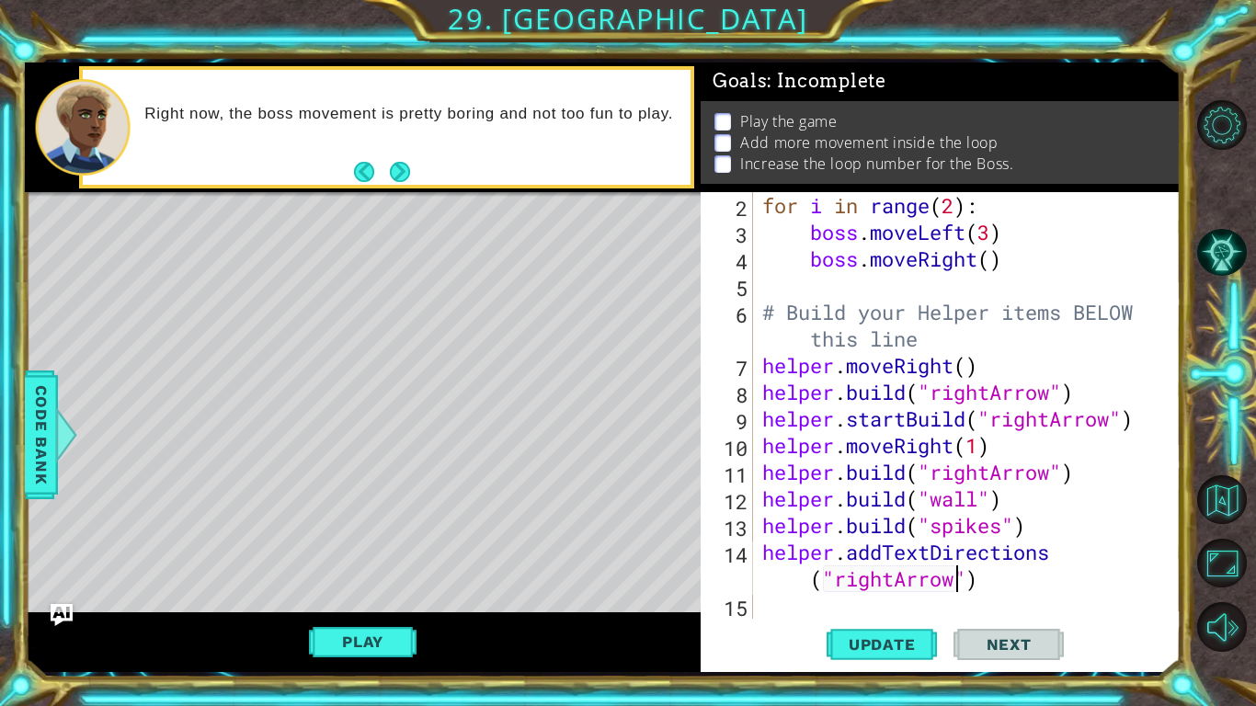
scroll to position [53, 0]
type textarea "helper.addTextDirections("rightArrow")"
click at [894, 655] on button "Update" at bounding box center [881, 645] width 110 height 48
click at [790, 609] on div "for i in range ( 2 ) : boss . moveLeft ( 3 ) boss . moveRight ( ) # Build your …" at bounding box center [971, 432] width 427 height 480
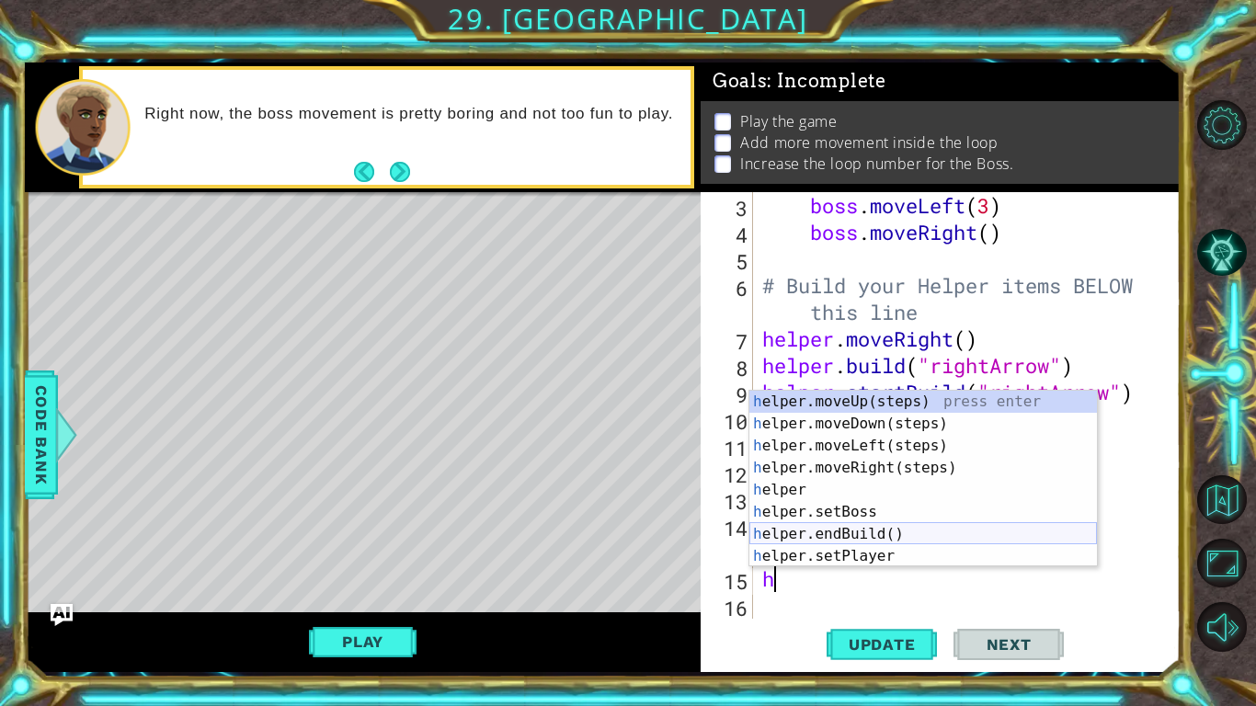
scroll to position [0, 0]
click at [990, 234] on div "boss . moveLeft ( 3 ) boss . moveRight ( ) # Build your Helper items BELOW this…" at bounding box center [971, 432] width 427 height 480
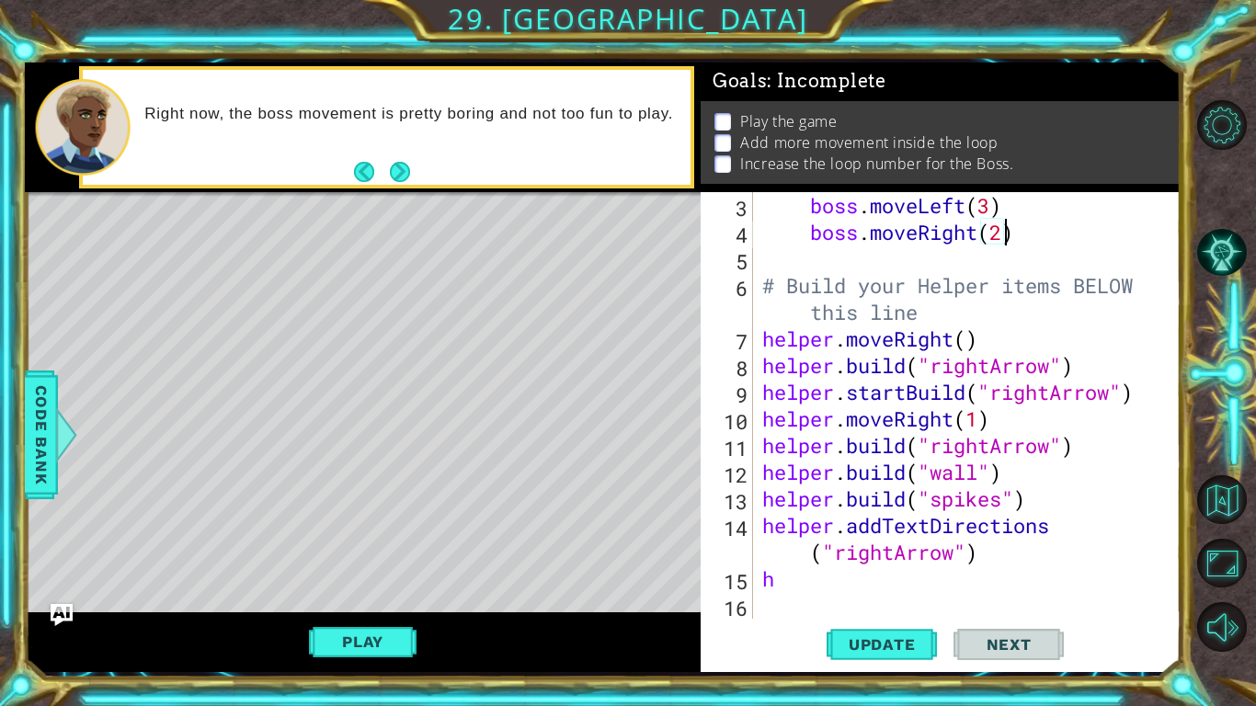
scroll to position [0, 10]
click at [863, 643] on span "Update" at bounding box center [882, 644] width 104 height 18
click at [786, 585] on div "boss . moveLeft ( 3 ) boss . moveRight ( 2 ) # Build your Helper items BELOW th…" at bounding box center [971, 432] width 427 height 480
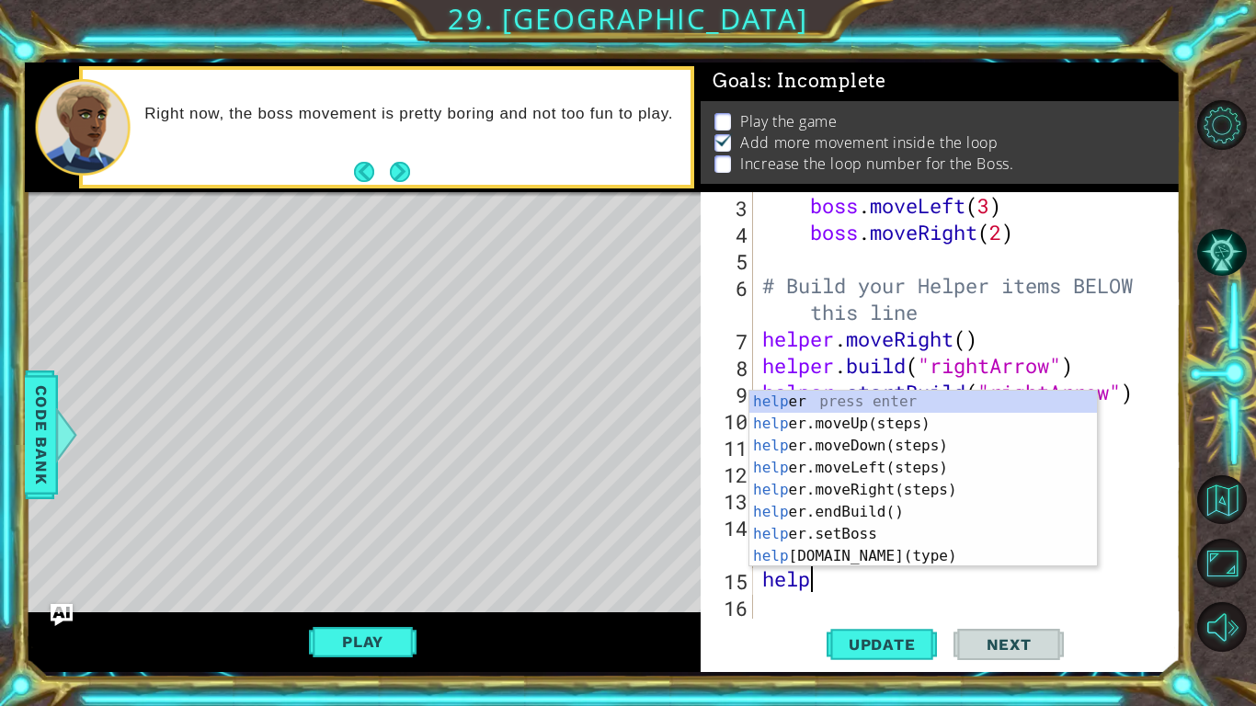
scroll to position [0, 2]
type textarea "helper"
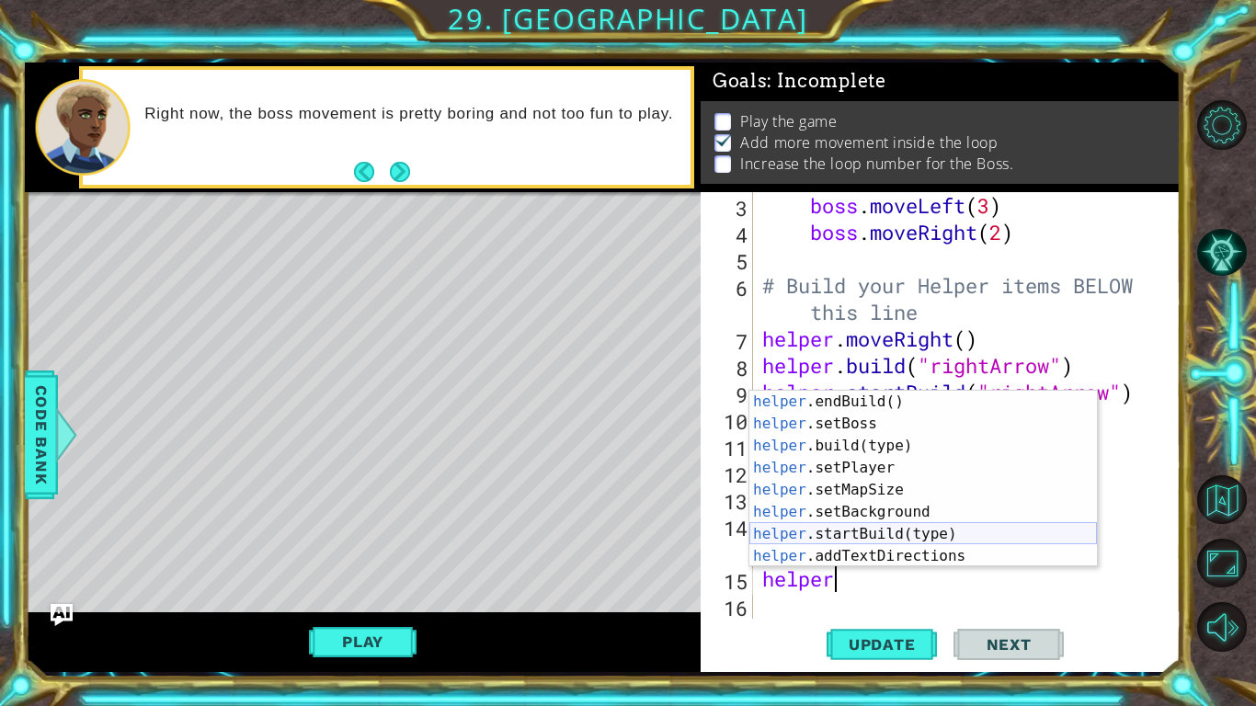
scroll to position [110, 0]
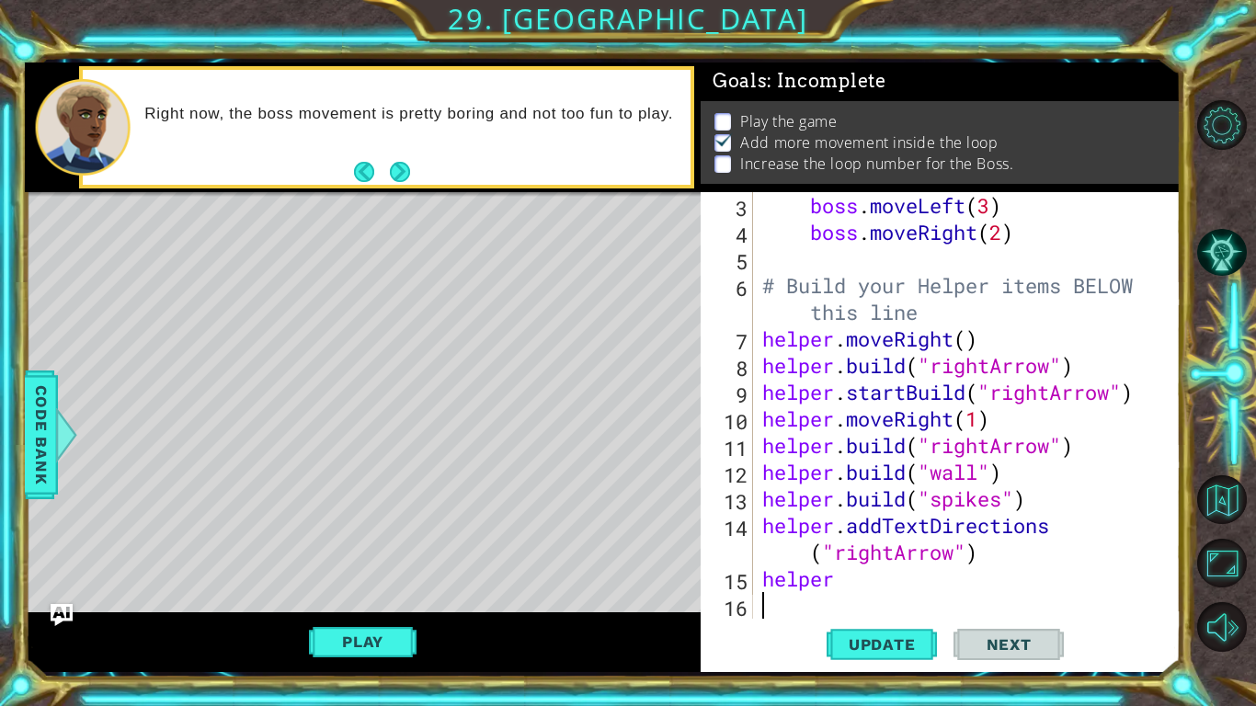
click at [1013, 602] on div "boss . moveLeft ( 3 ) boss . moveRight ( 2 ) # Build your Helper items BELOW th…" at bounding box center [971, 432] width 427 height 480
click at [857, 589] on div "boss . moveLeft ( 3 ) boss . moveRight ( 2 ) # Build your Helper items BELOW th…" at bounding box center [971, 432] width 427 height 480
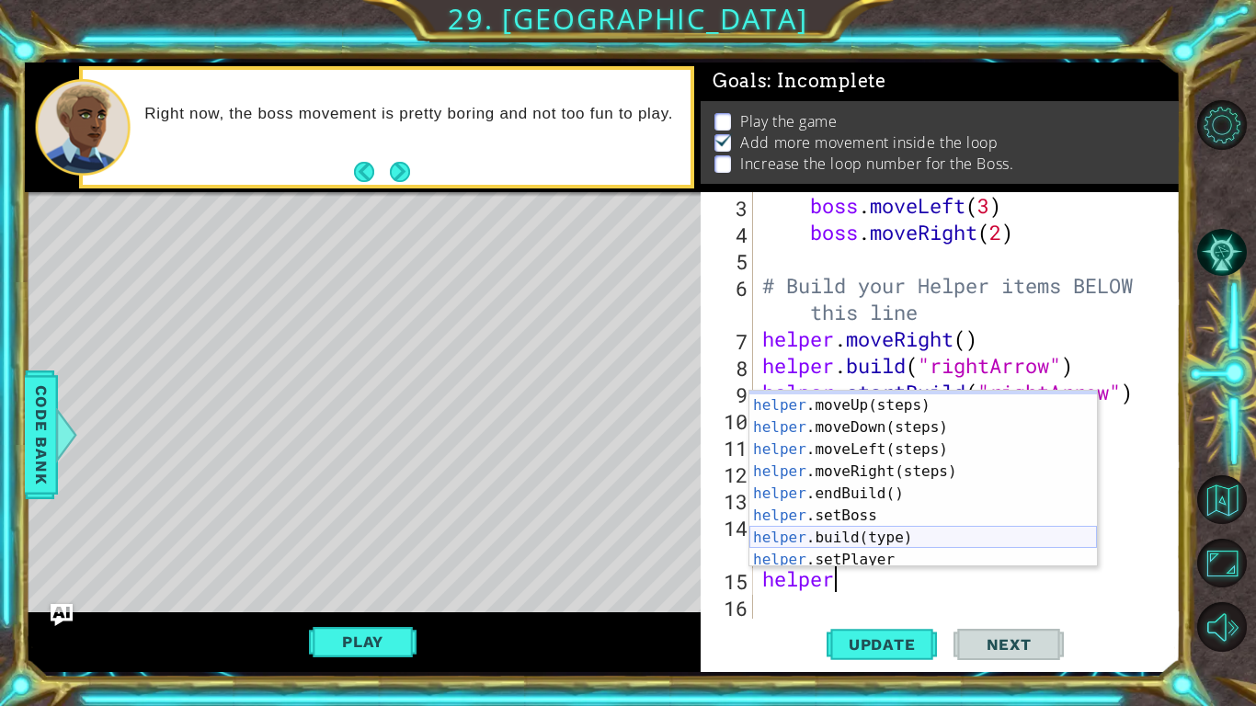
scroll to position [18, 0]
click at [951, 540] on div "helper press enter helper .moveUp(steps) press enter helper .moveDown(steps) pr…" at bounding box center [922, 482] width 347 height 221
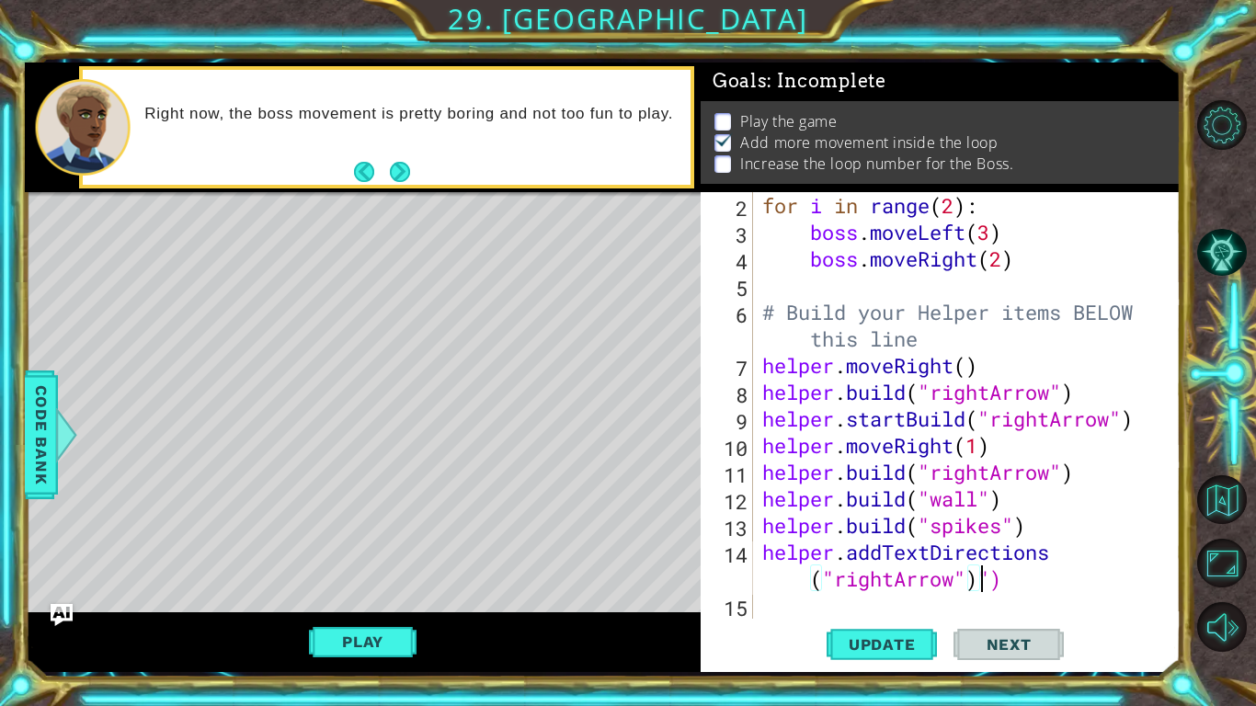
scroll to position [53, 0]
click at [1005, 586] on div "for i in range ( 2 ) : boss . moveLeft ( 3 ) boss . moveRight ( 2 ) # Build you…" at bounding box center [971, 432] width 427 height 480
type textarea "helper.addTextDirections("rightArrow")"
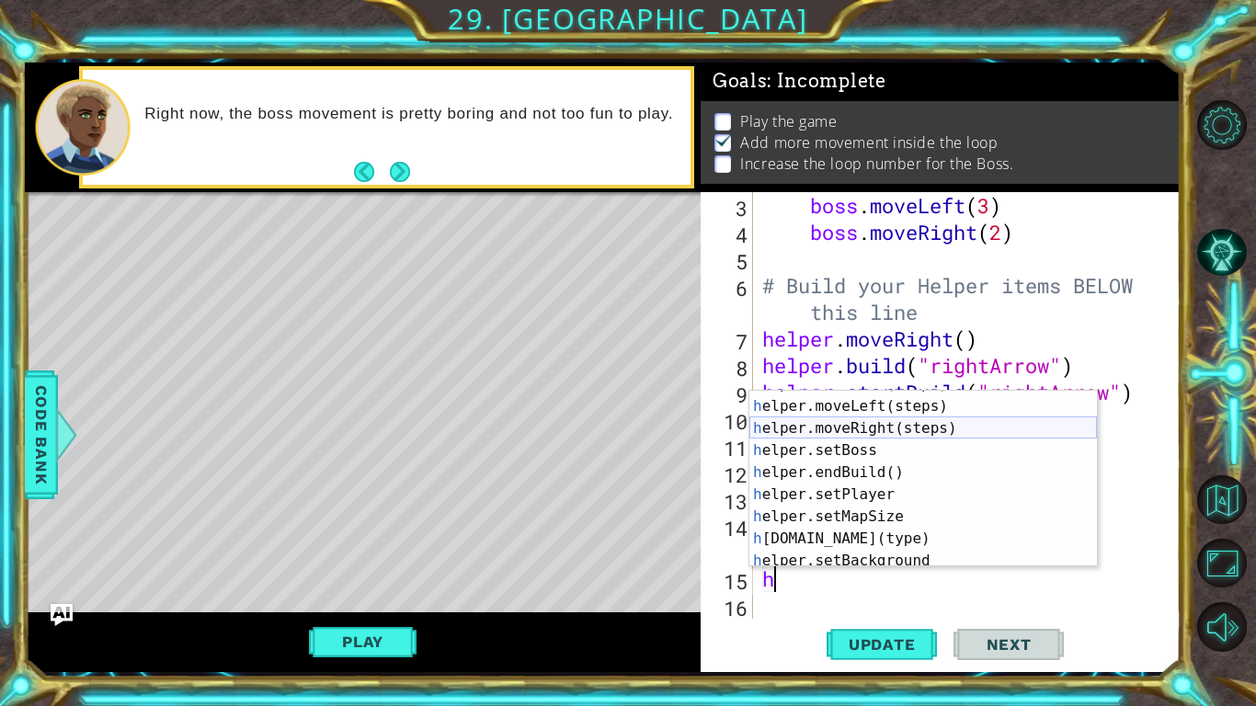
scroll to position [62, 0]
click at [980, 443] on div "h elper.moveDown(steps) press enter h elper.moveLeft(steps) press enter h elper…" at bounding box center [922, 483] width 347 height 221
type textarea "helper.setBoss("bats")"
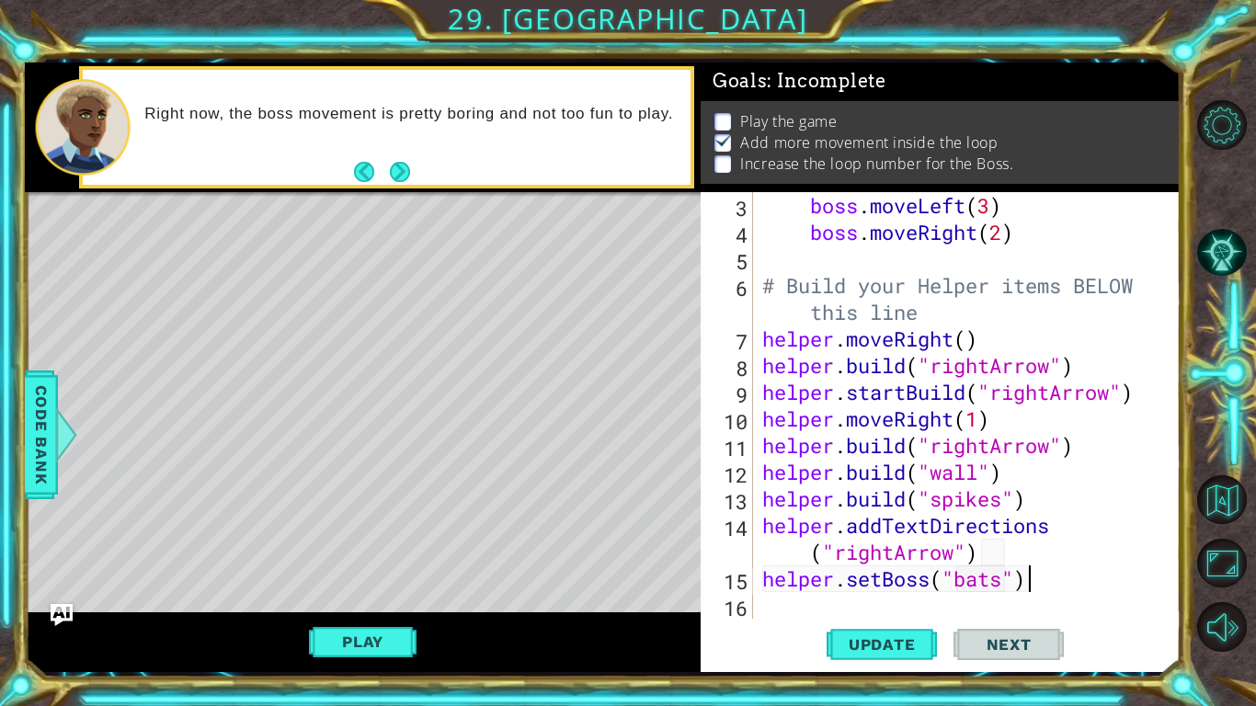
click at [1029, 582] on div "boss . moveLeft ( 3 ) boss . moveRight ( 2 ) # Build your Helper items BELOW th…" at bounding box center [971, 432] width 427 height 480
click at [795, 609] on div "boss . moveLeft ( 3 ) boss . moveRight ( 2 ) # Build your Helper items BELOW th…" at bounding box center [971, 432] width 427 height 480
click at [876, 658] on button "Update" at bounding box center [881, 645] width 110 height 48
click at [1005, 230] on div "boss . moveLeft ( 3 ) boss . moveRight ( 2 ) # Build your Helper items BELOW th…" at bounding box center [971, 432] width 427 height 480
type textarea "boss.moveRight(9)"
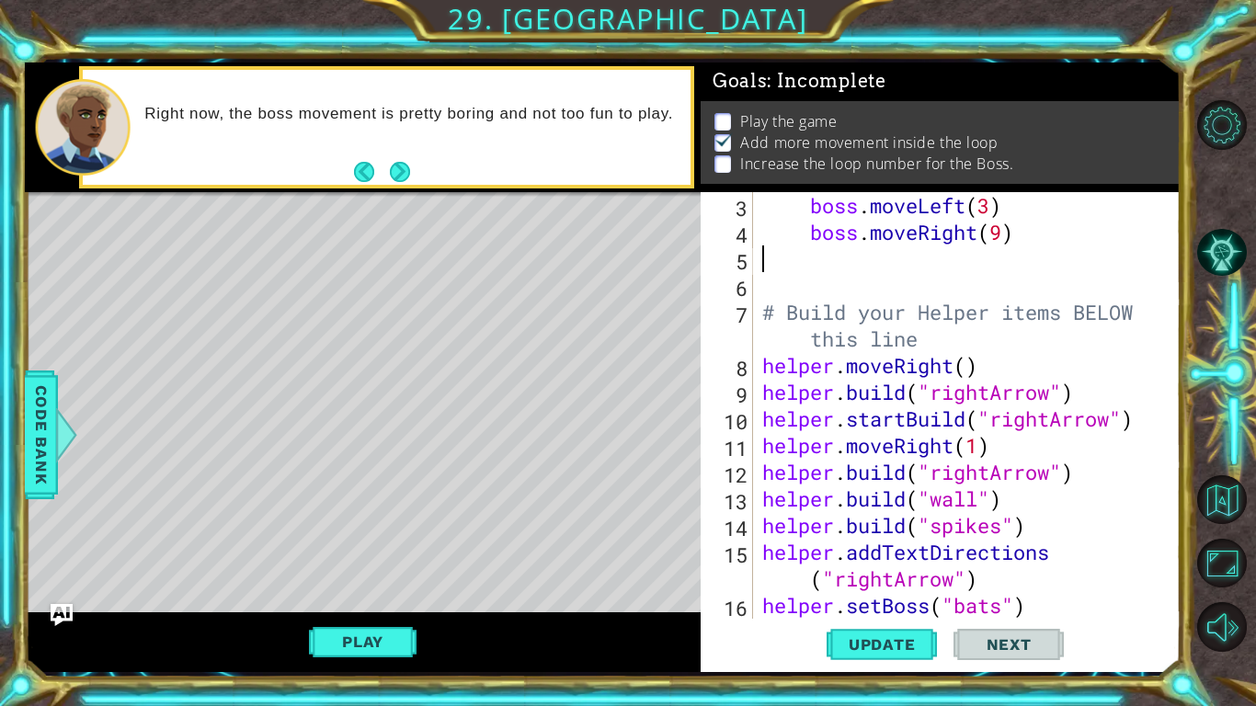
scroll to position [0, 0]
click at [859, 649] on span "Update" at bounding box center [882, 644] width 104 height 18
click at [384, 638] on button "Play" at bounding box center [363, 641] width 108 height 35
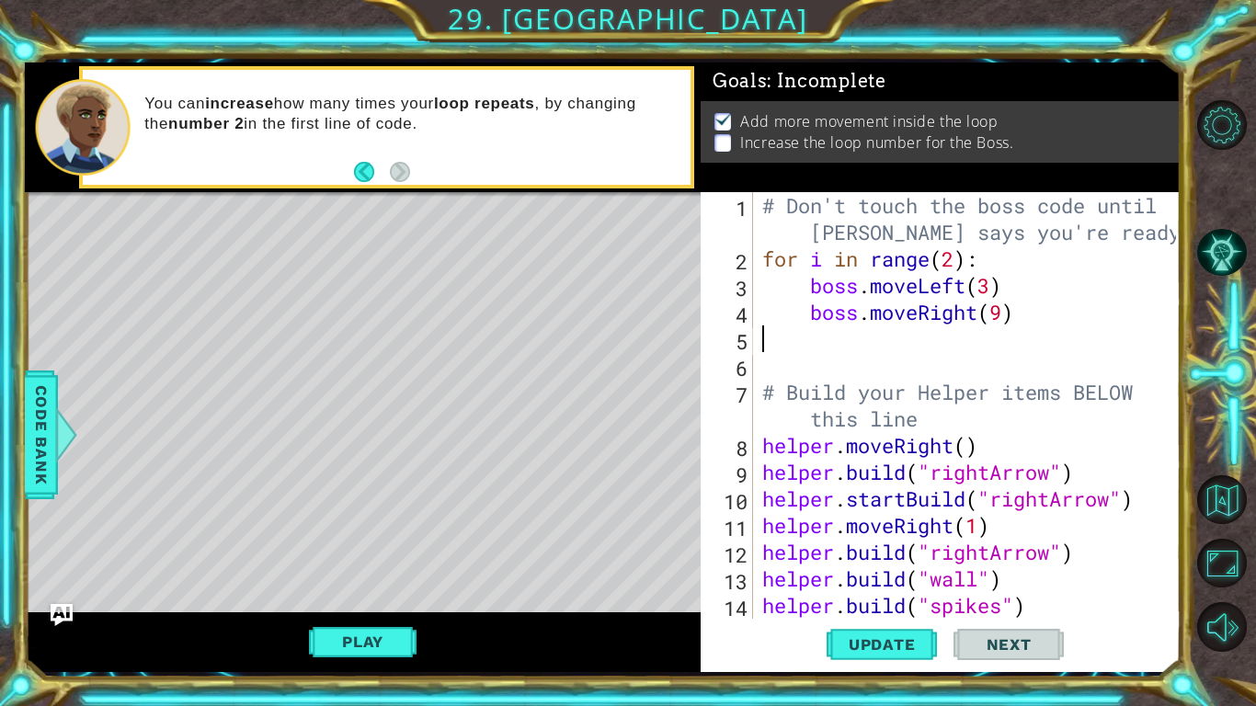
click at [953, 264] on div "# Don't touch the boss code until [PERSON_NAME] says you're ready! for i in ran…" at bounding box center [971, 458] width 427 height 533
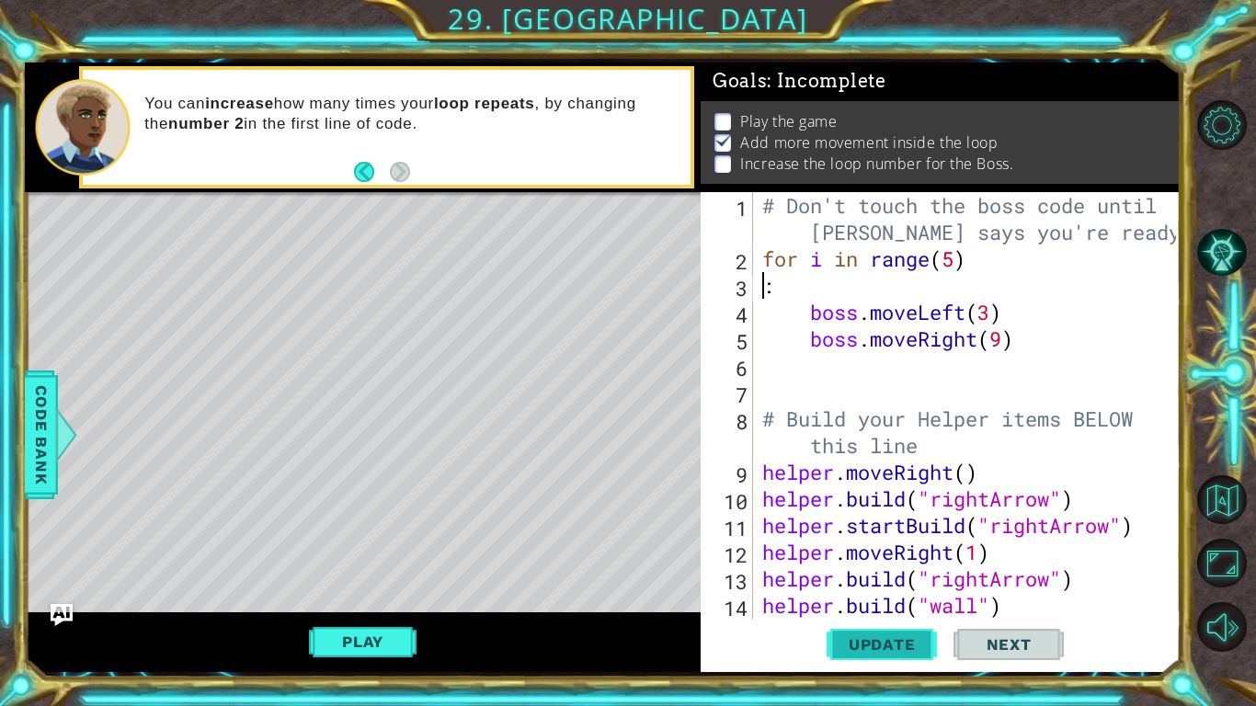
click at [882, 641] on span "Update" at bounding box center [882, 644] width 104 height 18
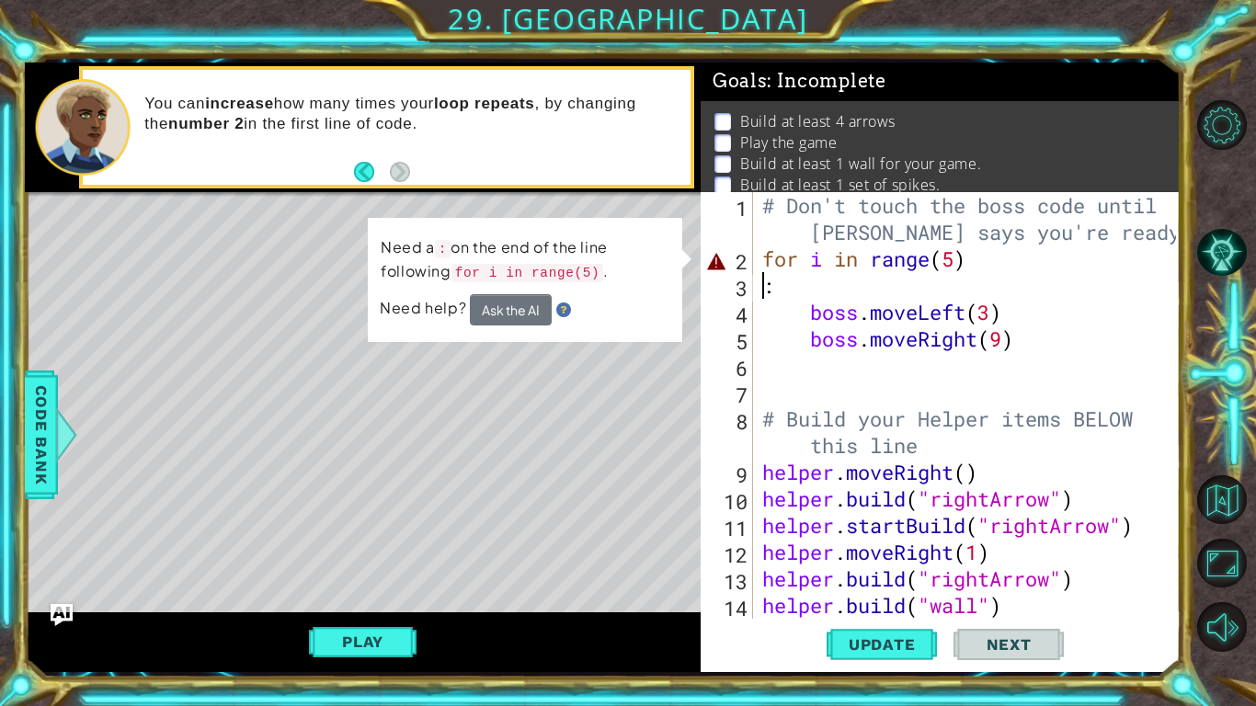
click at [999, 264] on div "# Don't touch the boss code until [PERSON_NAME] says you're ready! for i in ran…" at bounding box center [971, 445] width 427 height 507
type textarea "for i in range(5"
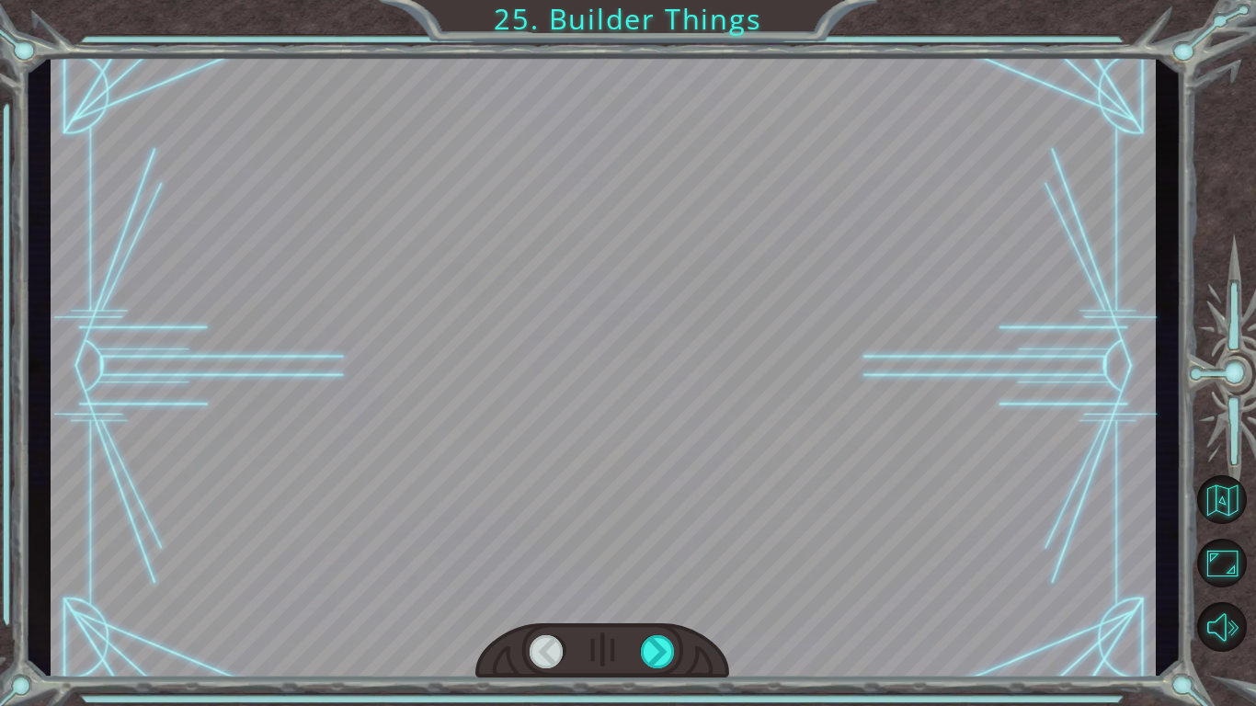
click at [188, 534] on div at bounding box center [603, 366] width 1105 height 621
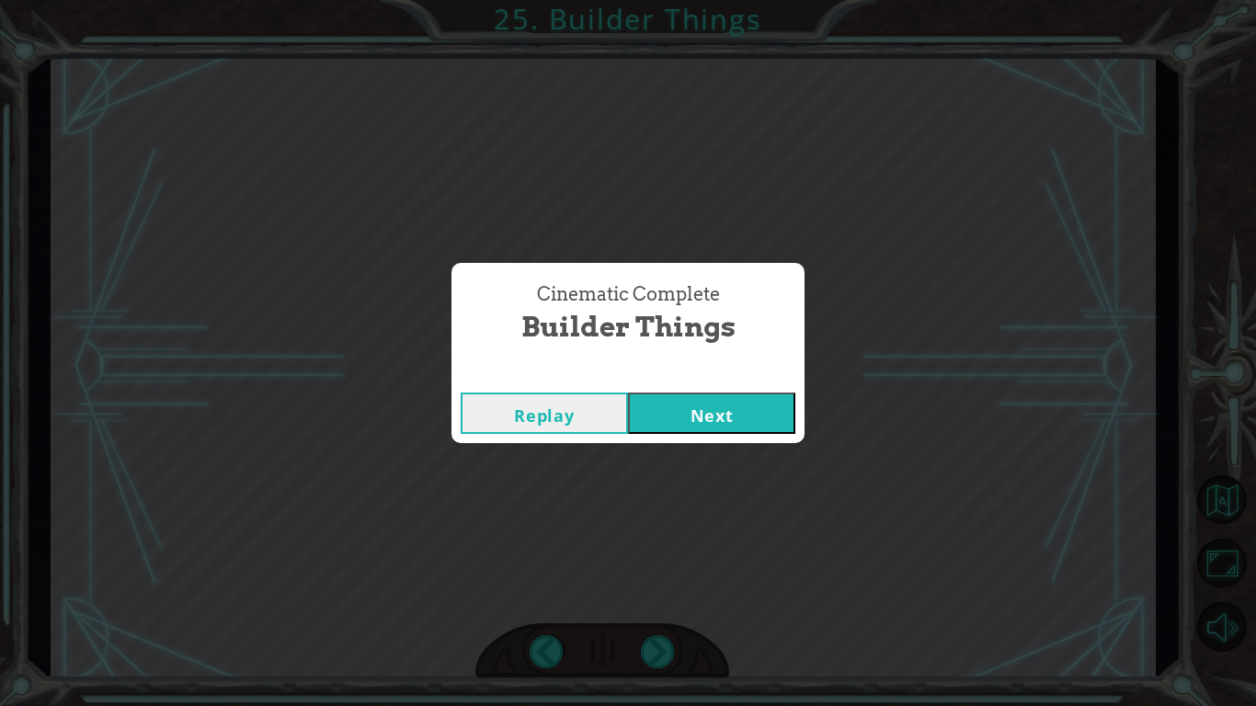
click at [751, 414] on button "Next" at bounding box center [711, 413] width 167 height 41
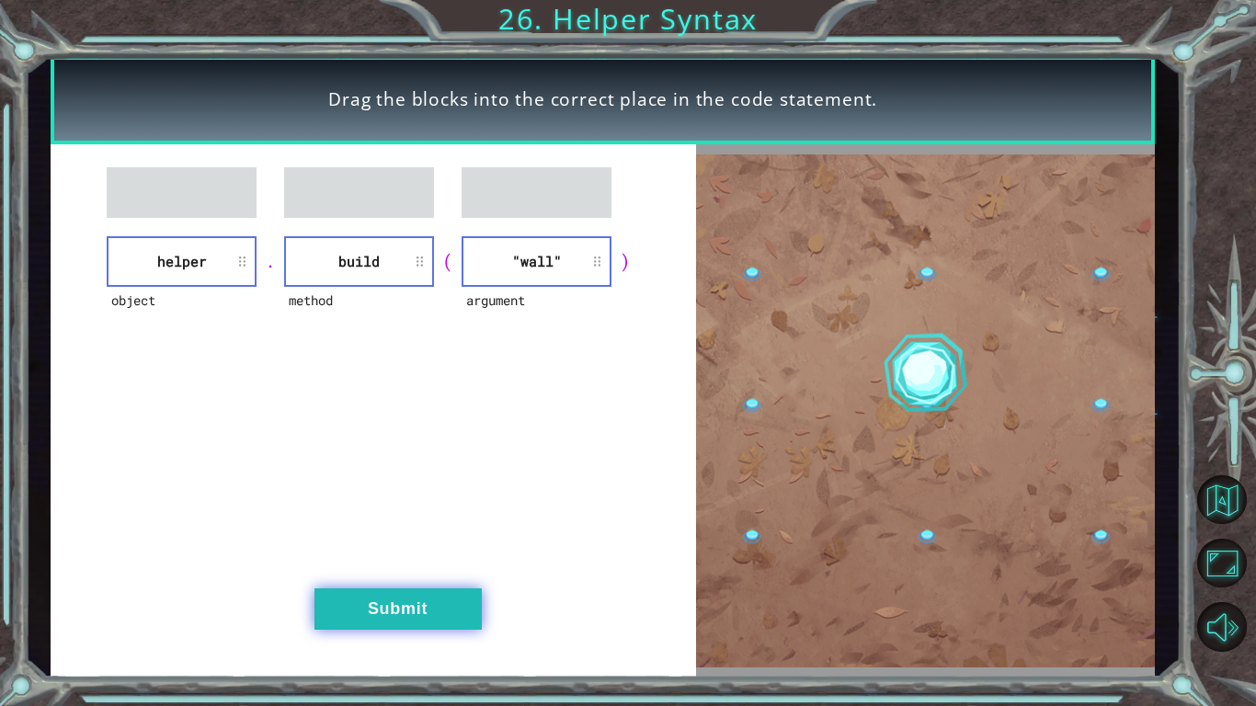
click at [436, 592] on button "Submit" at bounding box center [397, 608] width 167 height 41
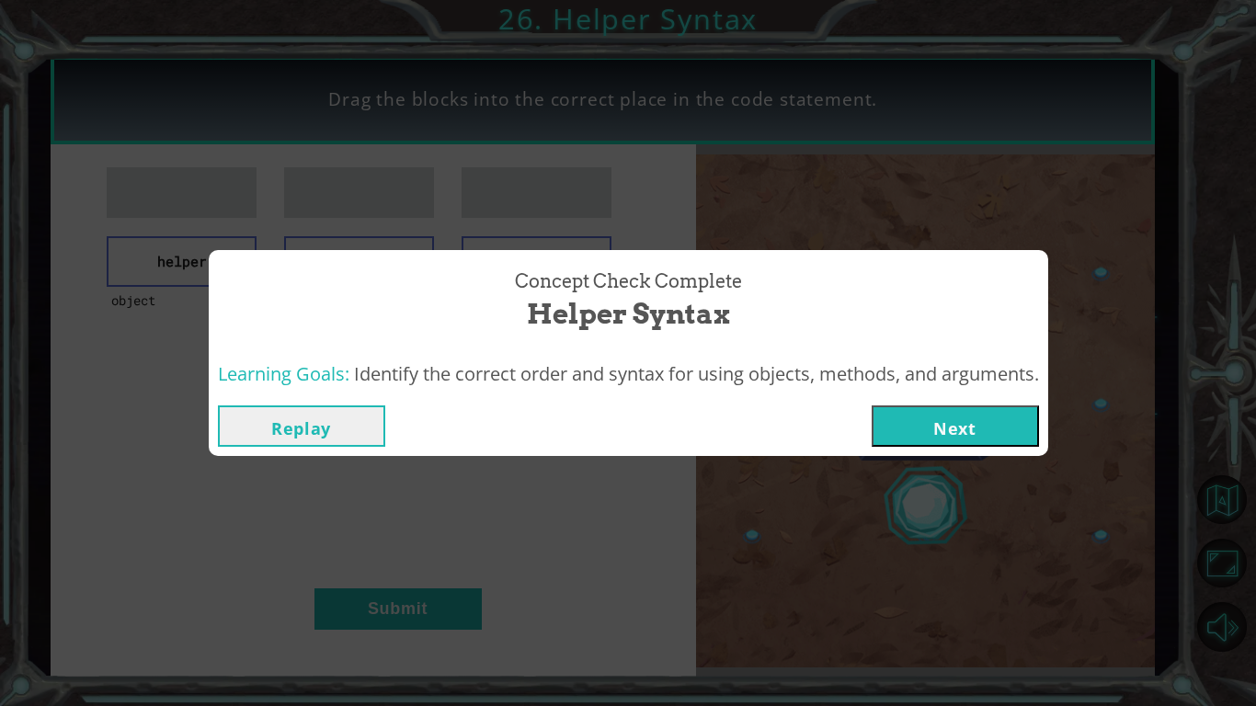
click at [887, 423] on button "Next" at bounding box center [954, 425] width 167 height 41
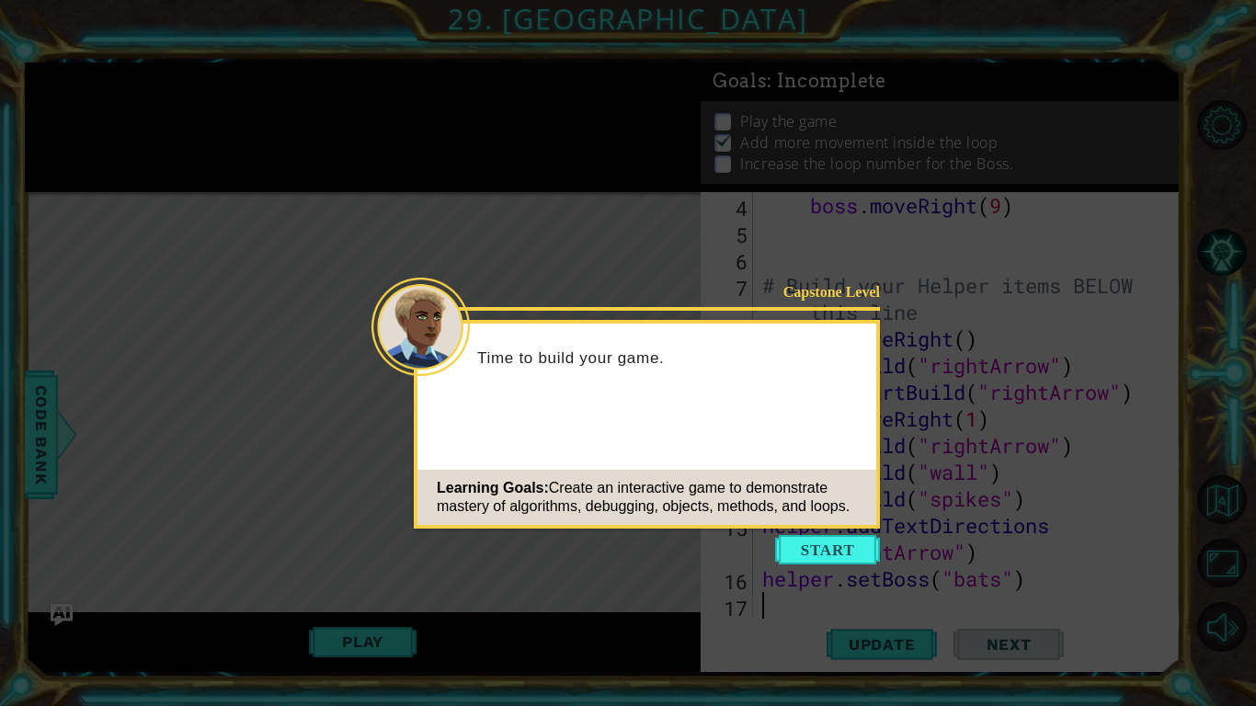
scroll to position [107, 0]
click at [839, 535] on button "Start" at bounding box center [827, 549] width 105 height 29
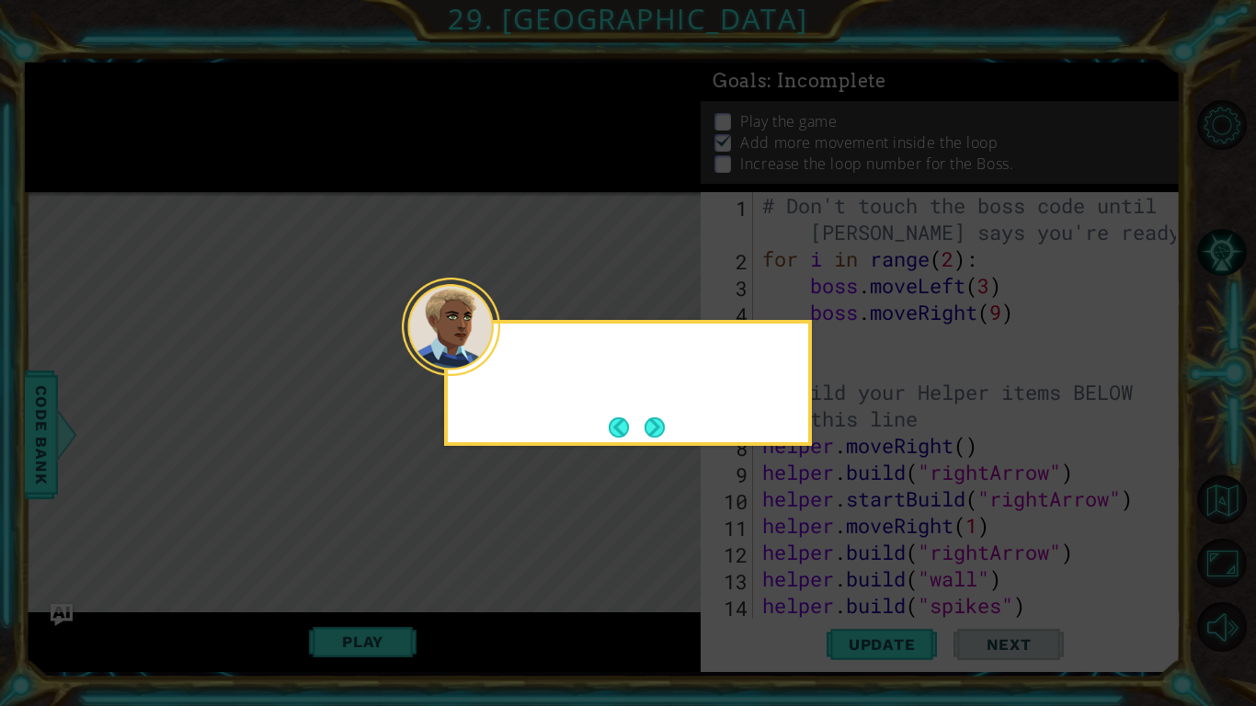
scroll to position [0, 0]
click at [658, 431] on button "Next" at bounding box center [654, 427] width 20 height 20
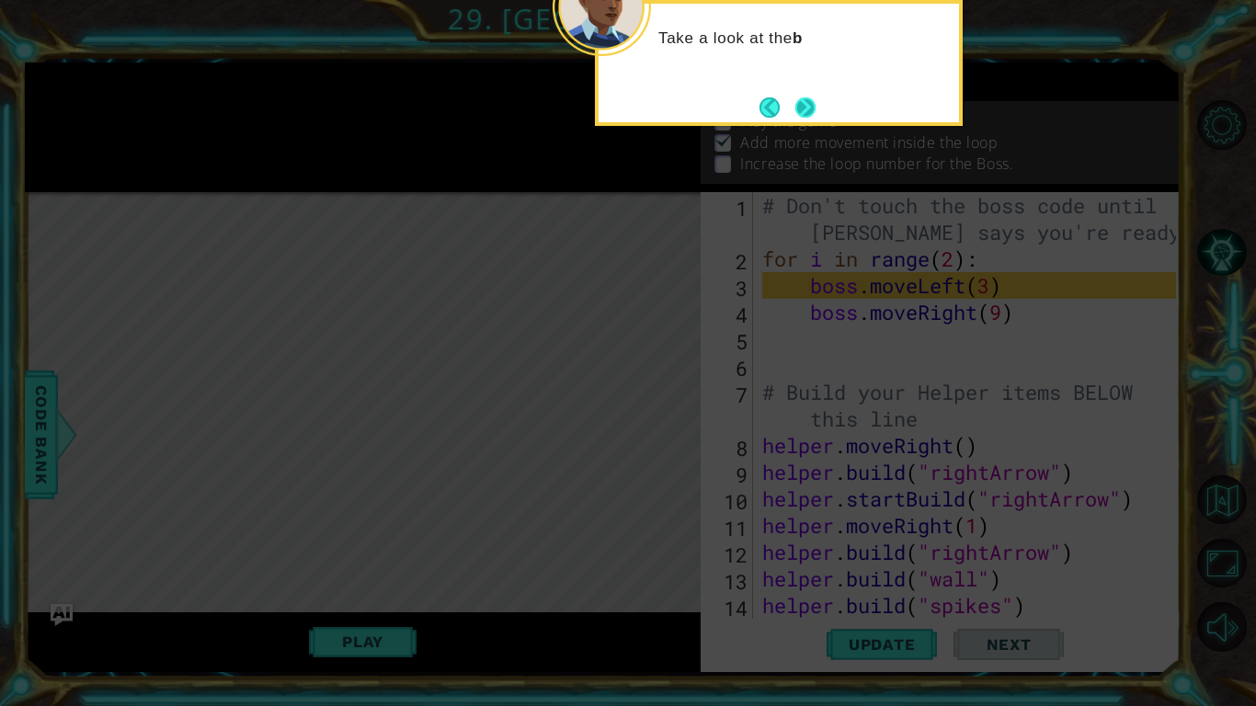
click at [795, 118] on button "Next" at bounding box center [805, 107] width 20 height 20
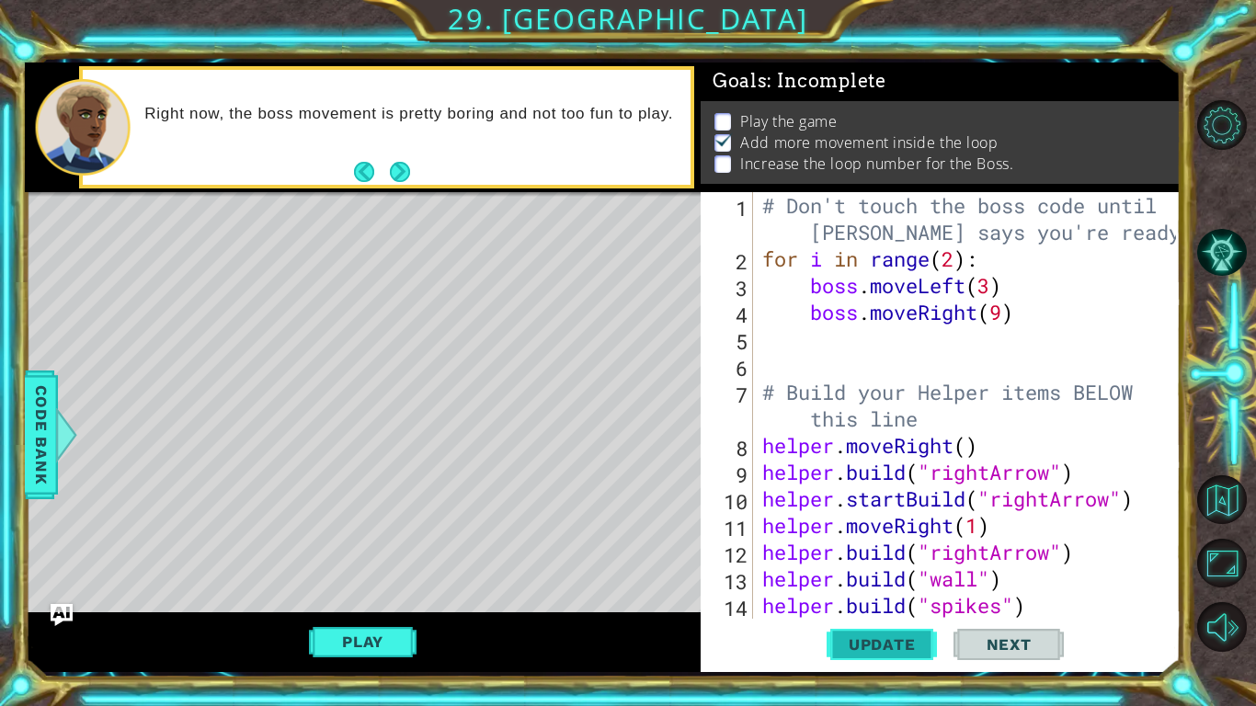
click at [928, 646] on span "Update" at bounding box center [882, 644] width 104 height 18
click at [378, 638] on button "Play" at bounding box center [363, 641] width 108 height 35
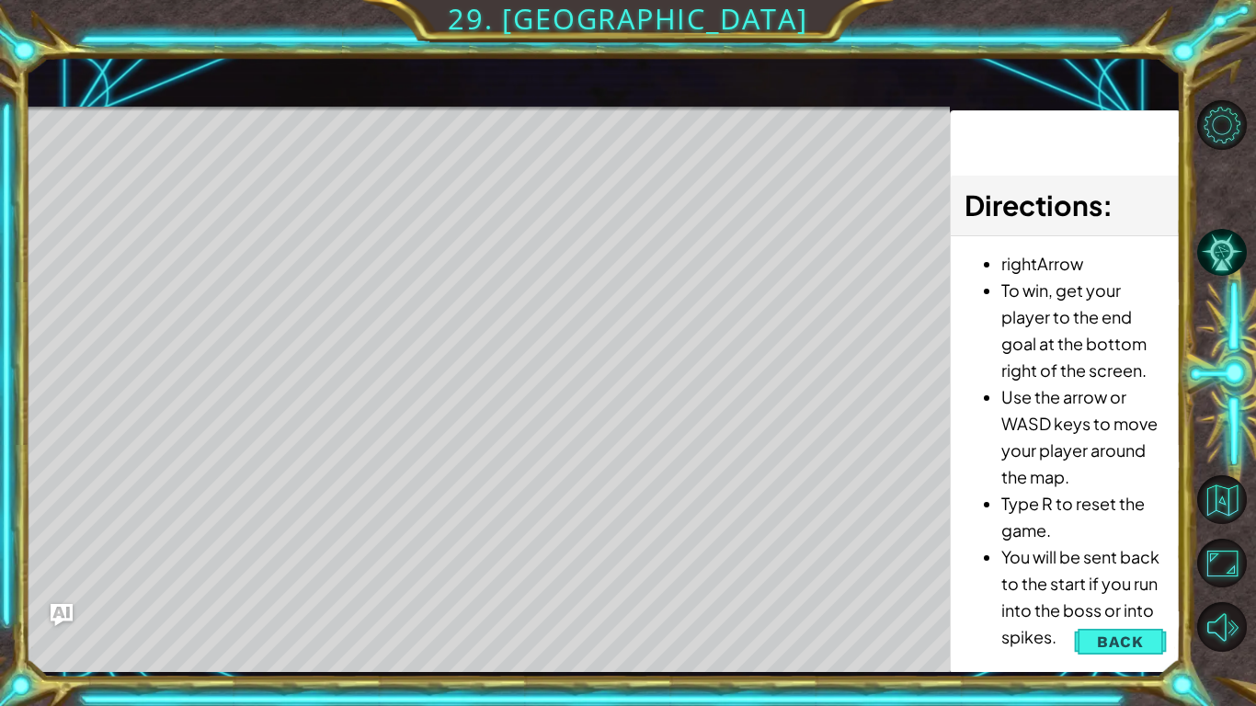
click at [1125, 661] on div "rightArrow To win, get your player to the end goal at the bottom right of the s…" at bounding box center [1065, 454] width 229 height 437
click at [1130, 630] on button "Back" at bounding box center [1120, 641] width 93 height 37
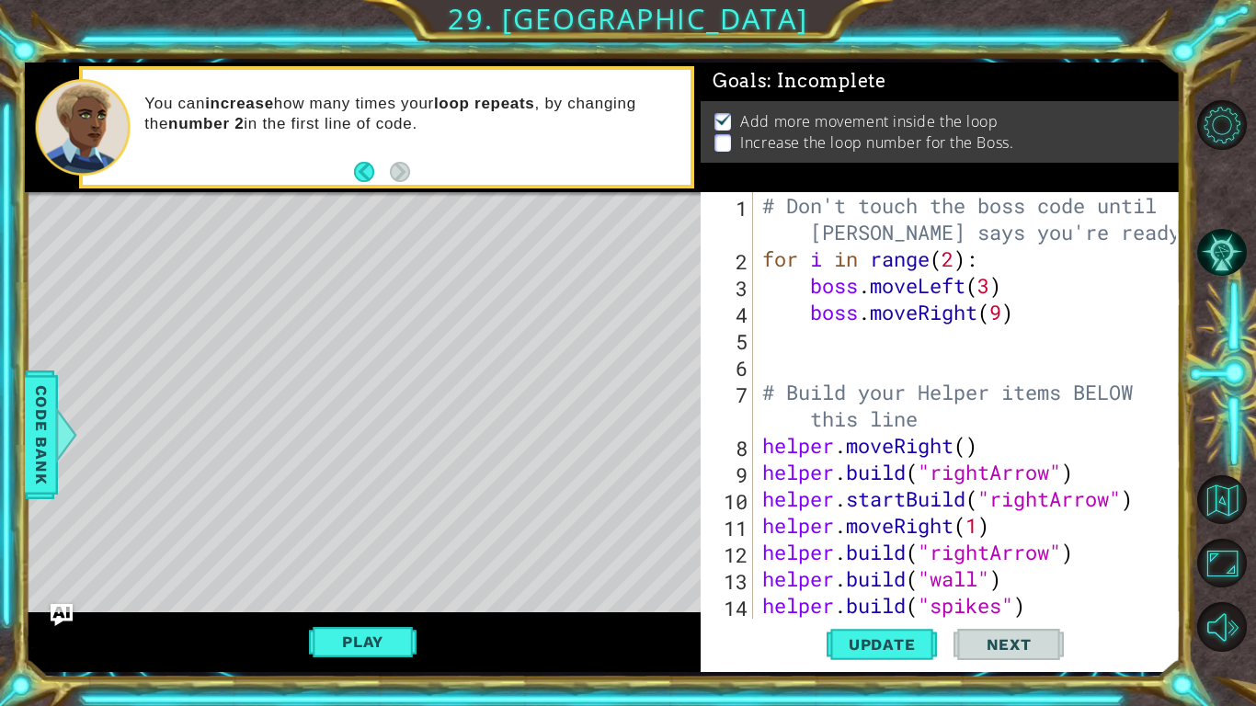
click at [986, 289] on div "# Don't touch the boss code until [PERSON_NAME] says you're ready! for i in ran…" at bounding box center [971, 458] width 427 height 533
click at [999, 290] on div "# Don't touch the boss code until [PERSON_NAME] says you're ready! for i in ran…" at bounding box center [971, 458] width 427 height 533
click at [989, 286] on div "# Don't touch the boss code until [PERSON_NAME] says you're ready! for i in ran…" at bounding box center [971, 458] width 427 height 533
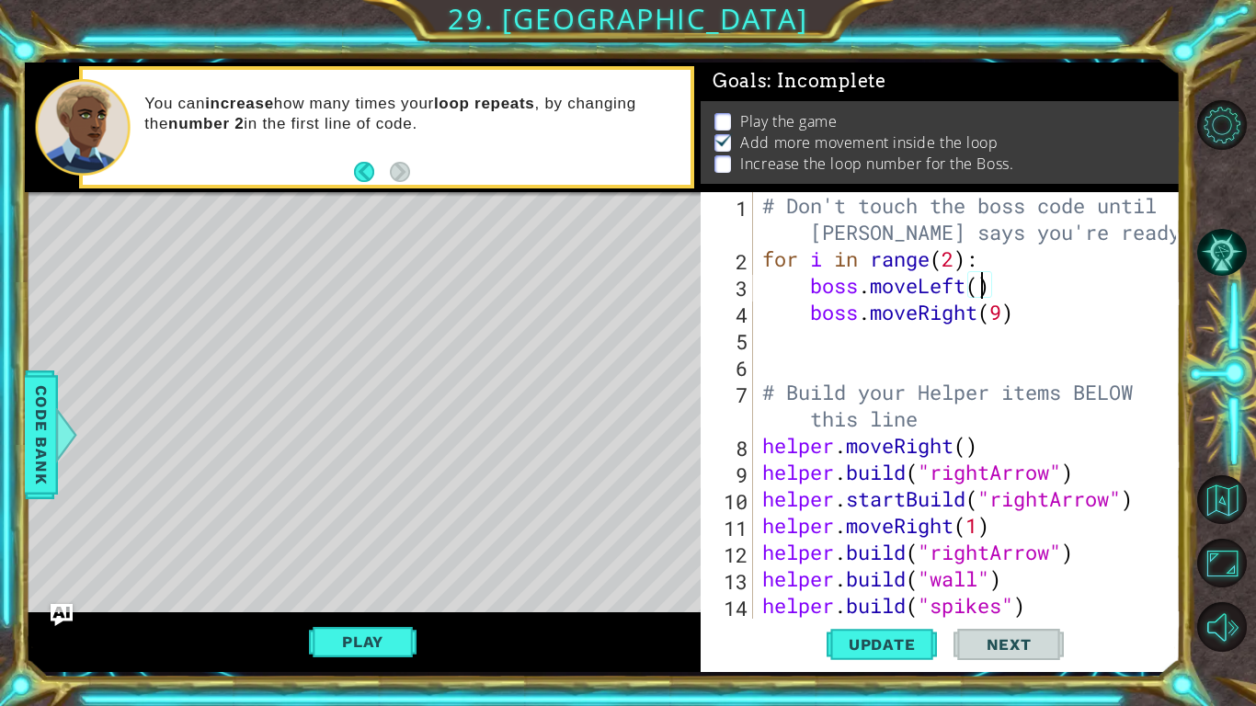
type textarea "boss.moveLeft(4)"
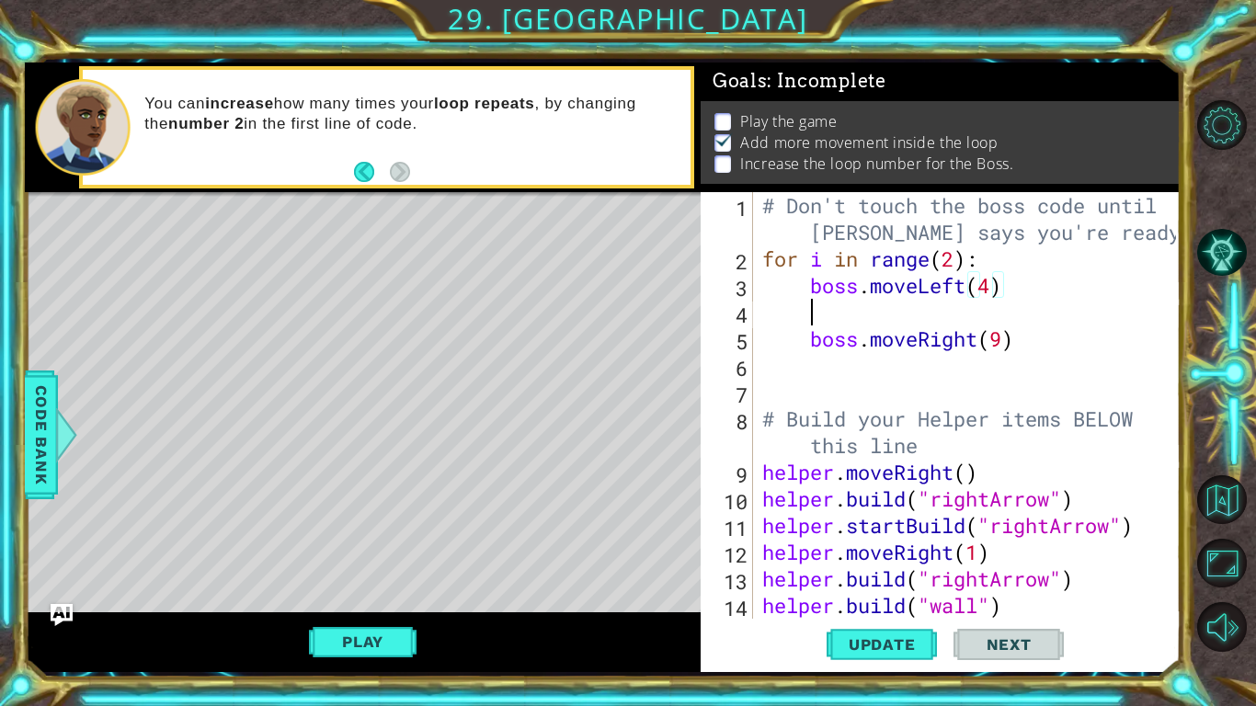
scroll to position [0, 1]
click at [919, 621] on button "Update" at bounding box center [881, 645] width 110 height 48
click at [370, 642] on button "Play" at bounding box center [363, 641] width 108 height 35
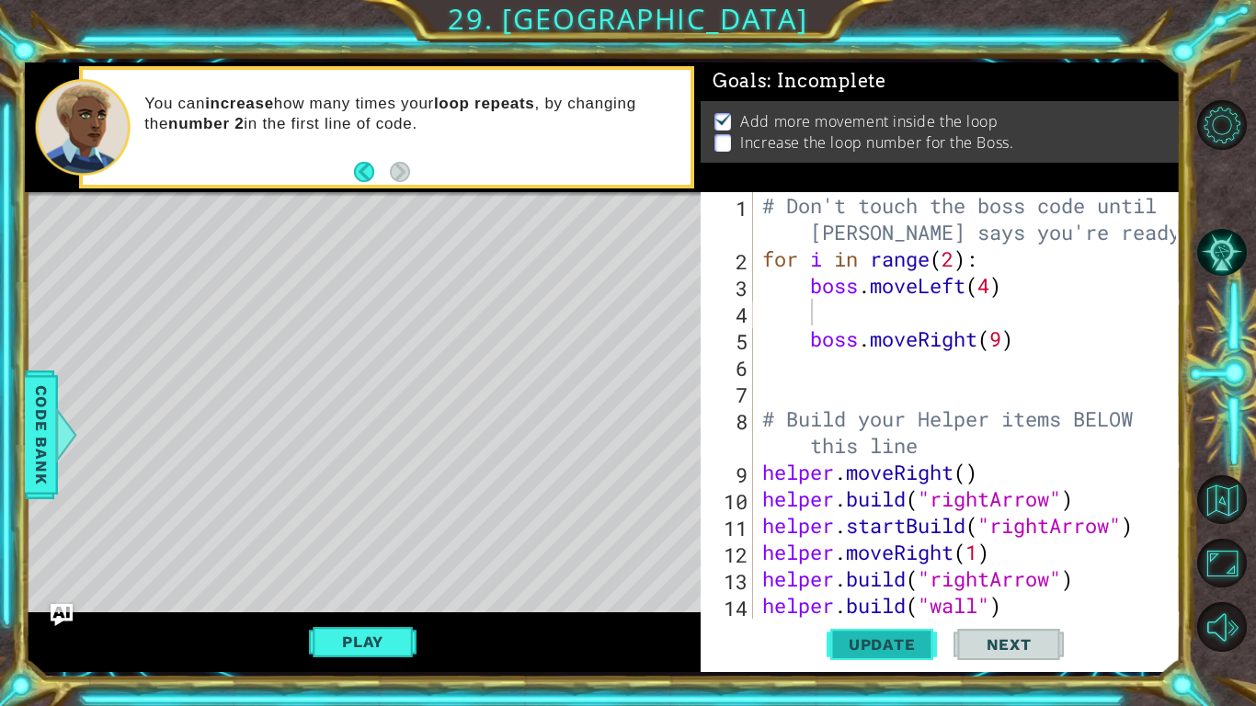
click at [918, 641] on span "Update" at bounding box center [882, 644] width 104 height 18
click at [1007, 345] on div "# Don't touch the boss code until [PERSON_NAME] says you're ready! for i in ran…" at bounding box center [971, 445] width 427 height 507
type textarea "boss.moveRight(9)"
click at [996, 301] on div "# Don't touch the boss code until [PERSON_NAME] says you're ready! for i in ran…" at bounding box center [971, 445] width 427 height 507
click at [992, 295] on div "# Don't touch the boss code until [PERSON_NAME] says you're ready! for i in ran…" at bounding box center [971, 445] width 427 height 507
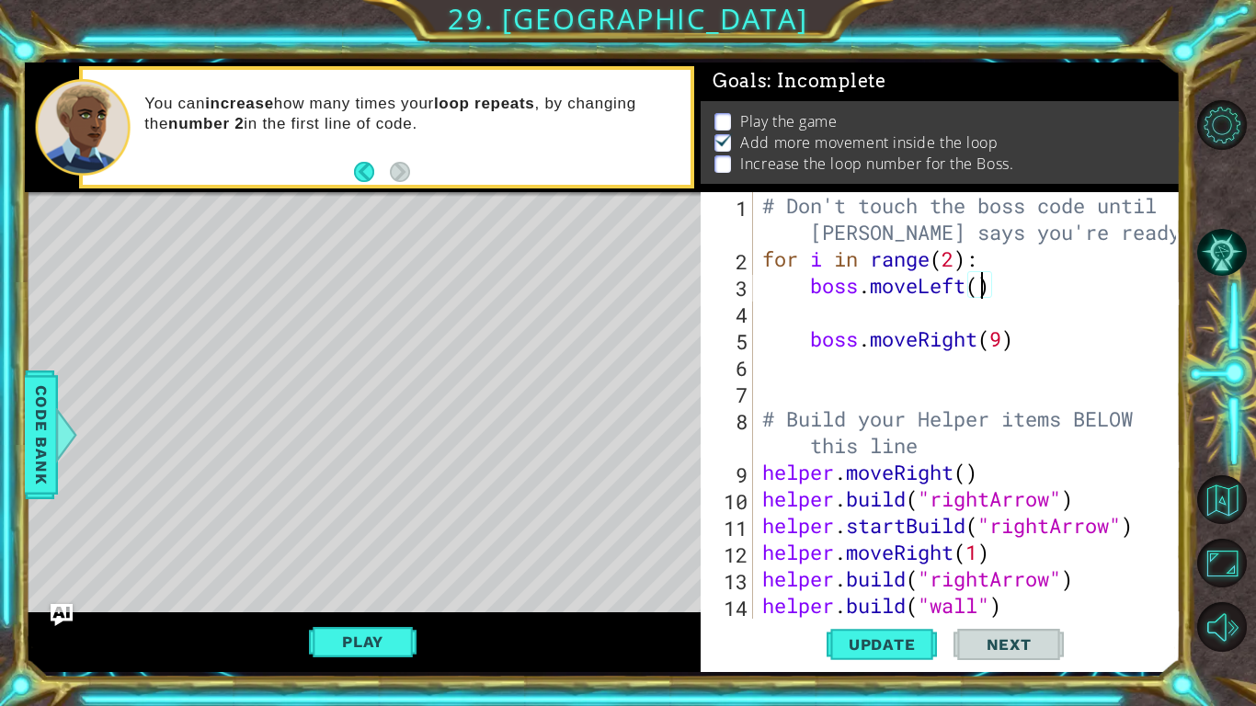
scroll to position [0, 10]
click at [905, 639] on span "Update" at bounding box center [882, 644] width 104 height 18
click at [342, 650] on button "Play" at bounding box center [363, 641] width 108 height 35
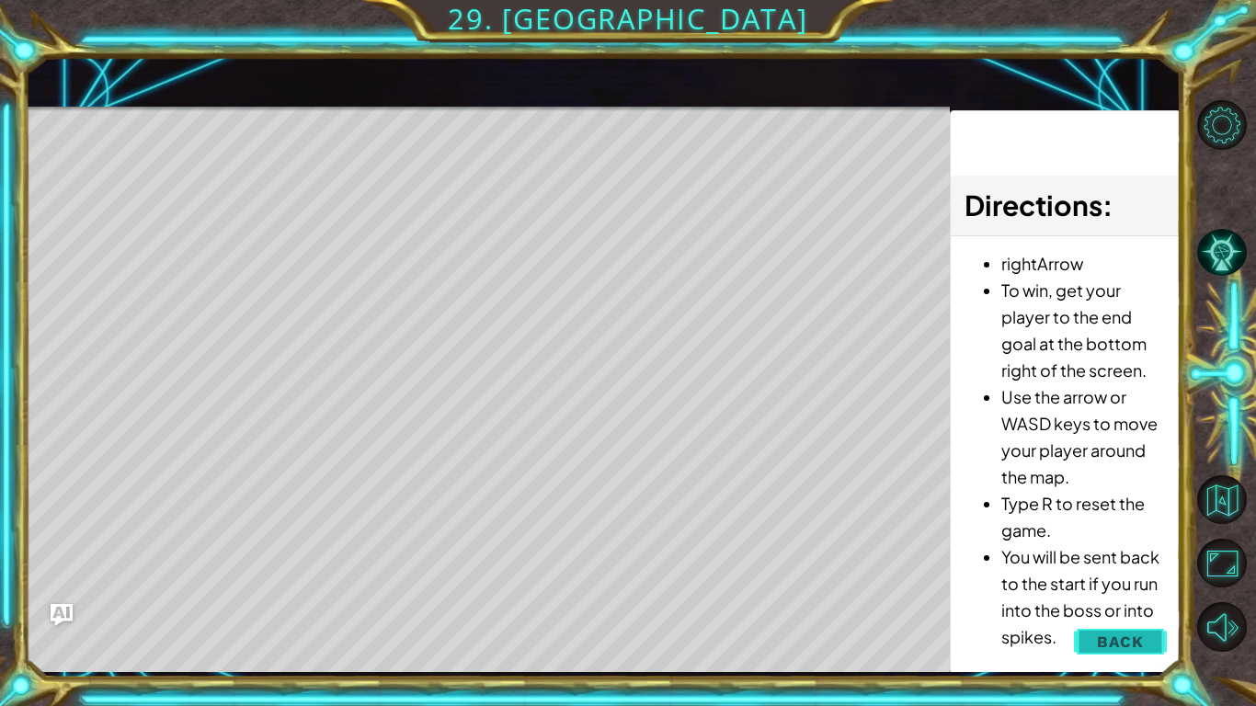
click at [1125, 626] on button "Back" at bounding box center [1120, 641] width 93 height 37
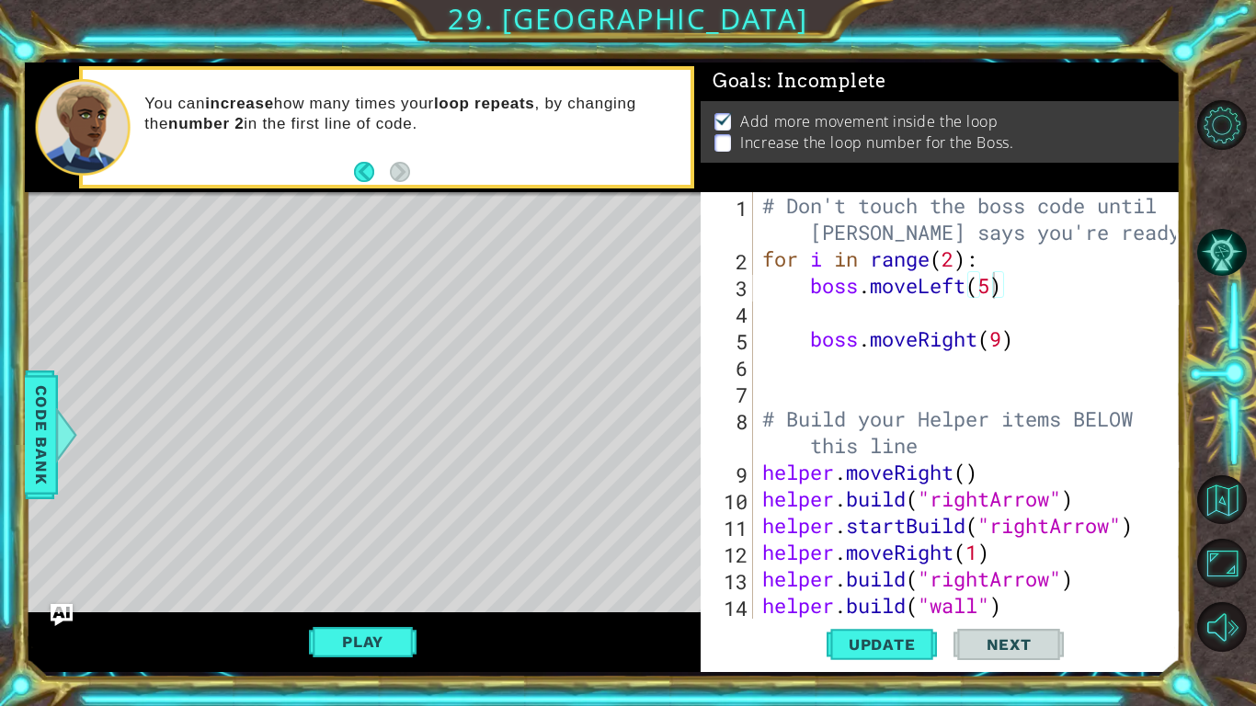
click at [756, 629] on div "Update Next" at bounding box center [945, 645] width 480 height 48
click at [1038, 611] on div "# Don't touch the boss code until [PERSON_NAME] says you're ready! for i in ran…" at bounding box center [971, 445] width 427 height 507
type textarea "[DOMAIN_NAME]("wall")"
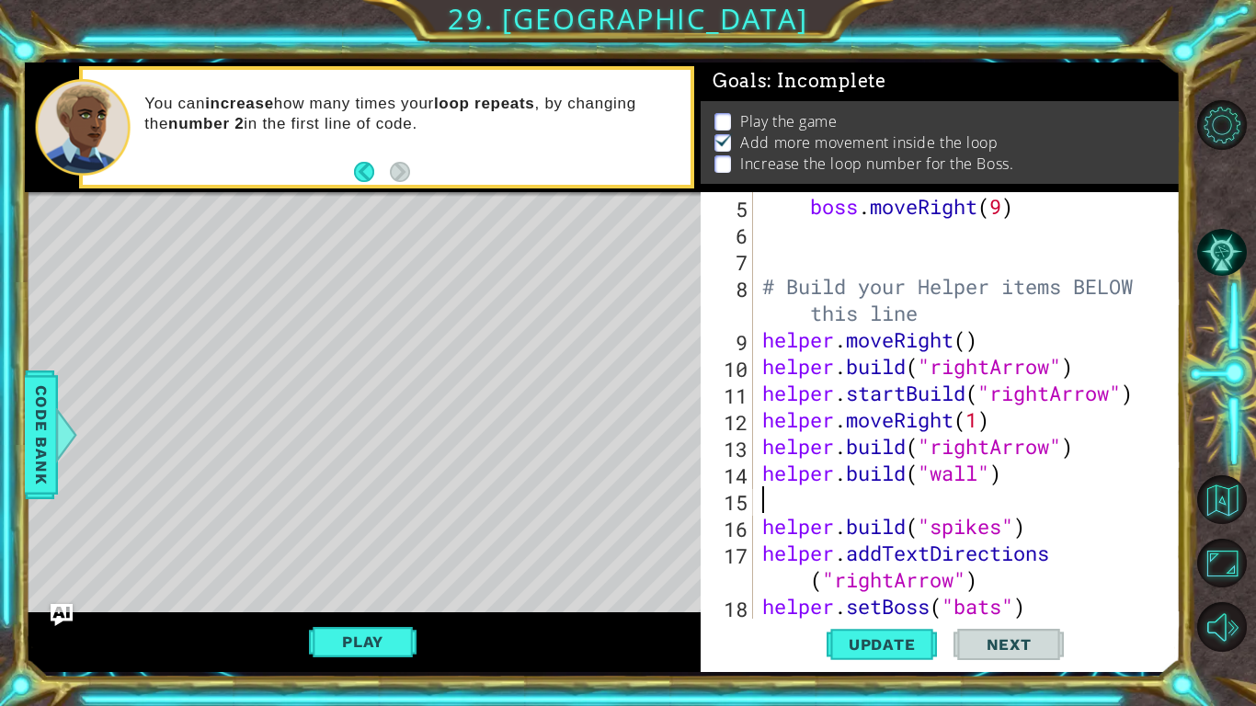
scroll to position [160, 0]
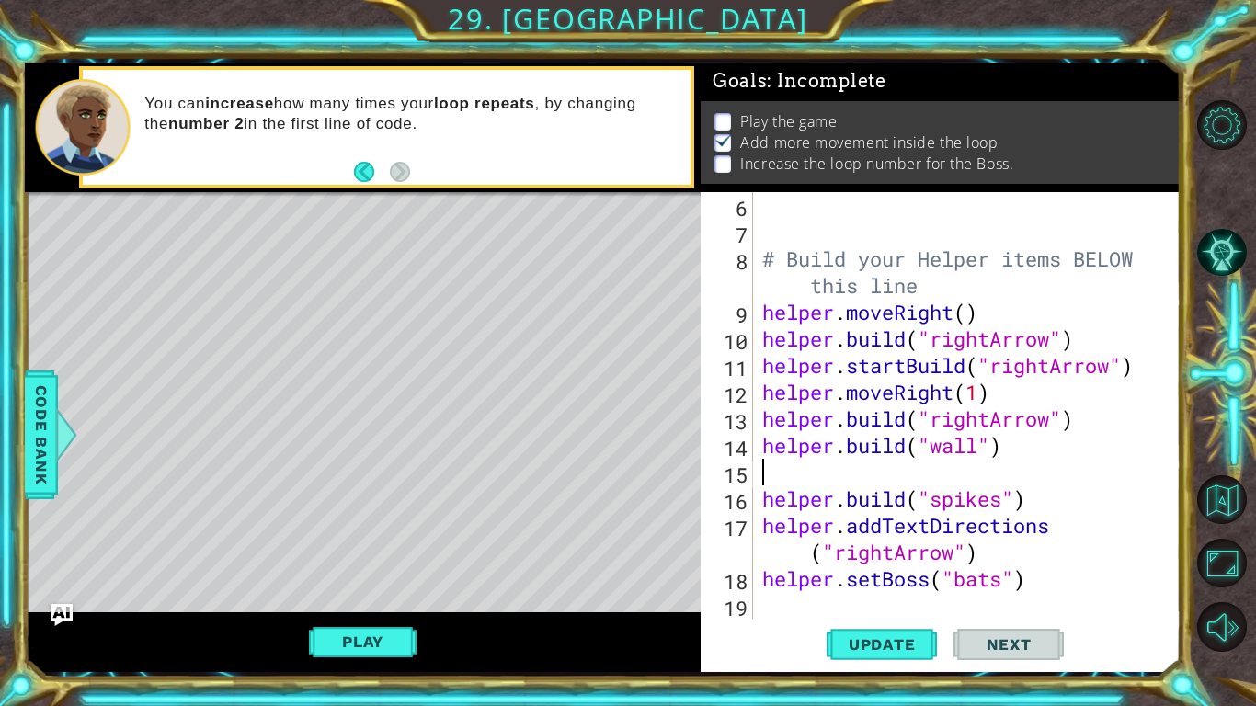
click at [818, 608] on div "# Build your Helper items BELOW this line helper . moveRight ( ) helper . build…" at bounding box center [971, 432] width 427 height 480
type textarea "h"
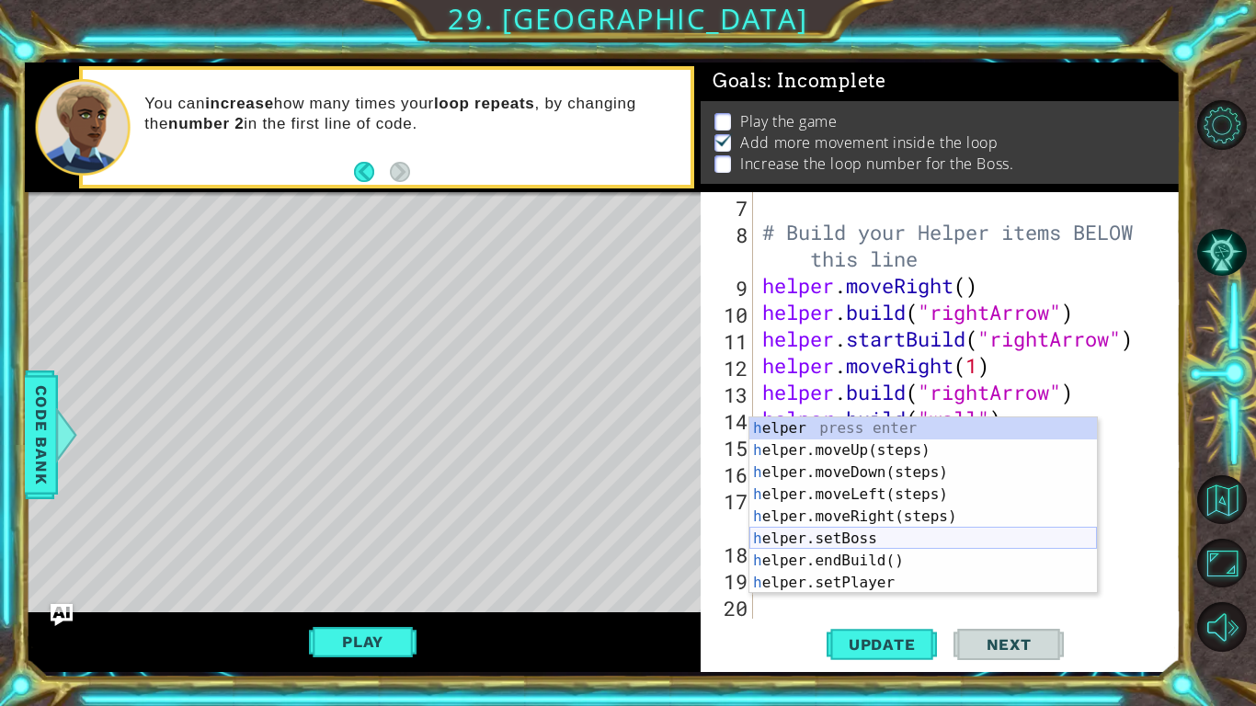
scroll to position [0, 0]
click at [996, 554] on div "h elper press enter h elper.moveUp(steps) press enter h elper.moveDown(steps) p…" at bounding box center [922, 527] width 347 height 221
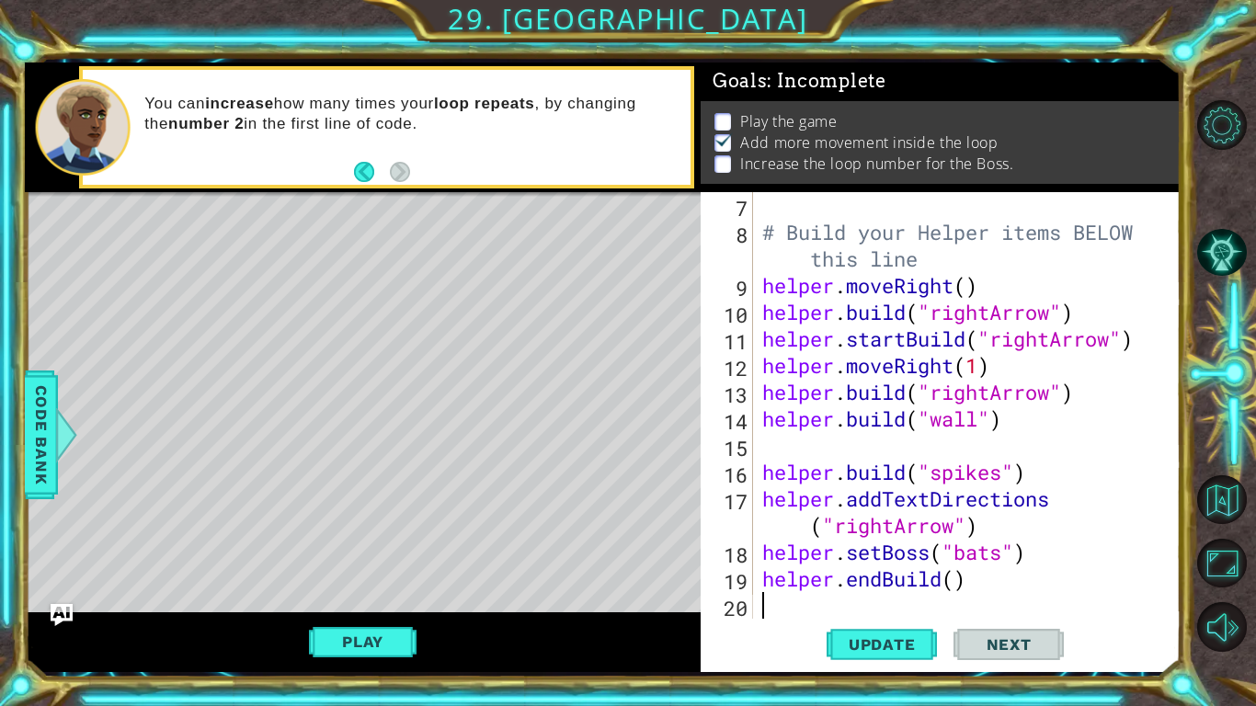
scroll to position [213, 0]
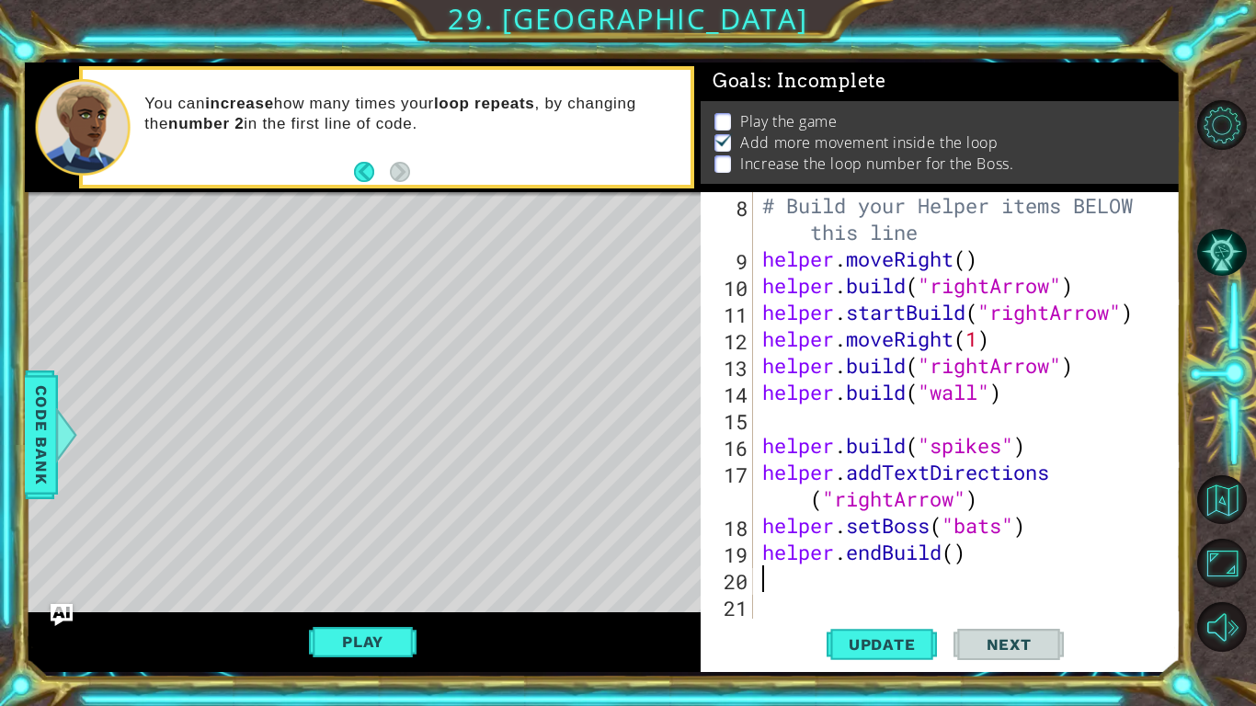
click at [952, 559] on div "# Build your Helper items BELOW this line helper . moveRight ( ) helper . build…" at bounding box center [971, 445] width 427 height 507
type textarea "helper.endBuild()"
click at [837, 595] on div "# Build your Helper items BELOW this line helper . moveRight ( ) helper . build…" at bounding box center [971, 445] width 427 height 507
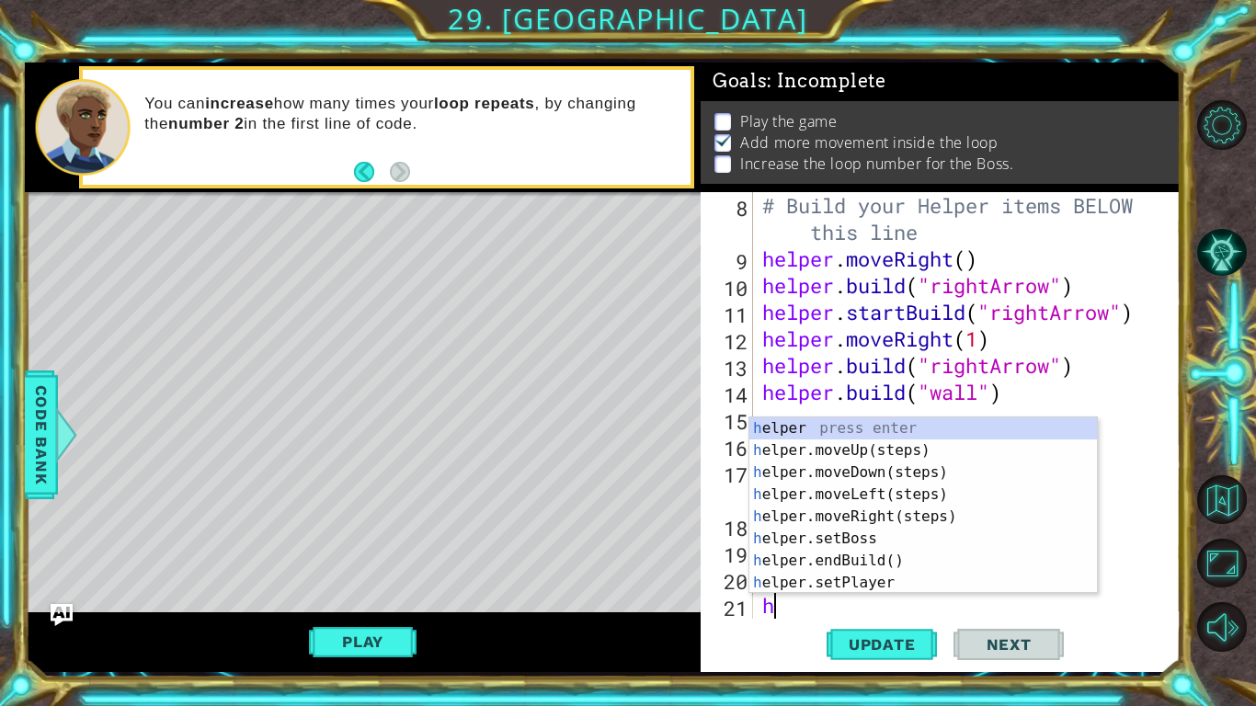
scroll to position [240, 0]
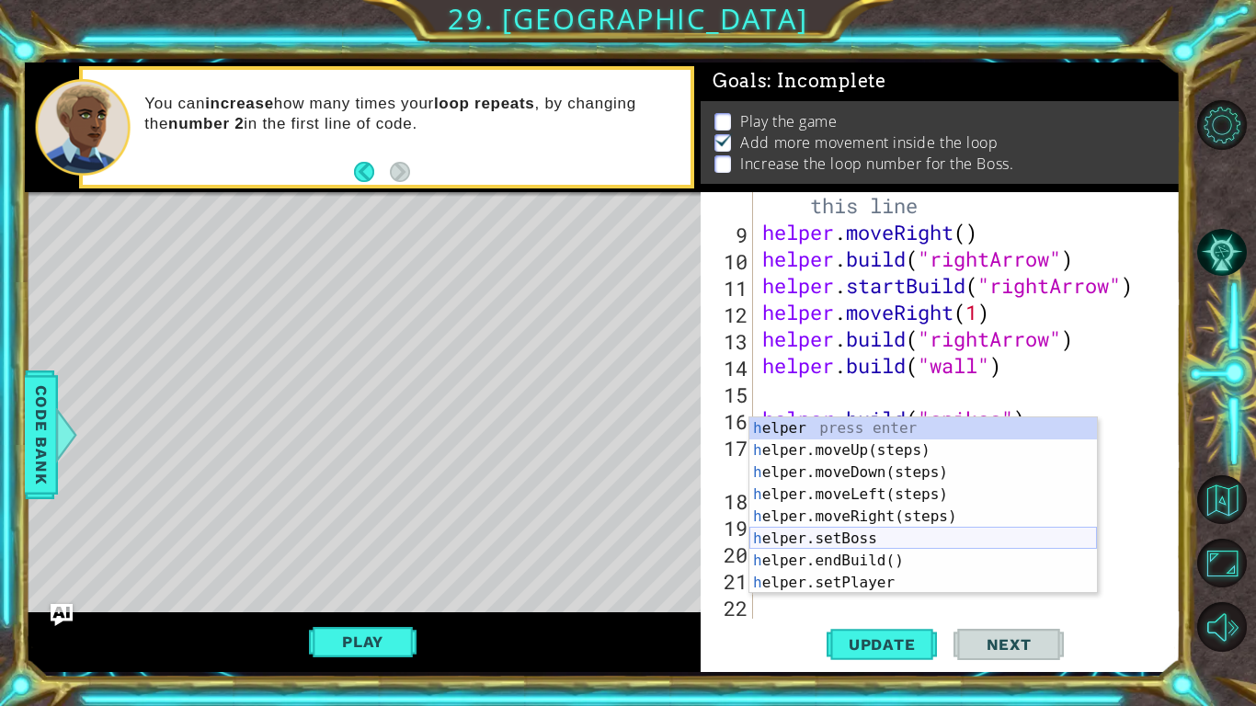
click at [884, 538] on div "h elper press enter h elper.moveUp(steps) press enter h elper.moveDown(steps) p…" at bounding box center [922, 527] width 347 height 221
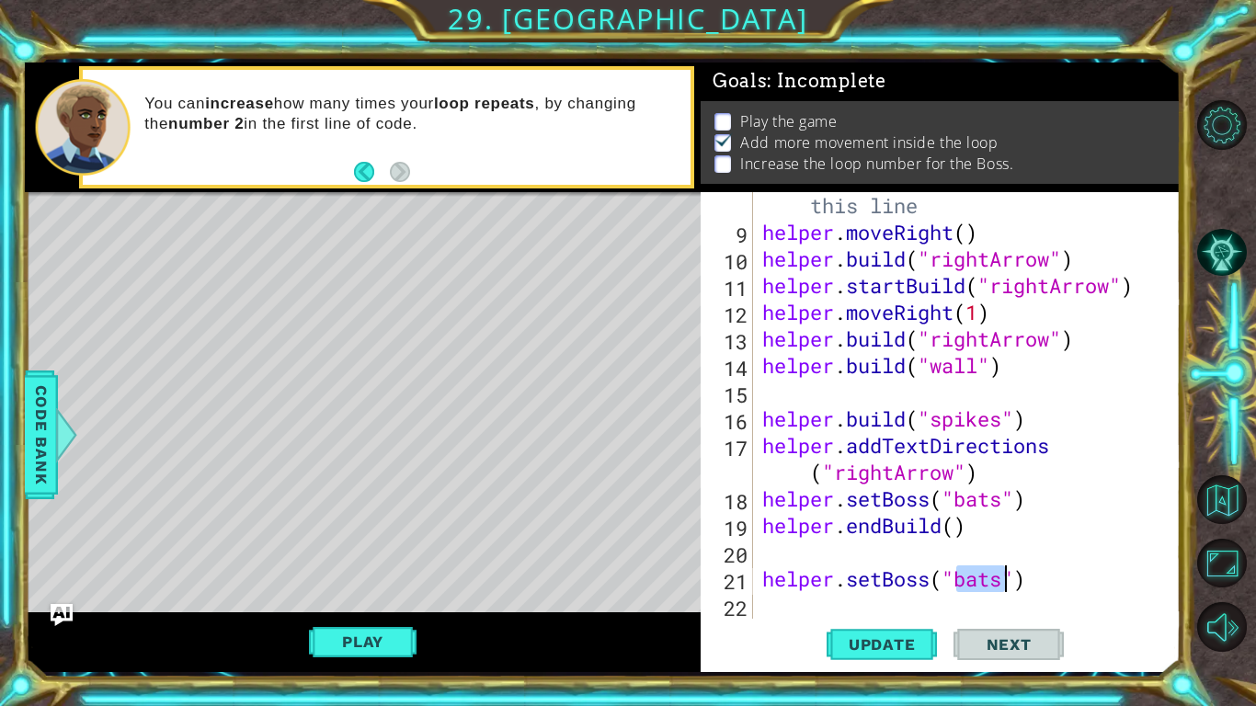
type textarea "helper.setBoss("4")"
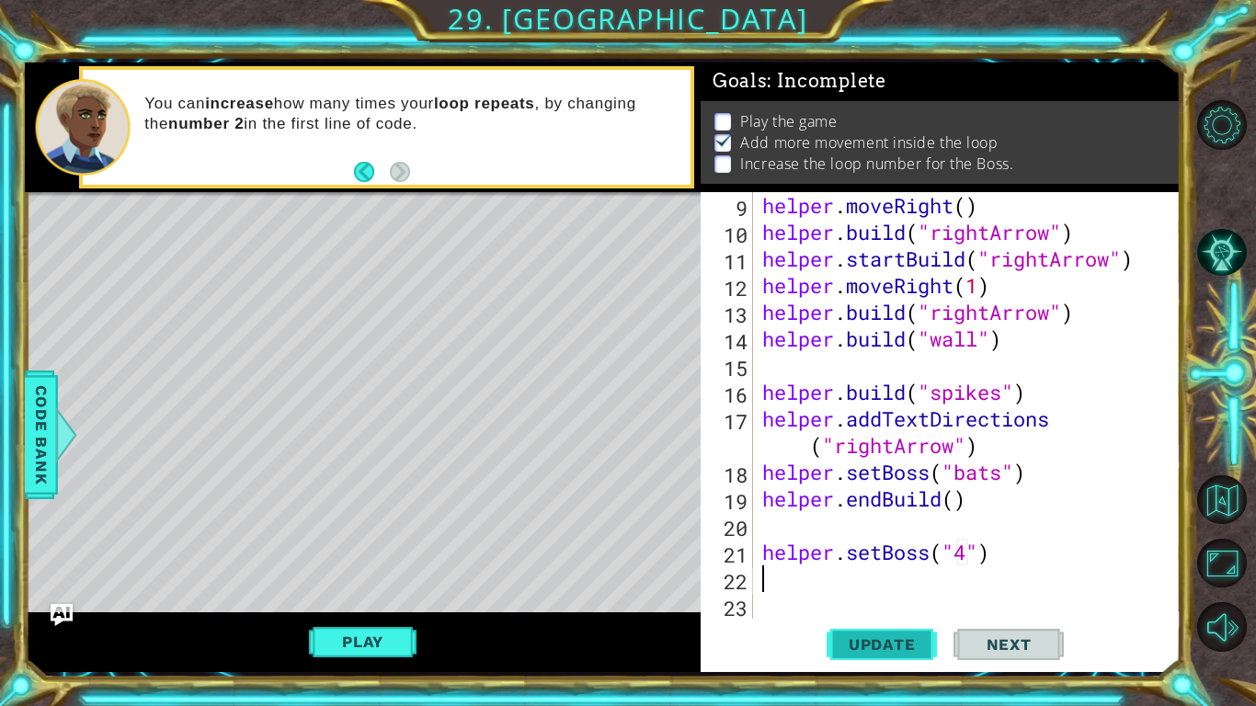
click at [883, 627] on button "Update" at bounding box center [881, 645] width 110 height 48
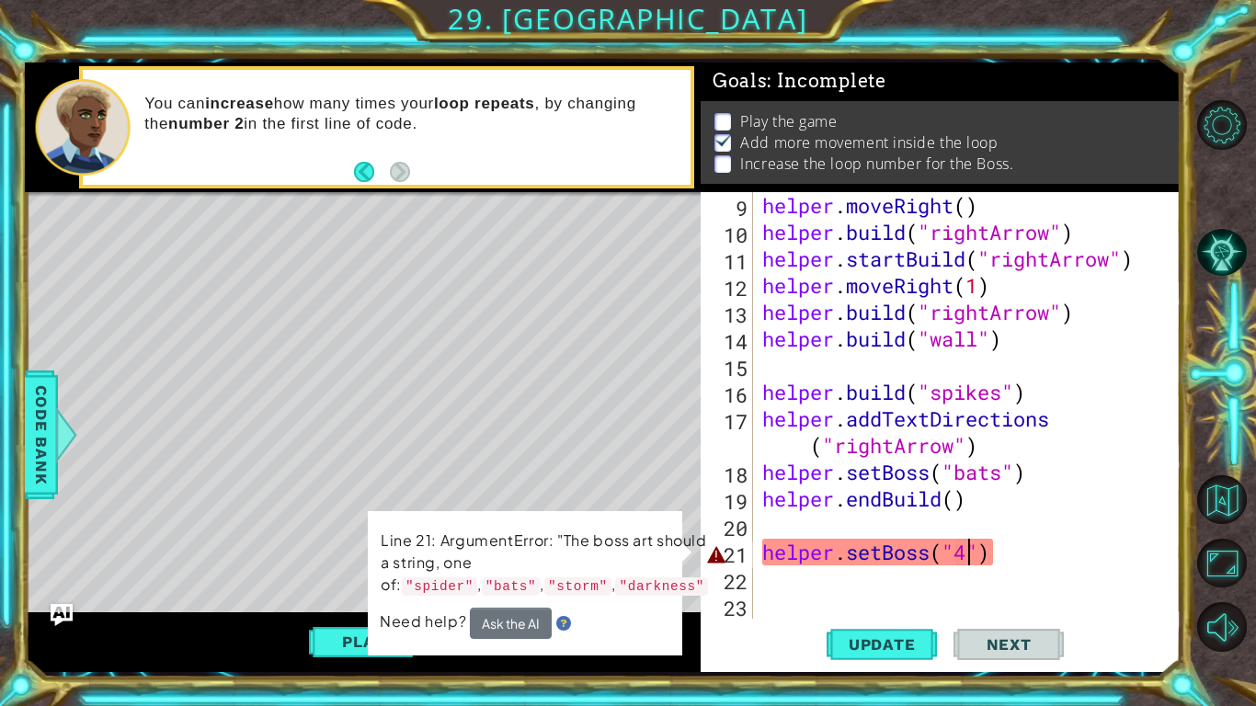
click at [970, 557] on div "helper . moveRight ( ) helper . build ( "rightArrow" ) helper . startBuild ( "r…" at bounding box center [971, 432] width 427 height 480
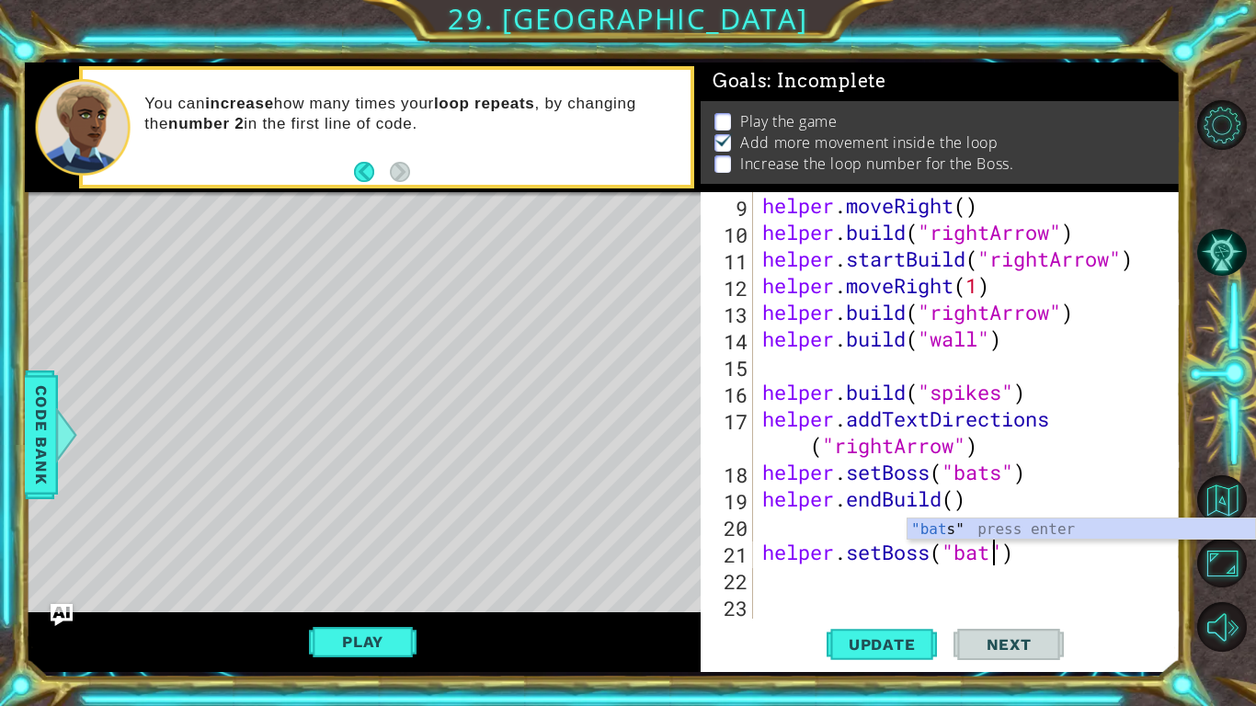
scroll to position [0, 11]
click at [910, 642] on span "Update" at bounding box center [882, 644] width 104 height 18
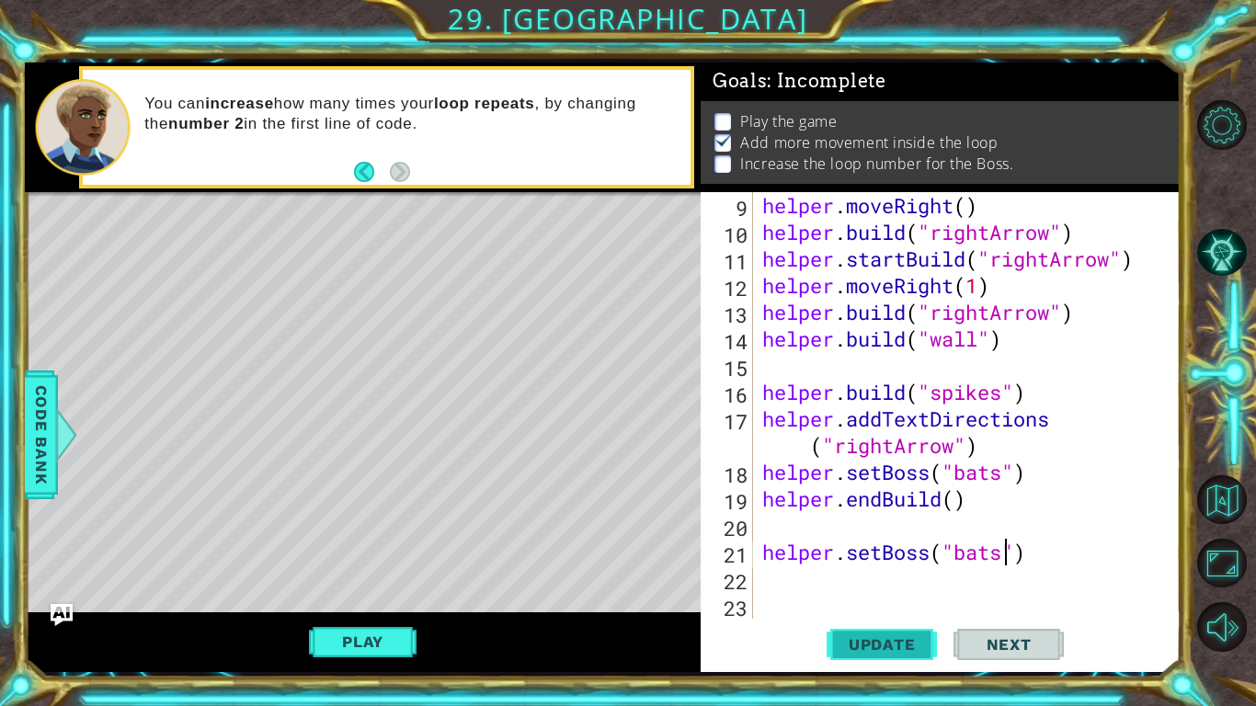
click at [872, 653] on span "Update" at bounding box center [882, 644] width 104 height 18
click at [404, 652] on button "Play" at bounding box center [363, 641] width 108 height 35
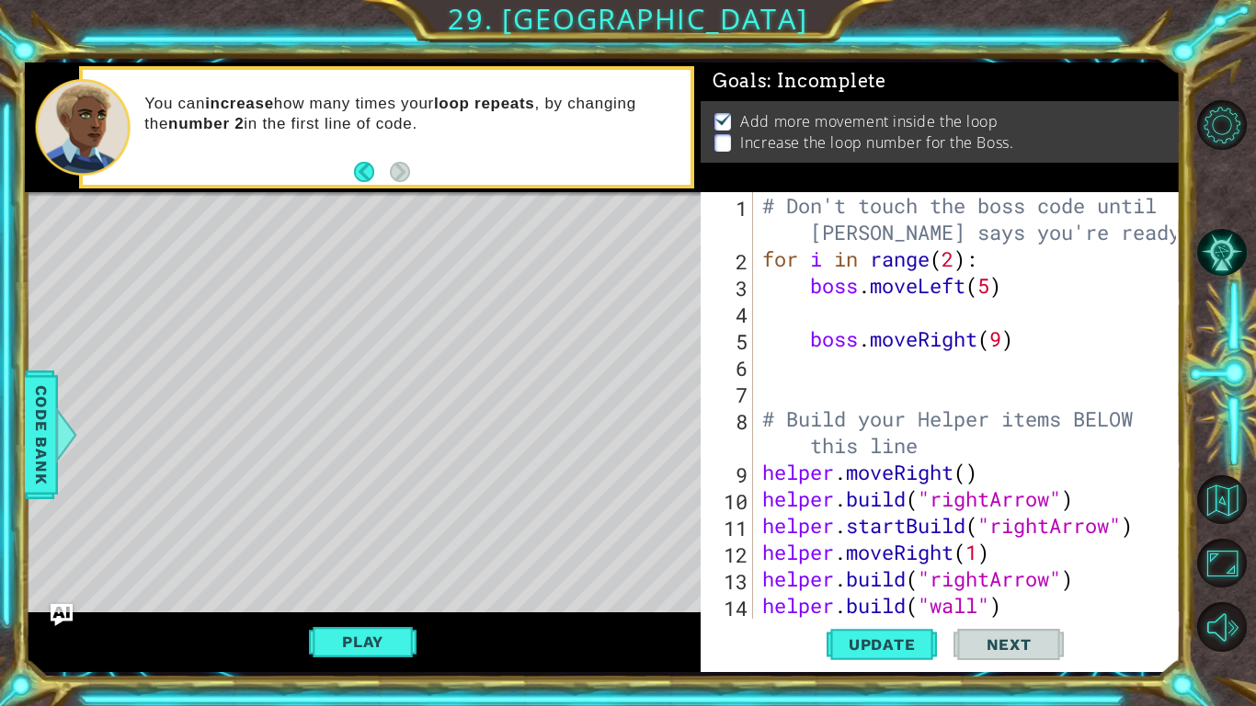
scroll to position [0, 10]
click at [990, 291] on div "# Don't touch the boss code until [PERSON_NAME] says you're ready! for i in ran…" at bounding box center [971, 445] width 427 height 507
click at [959, 260] on div "# Don't touch the boss code until [PERSON_NAME] says you're ready! for i in ran…" at bounding box center [971, 445] width 427 height 507
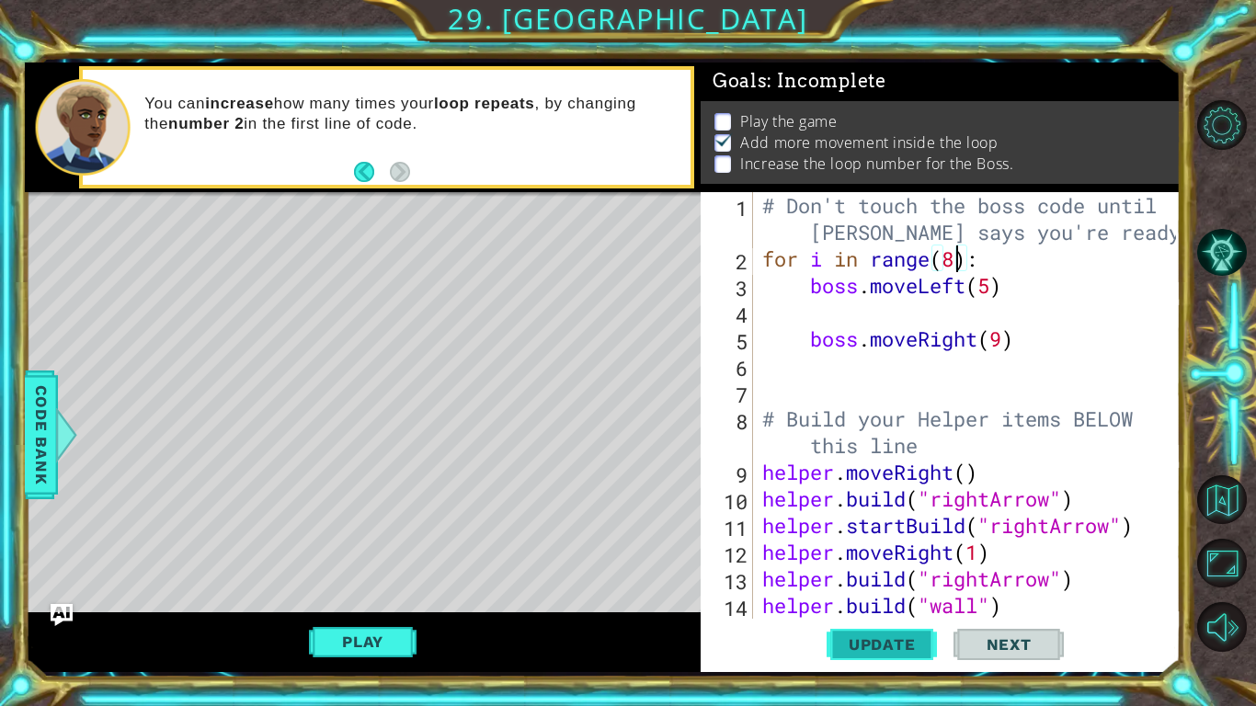
type textarea "for i in range(8):"
click at [877, 655] on button "Update" at bounding box center [881, 645] width 110 height 48
click at [334, 644] on button "Play" at bounding box center [363, 641] width 108 height 35
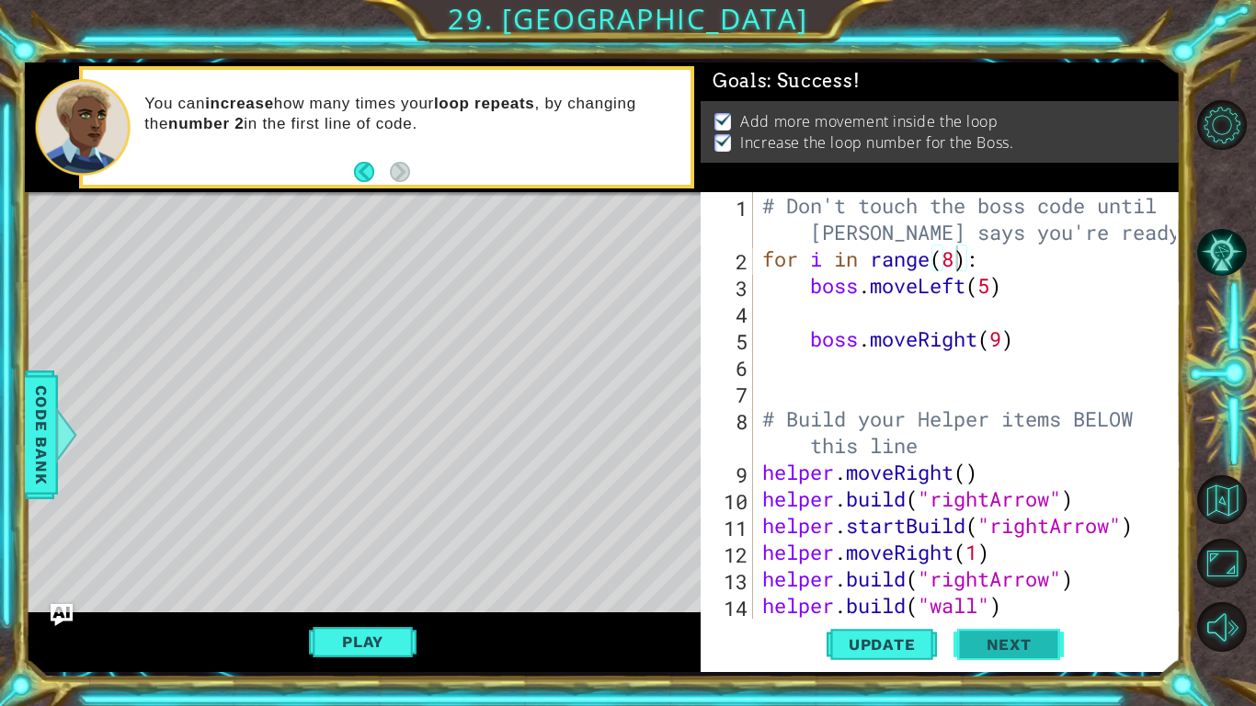
click at [1020, 632] on button "Next" at bounding box center [1008, 645] width 110 height 48
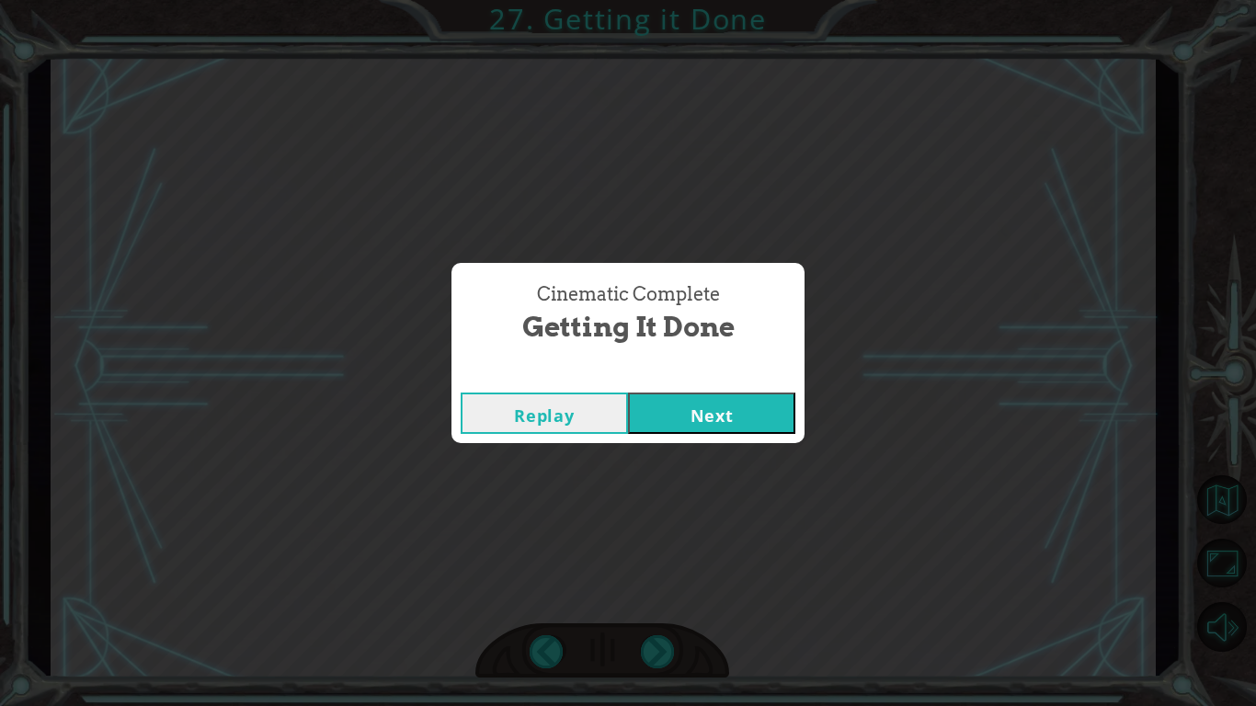
click at [755, 418] on button "Next" at bounding box center [711, 413] width 167 height 41
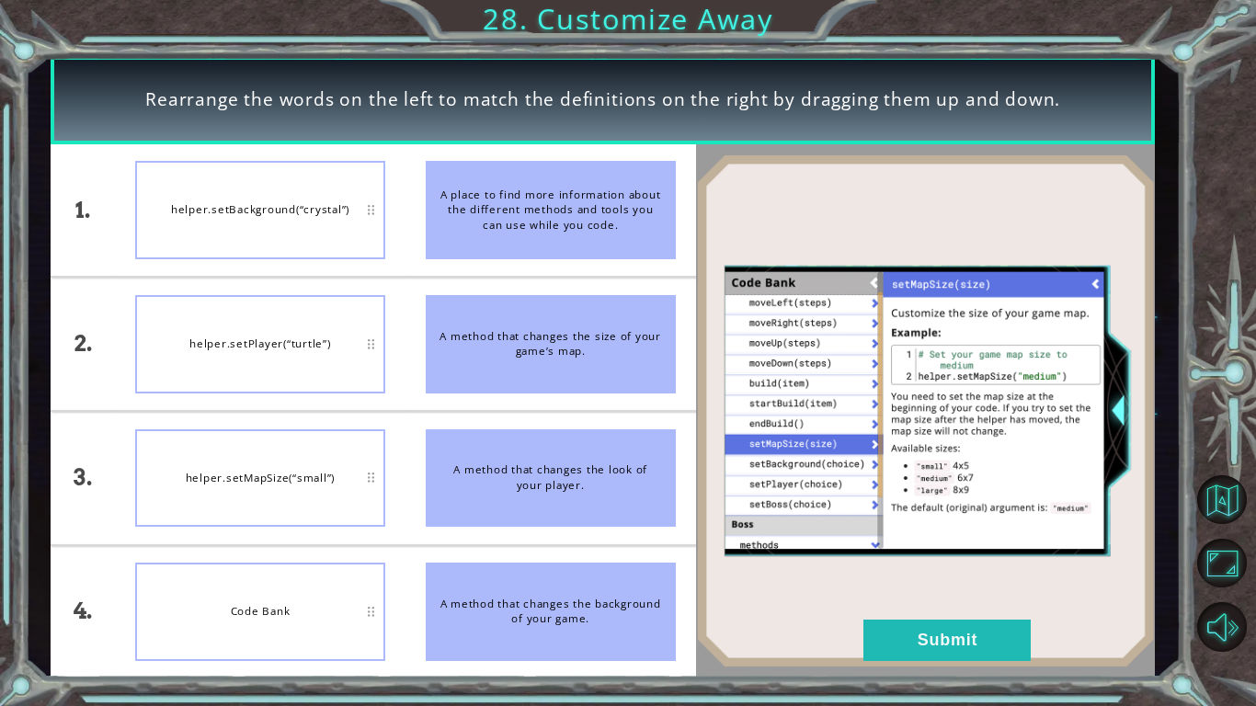
drag, startPoint x: 531, startPoint y: 195, endPoint x: 537, endPoint y: 226, distance: 31.7
click at [537, 226] on div "A place to find more information about the different methods and tools you can …" at bounding box center [551, 210] width 250 height 98
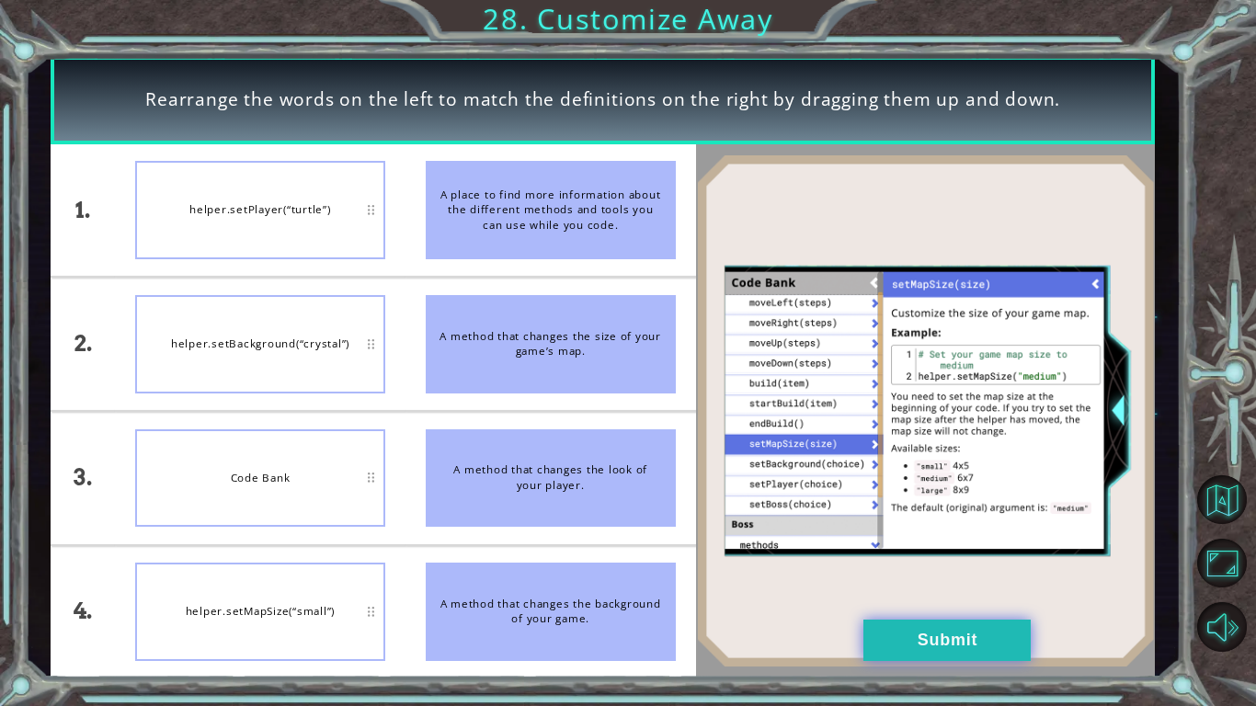
click at [910, 640] on button "Submit" at bounding box center [946, 640] width 167 height 41
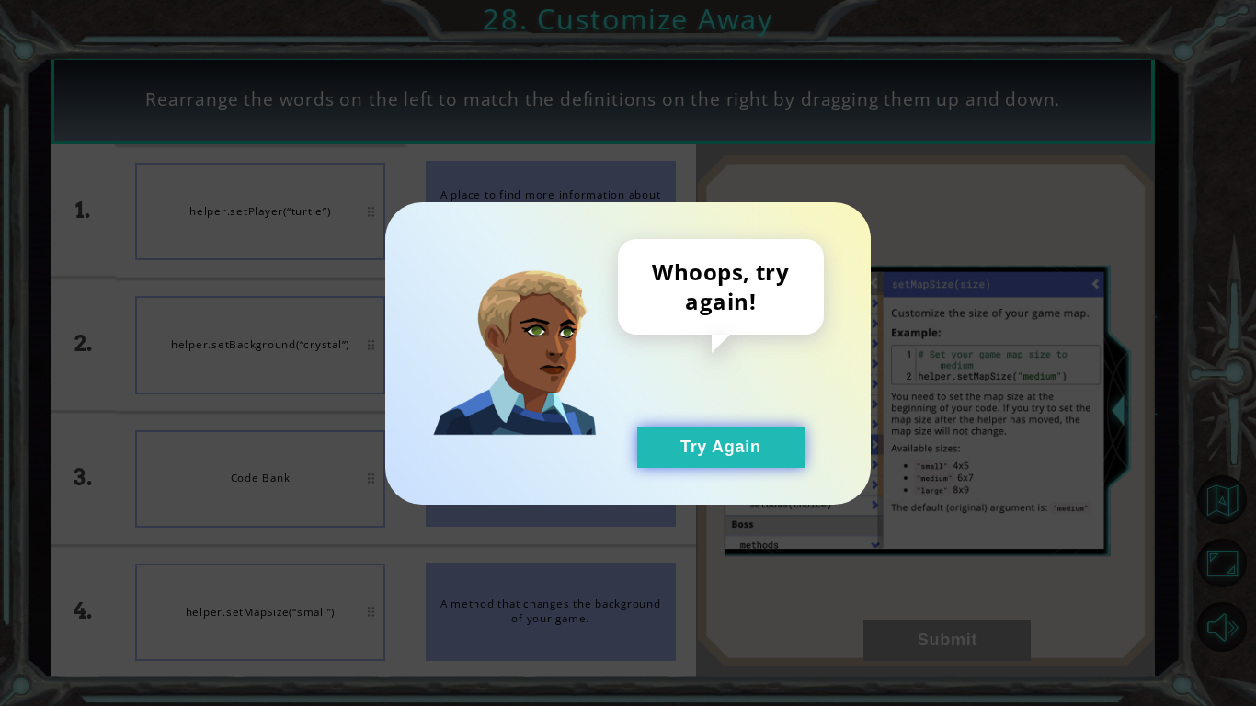
click at [750, 455] on button "Try Again" at bounding box center [720, 447] width 167 height 41
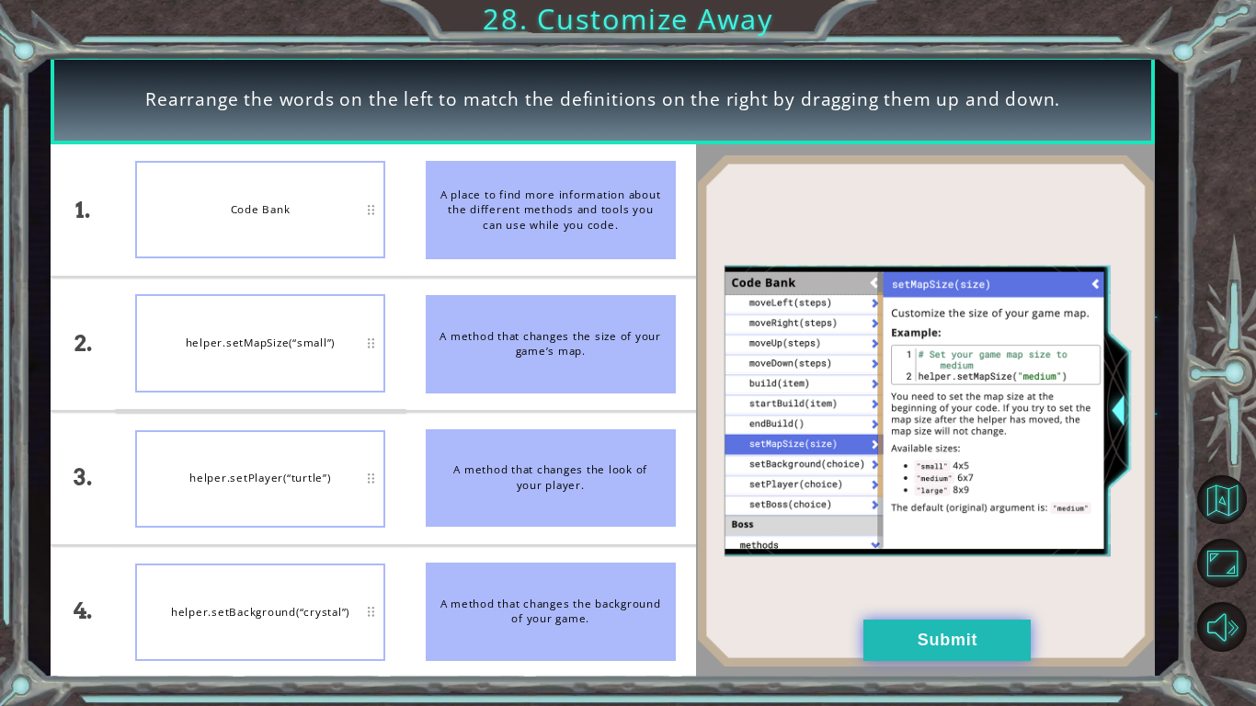
click at [968, 643] on button "Submit" at bounding box center [946, 640] width 167 height 41
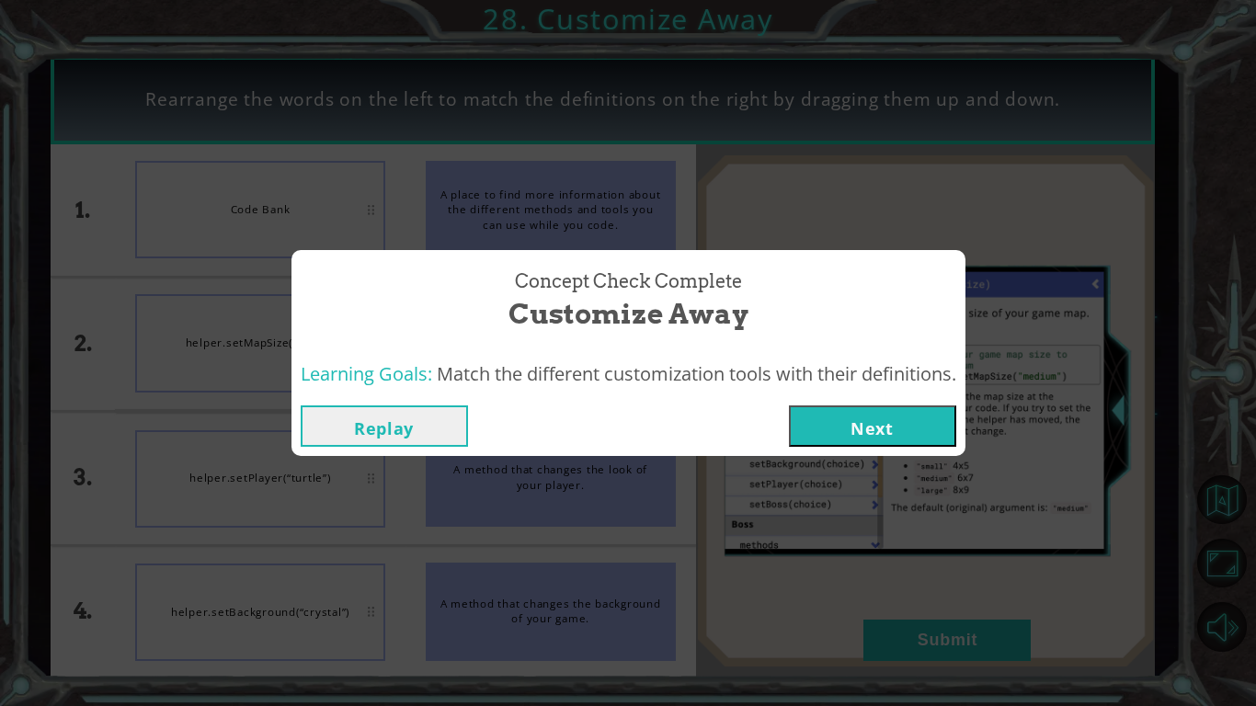
click at [903, 428] on button "Next" at bounding box center [872, 425] width 167 height 41
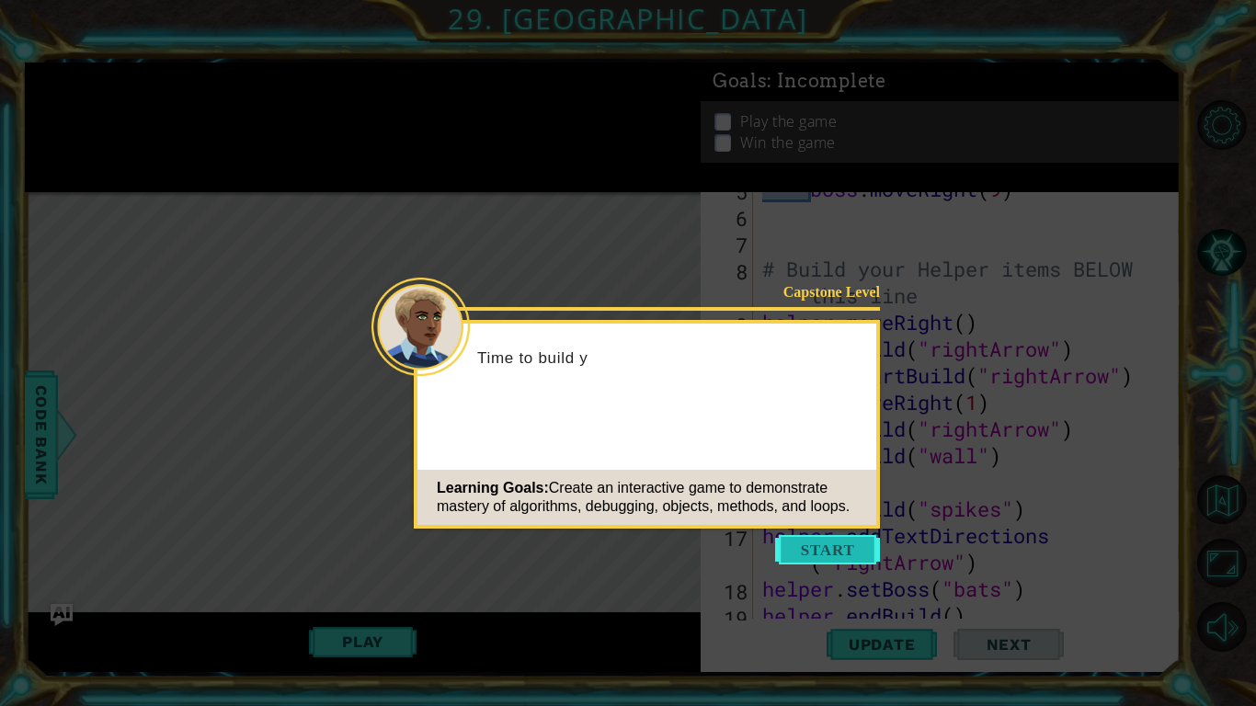
scroll to position [262, 0]
click at [848, 558] on button "Start" at bounding box center [827, 549] width 105 height 29
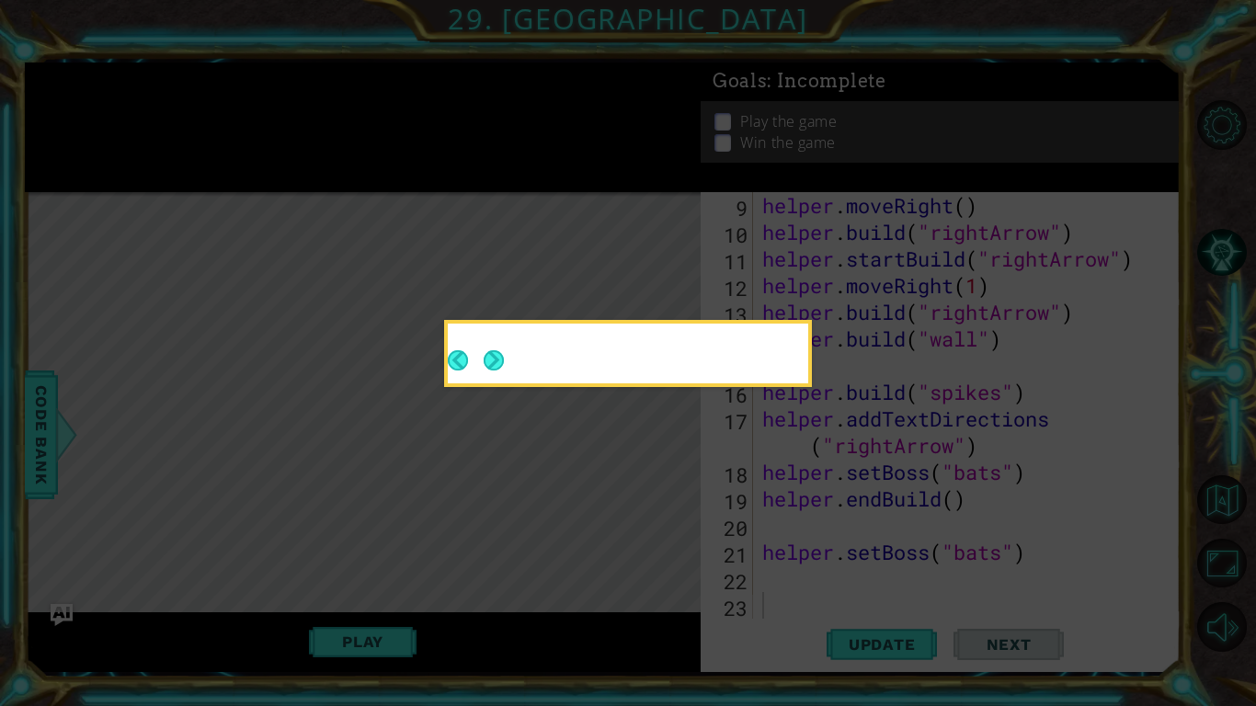
click at [848, 558] on icon at bounding box center [628, 353] width 1256 height 706
